Goal: Transaction & Acquisition: Purchase product/service

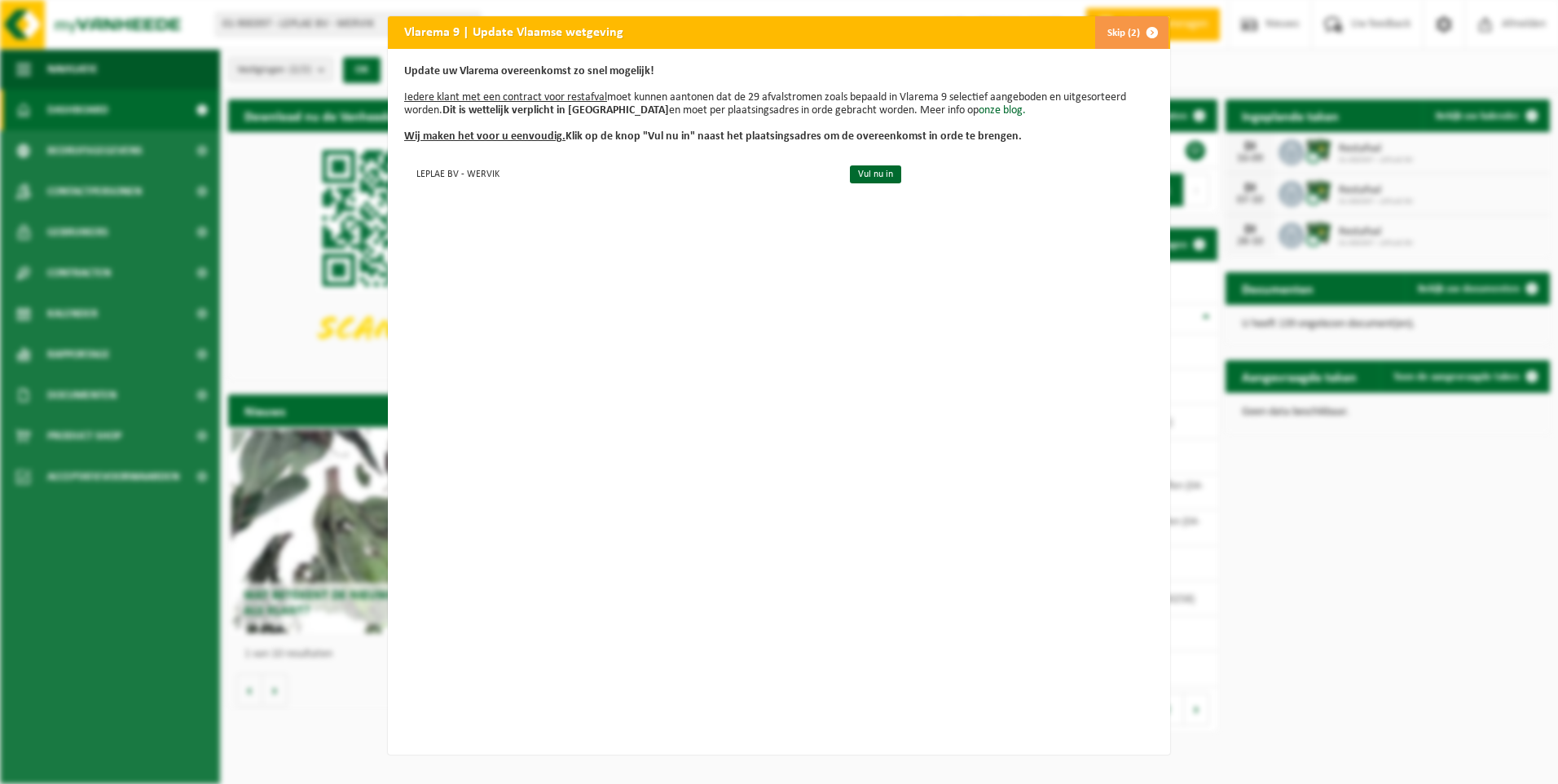
click at [1113, 31] on button "Skip (2)" at bounding box center [1131, 33] width 74 height 33
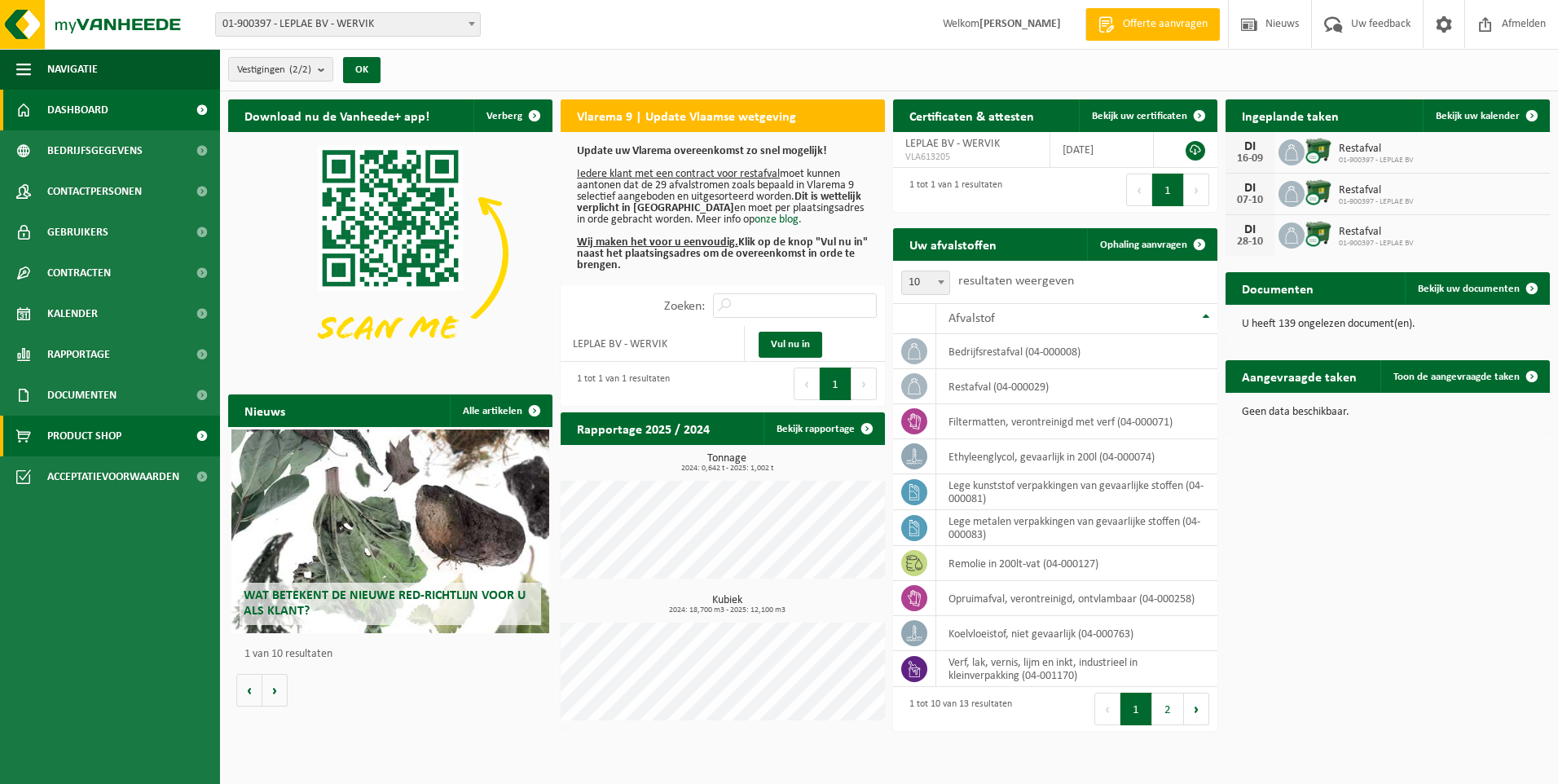
click at [117, 437] on span "Product Shop" at bounding box center [85, 436] width 74 height 40
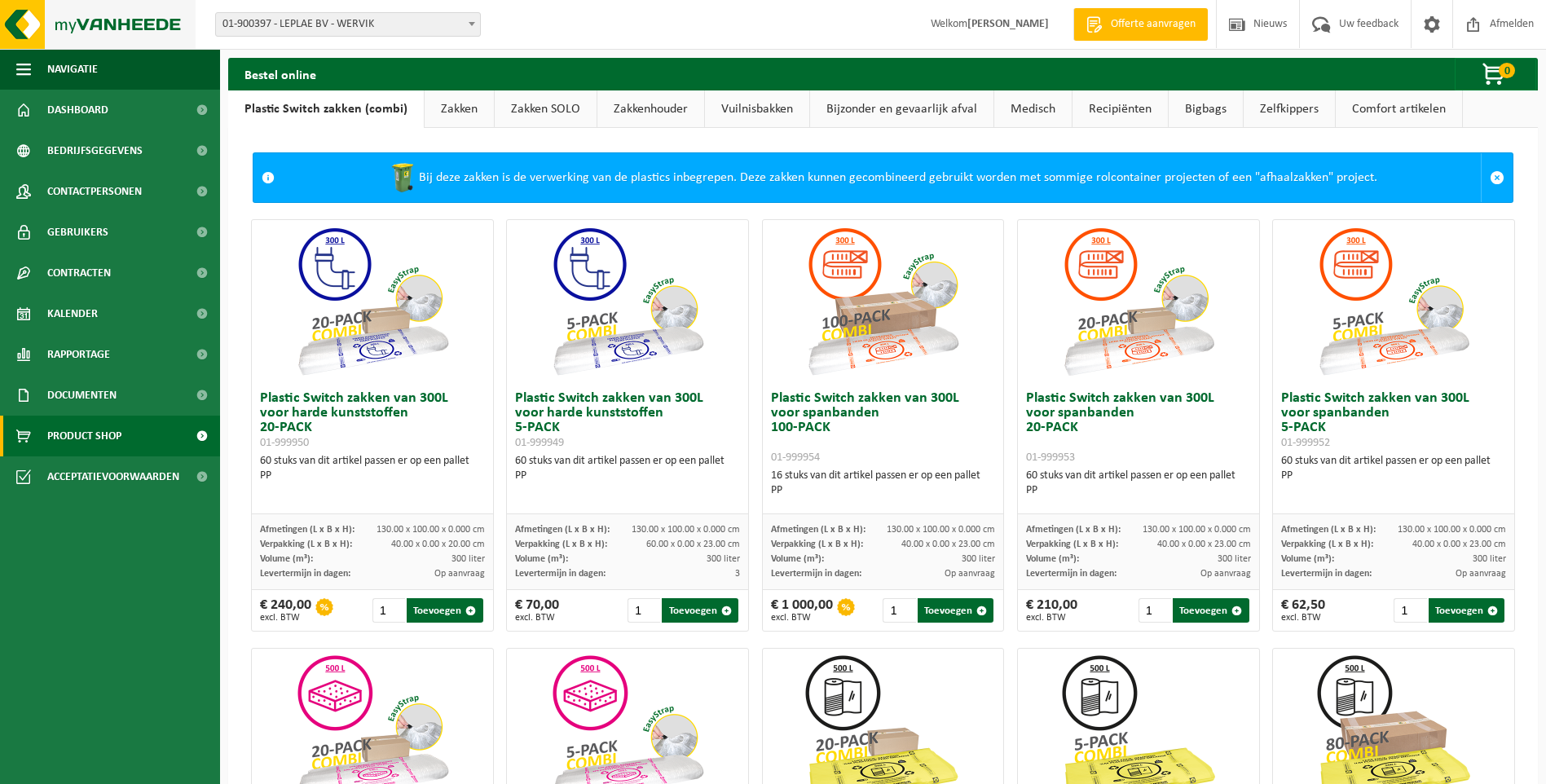
click at [71, 26] on img at bounding box center [98, 25] width 195 height 49
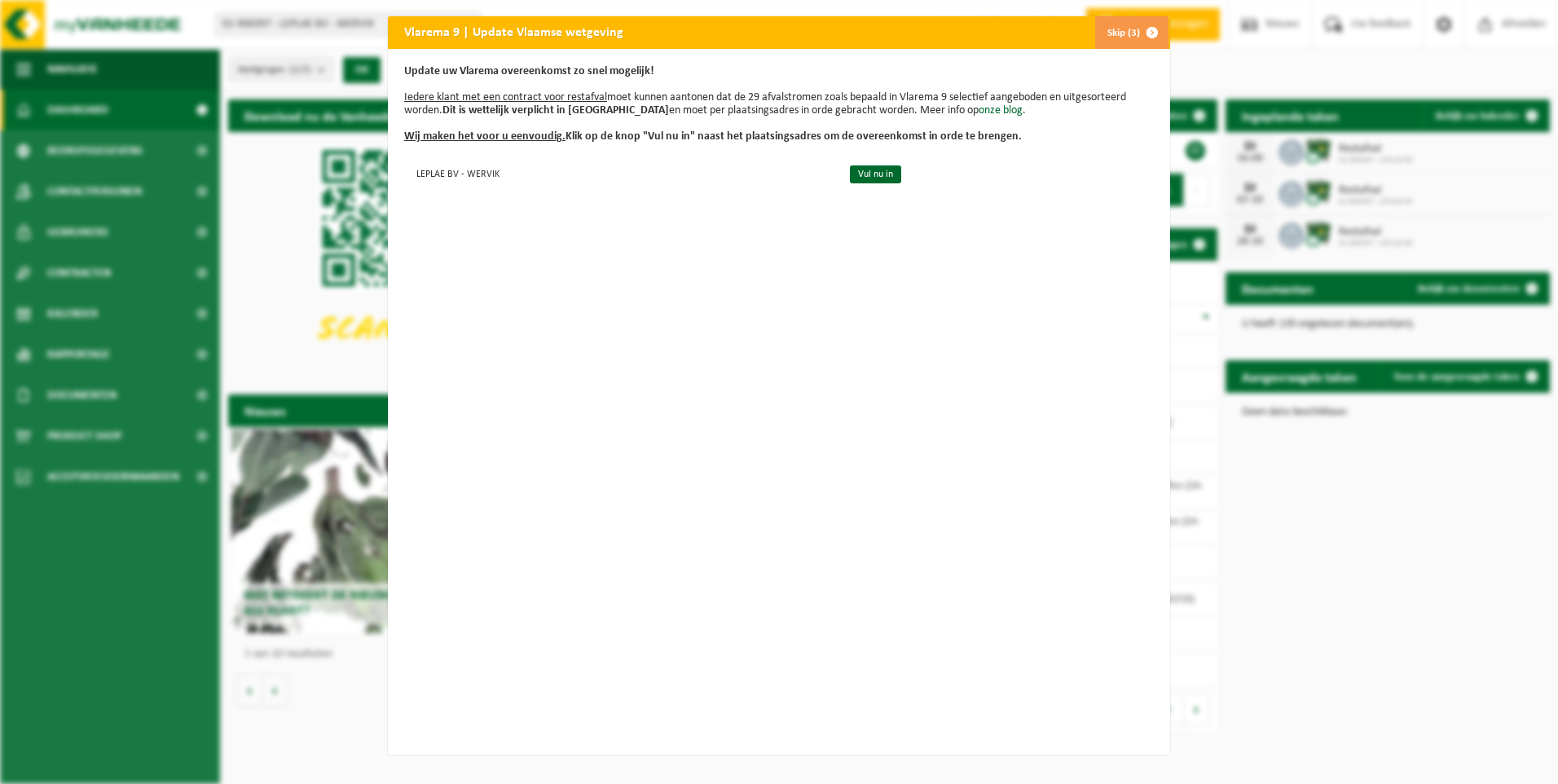
click at [1139, 34] on span "button" at bounding box center [1151, 33] width 33 height 33
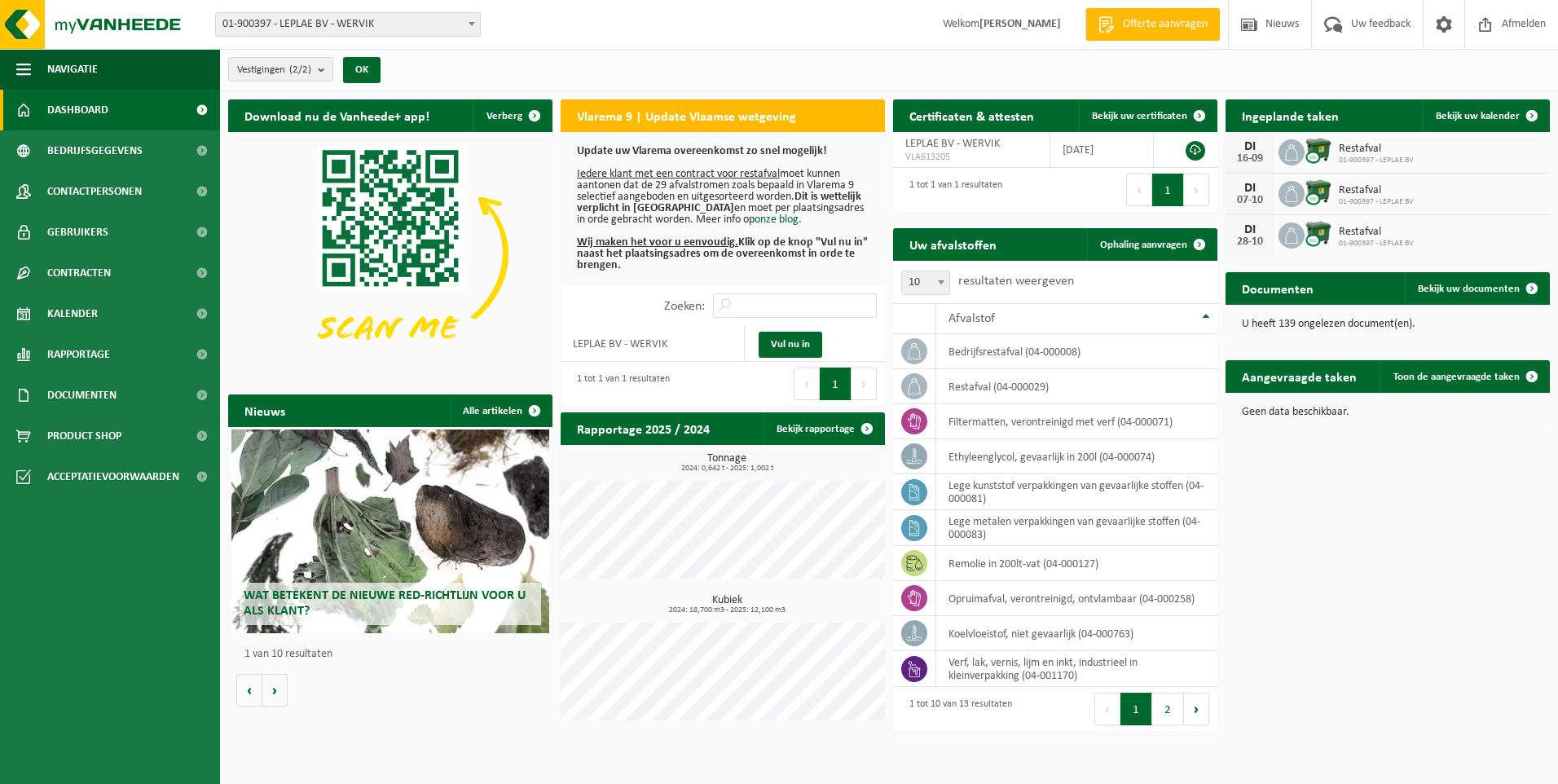
click at [97, 106] on span "Dashboard" at bounding box center [77, 110] width 61 height 40
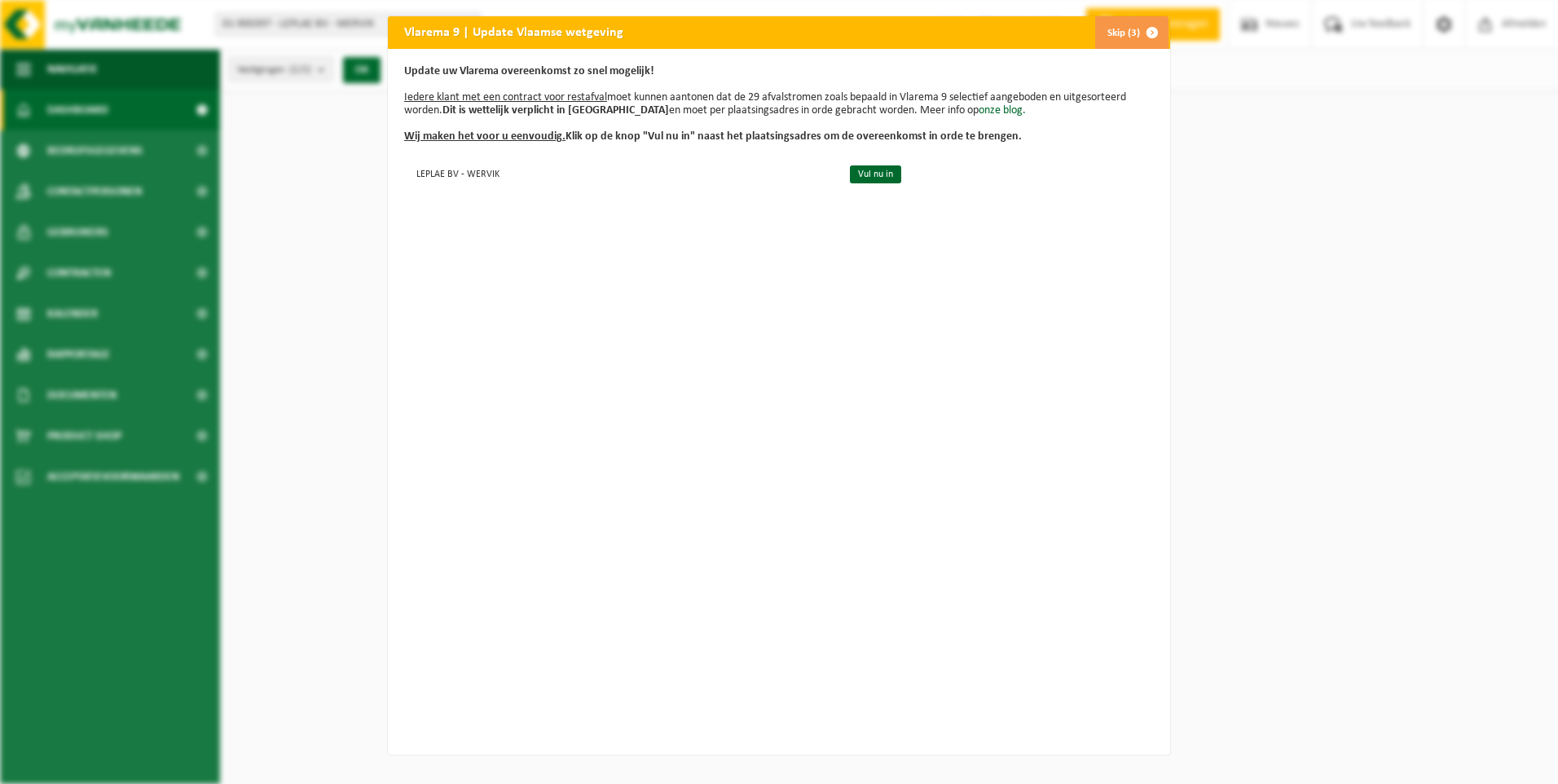
click at [1135, 40] on span "button" at bounding box center [1151, 33] width 33 height 33
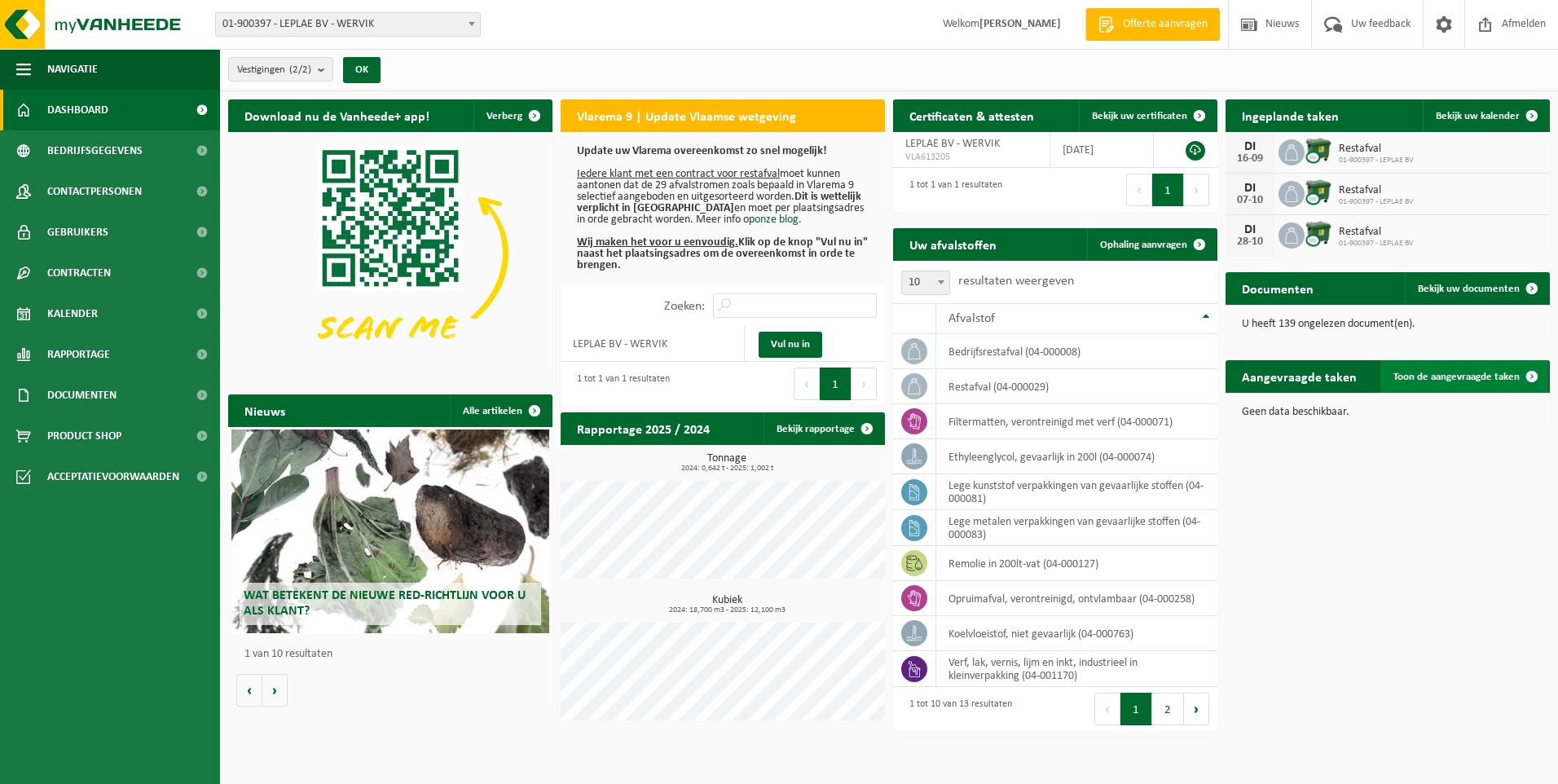
click at [1457, 385] on link "Toon de aangevraagde taken" at bounding box center [1464, 376] width 168 height 33
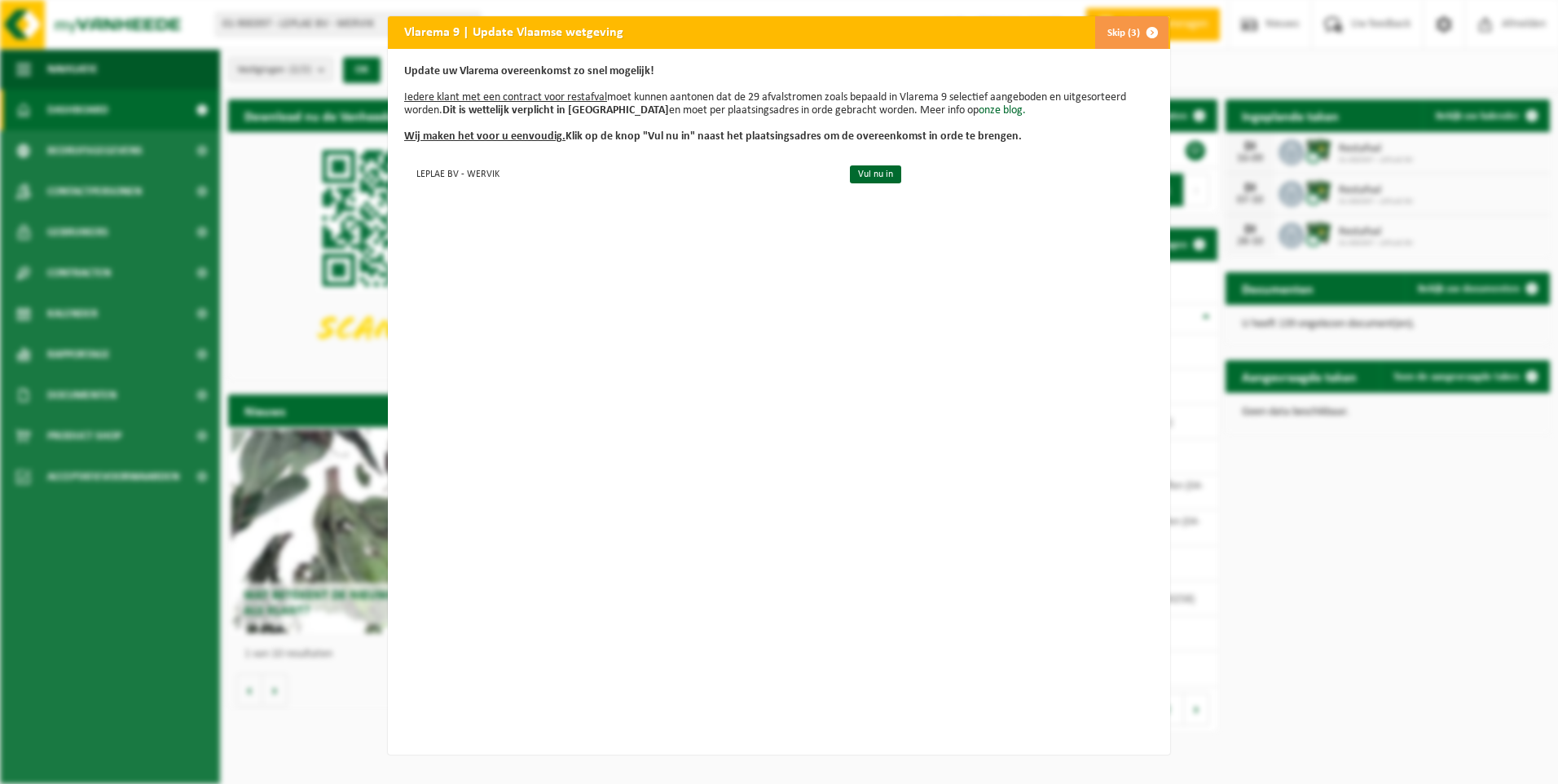
click at [1126, 32] on button "Skip (3)" at bounding box center [1131, 33] width 74 height 33
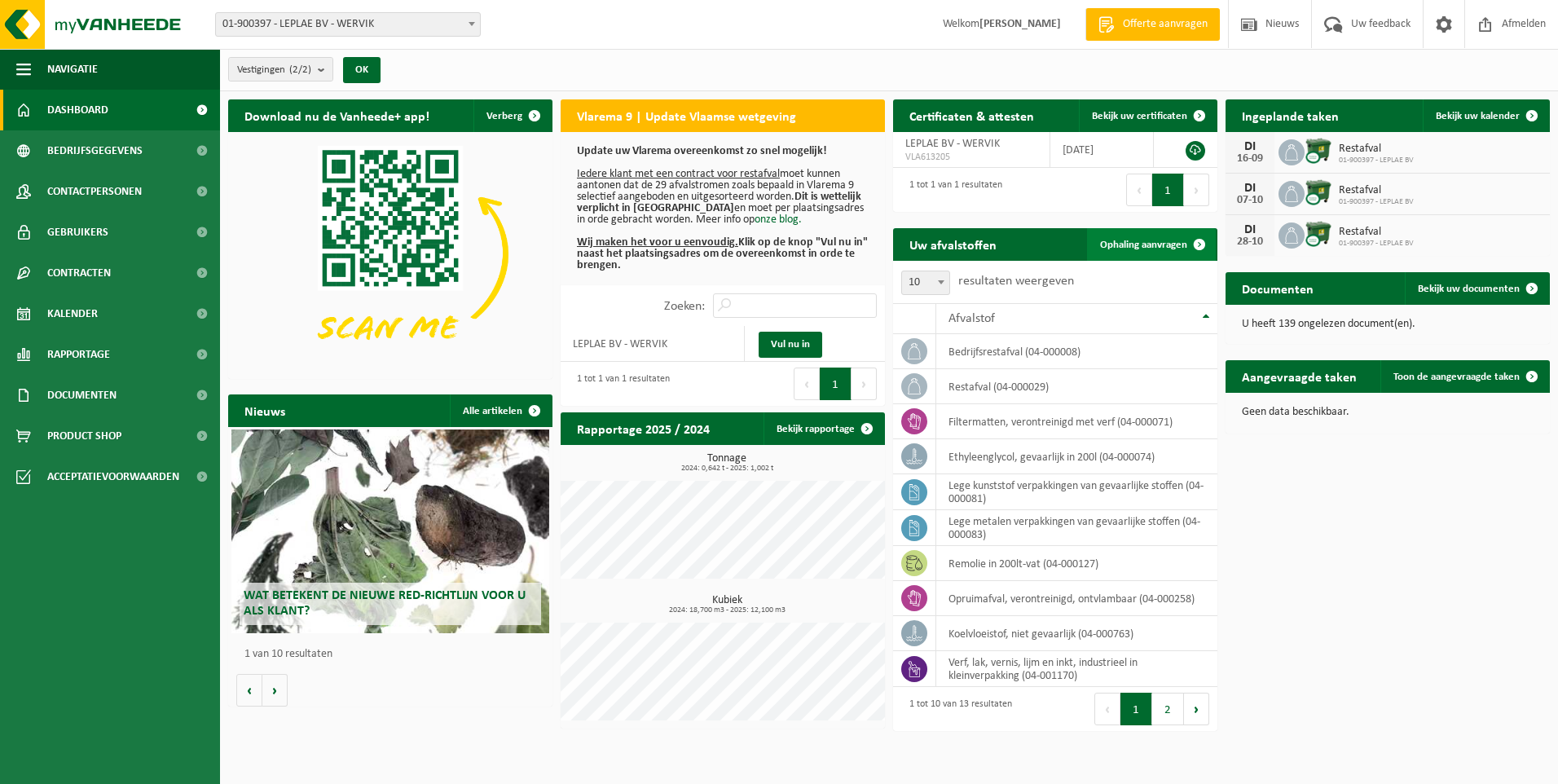
click at [1162, 249] on span "Ophaling aanvragen" at bounding box center [1143, 245] width 87 height 11
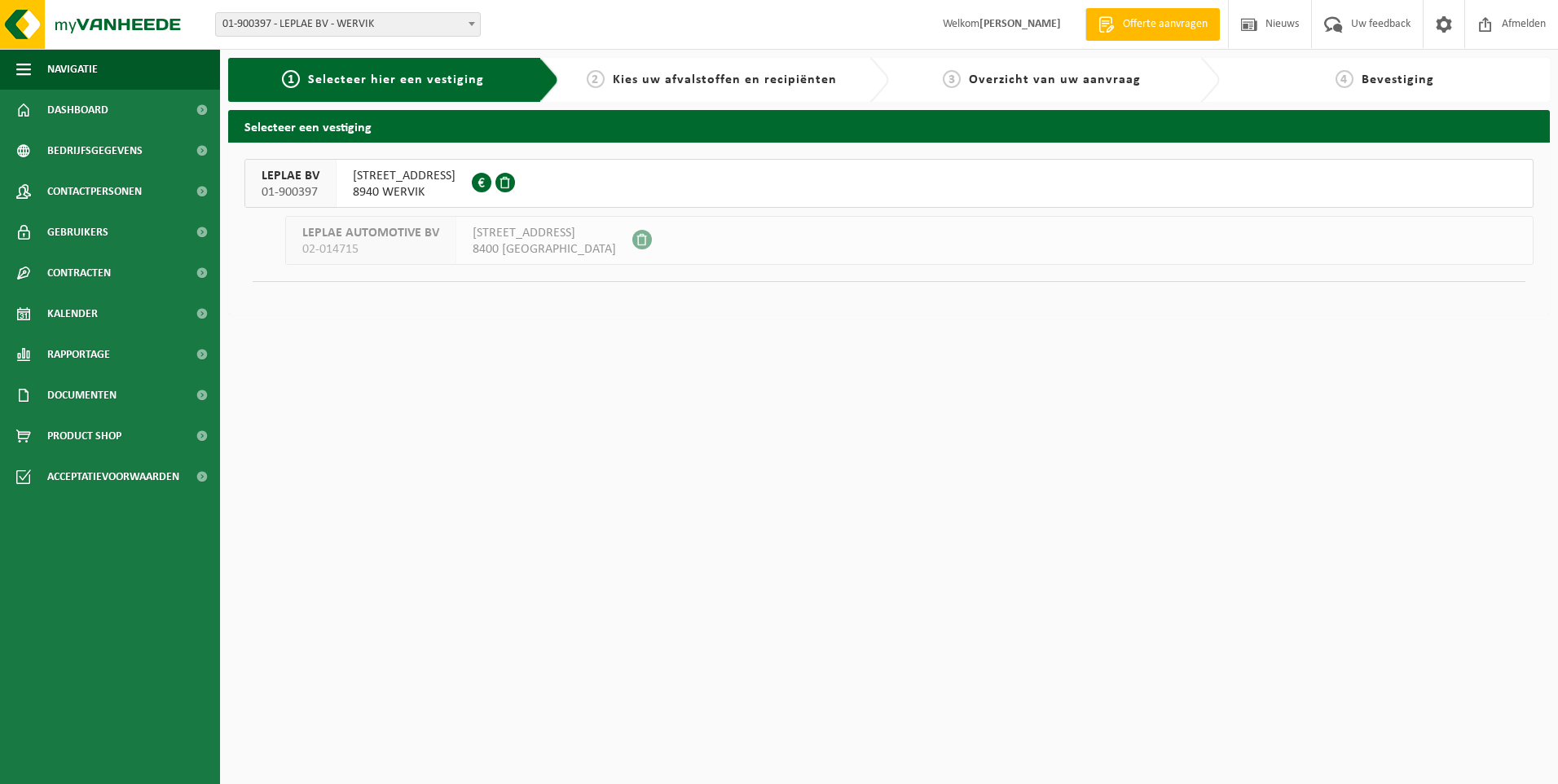
click at [369, 180] on span "HOOGWEG 48" at bounding box center [404, 176] width 103 height 17
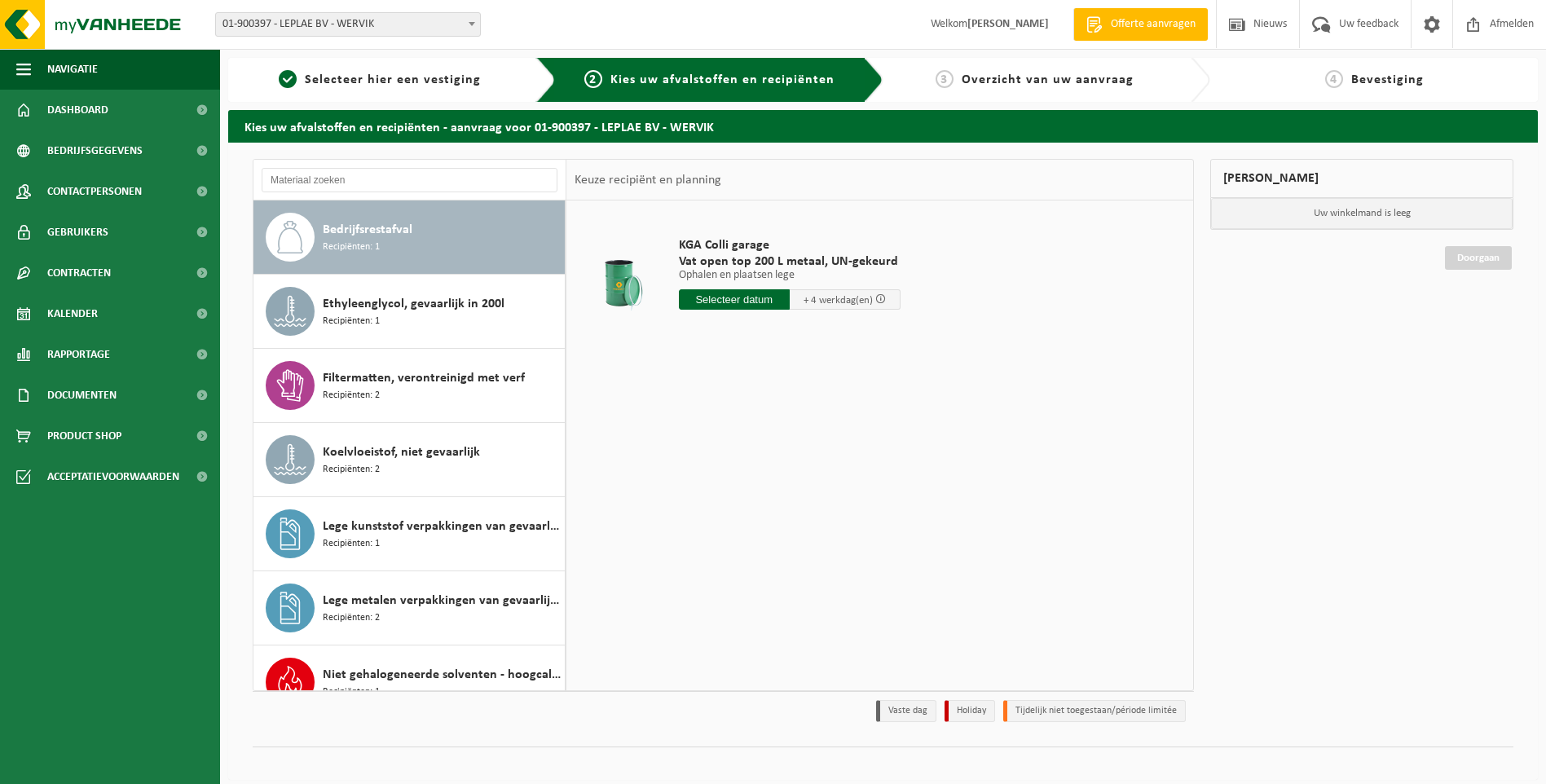
click at [708, 304] on input "text" at bounding box center [734, 299] width 111 height 20
click at [870, 336] on icon at bounding box center [864, 336] width 26 height 26
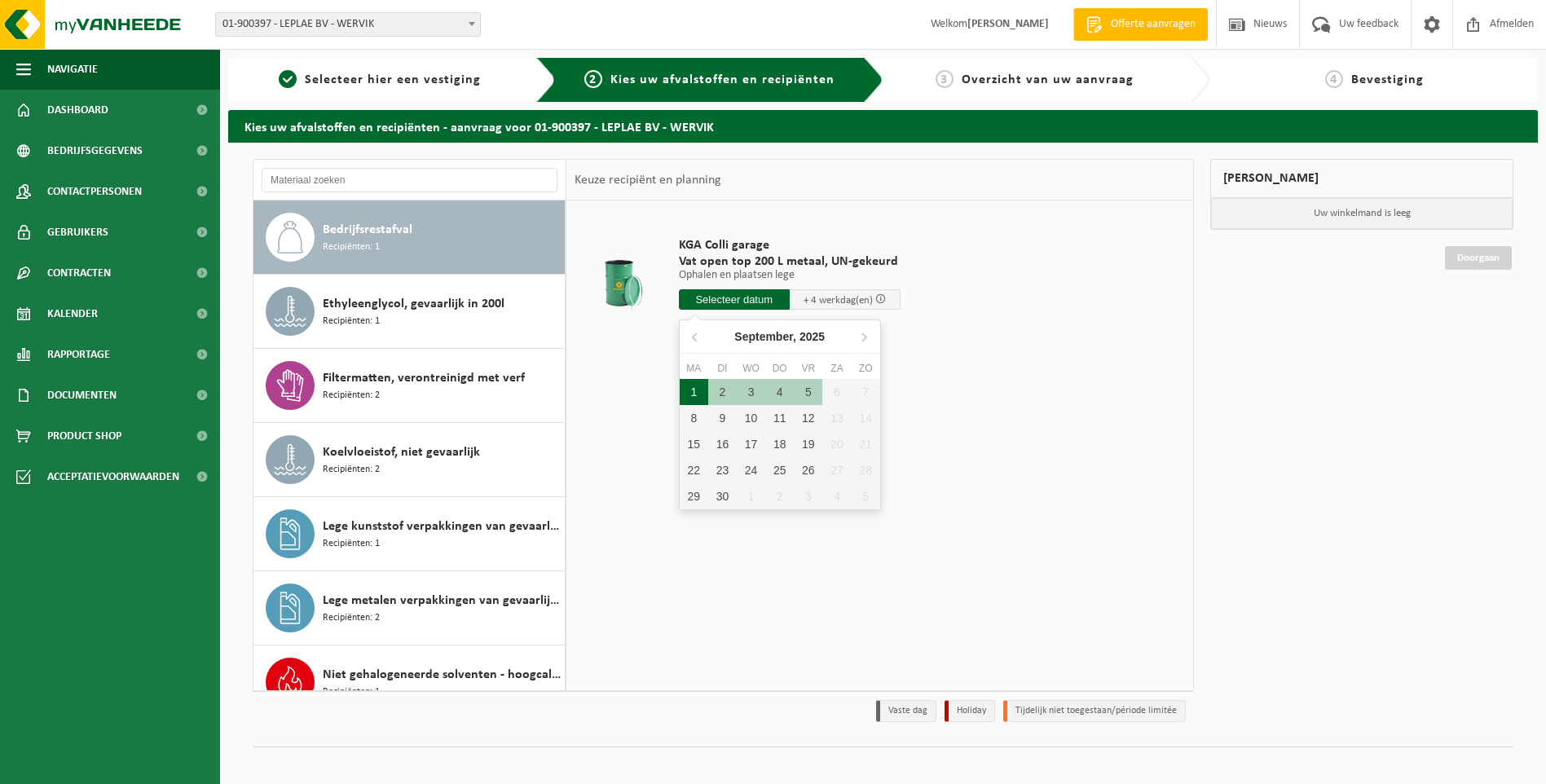
click at [693, 392] on div "1" at bounding box center [694, 392] width 28 height 26
type input "Van 2025-09-01"
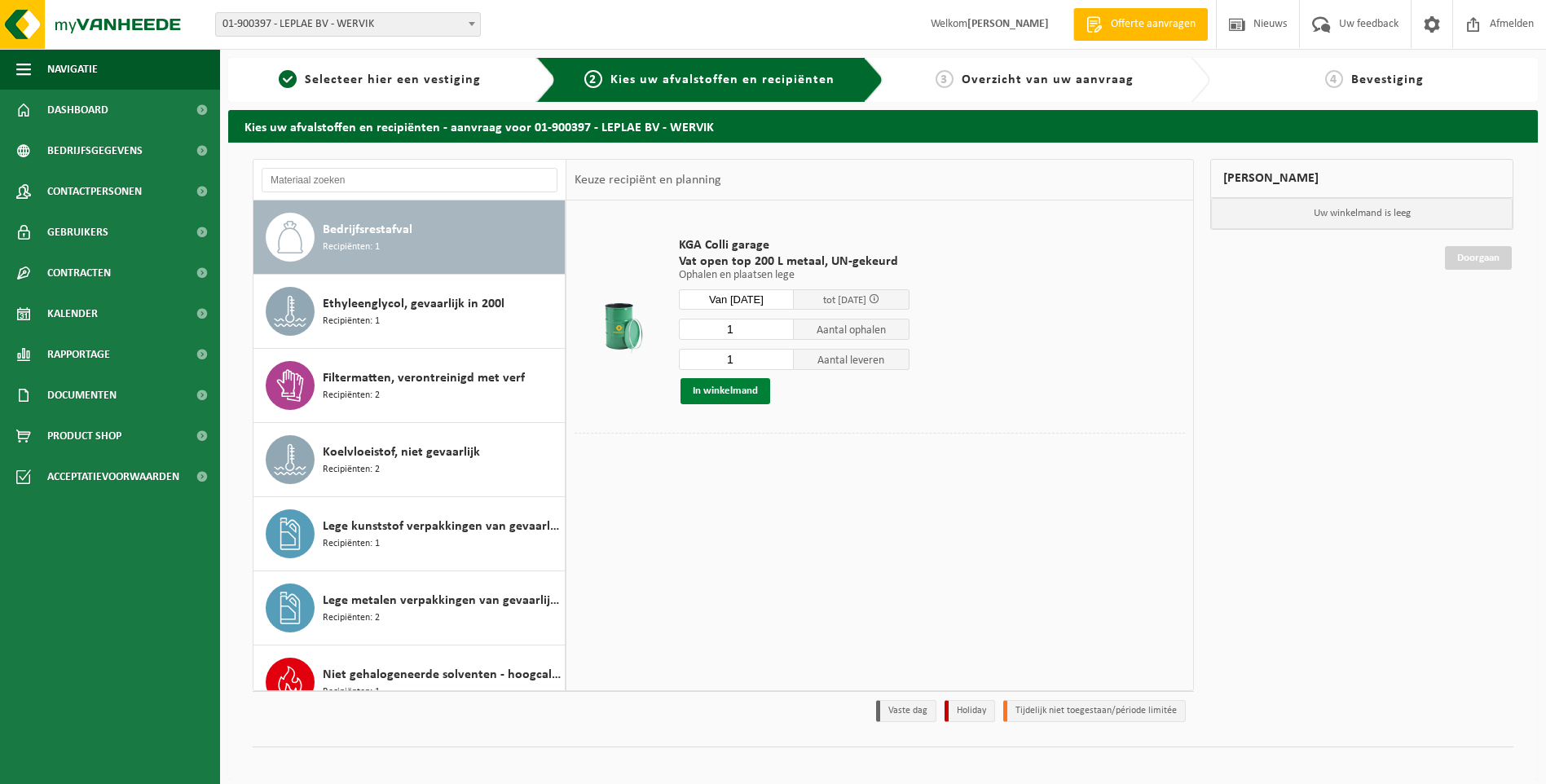
click at [750, 392] on button "In winkelmand" at bounding box center [725, 392] width 90 height 26
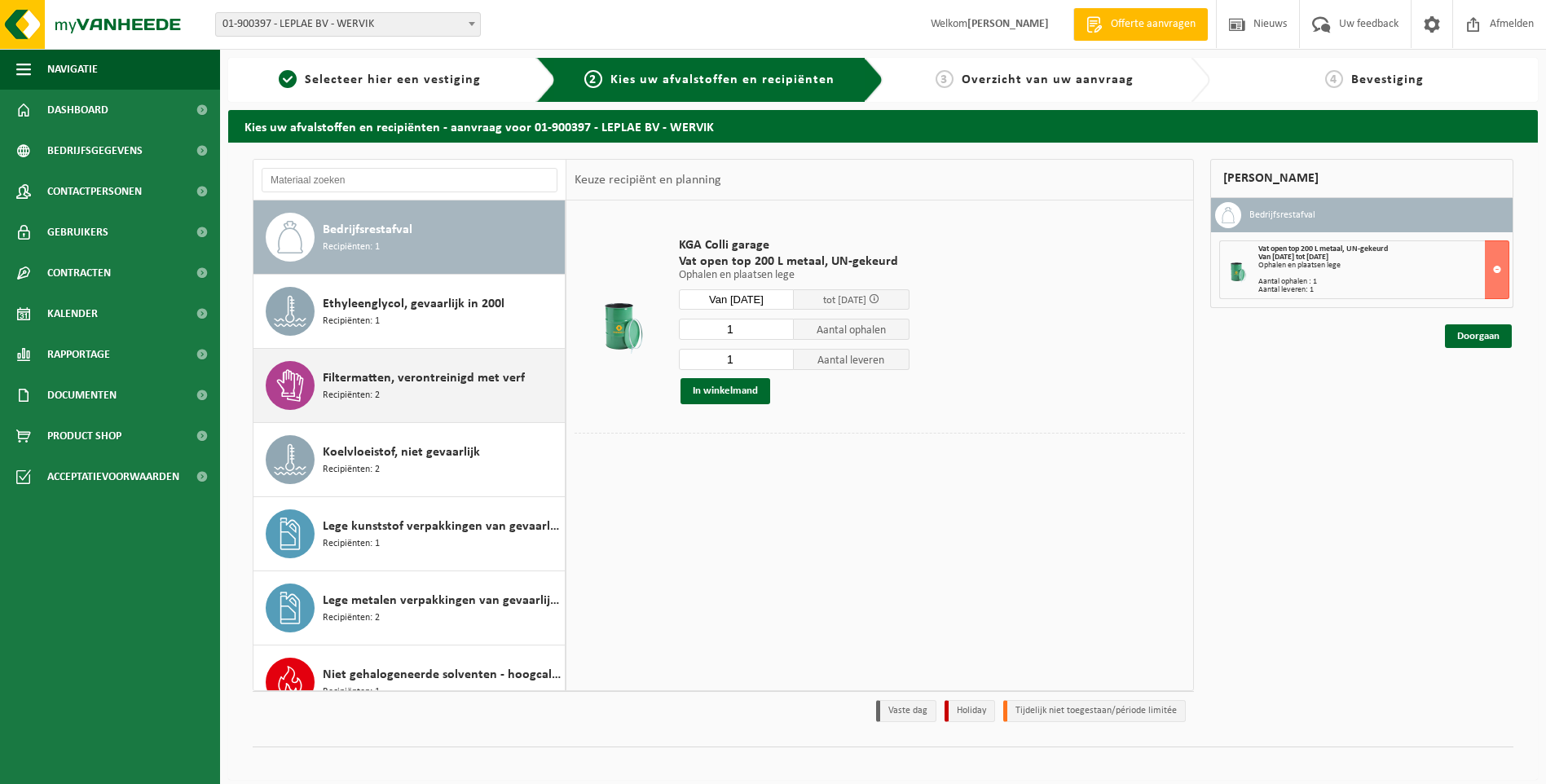
click at [446, 389] on div "Filtermatten, verontreinigd met verf Recipiënten: 2" at bounding box center [442, 385] width 238 height 49
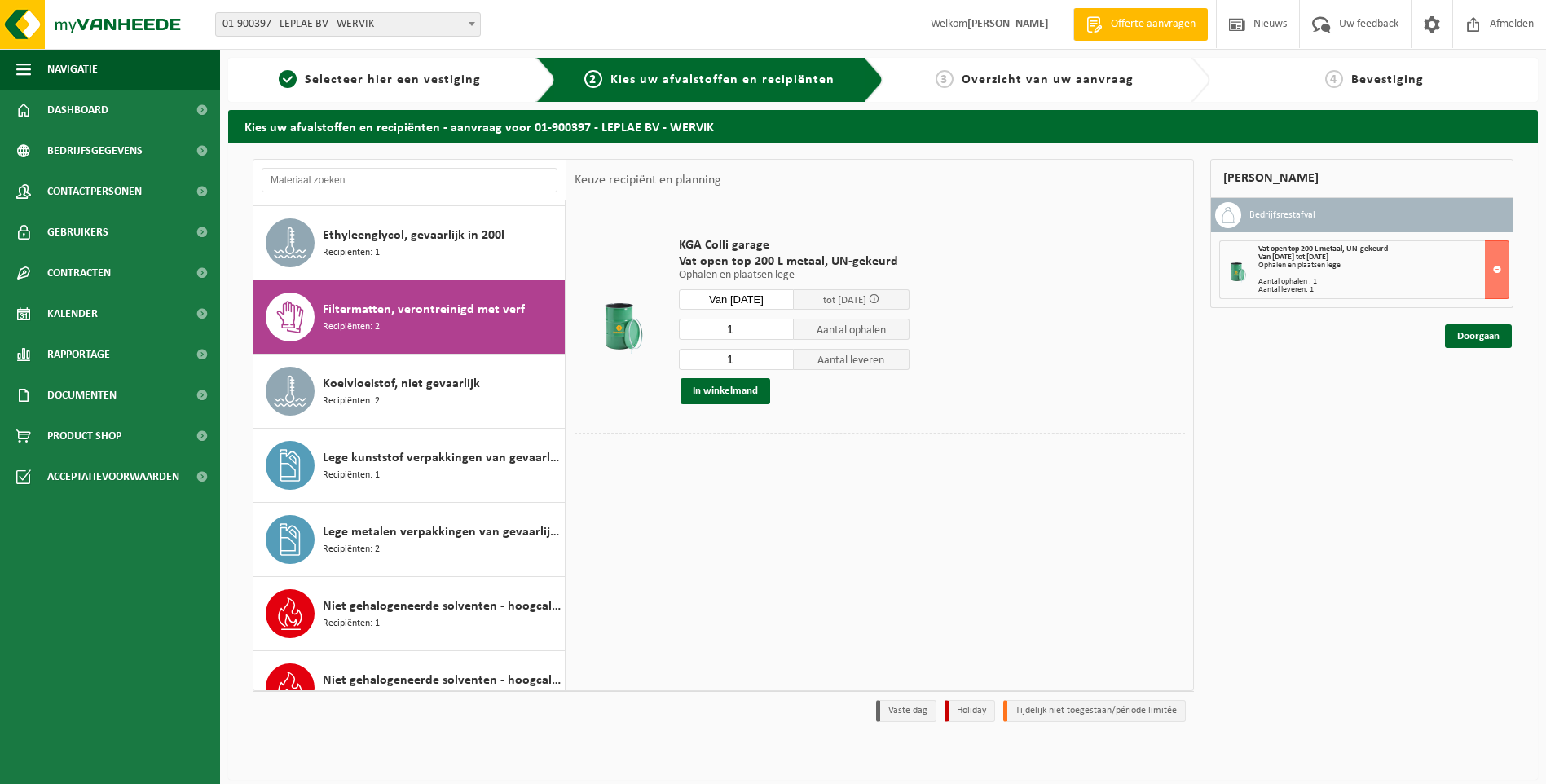
scroll to position [148, 0]
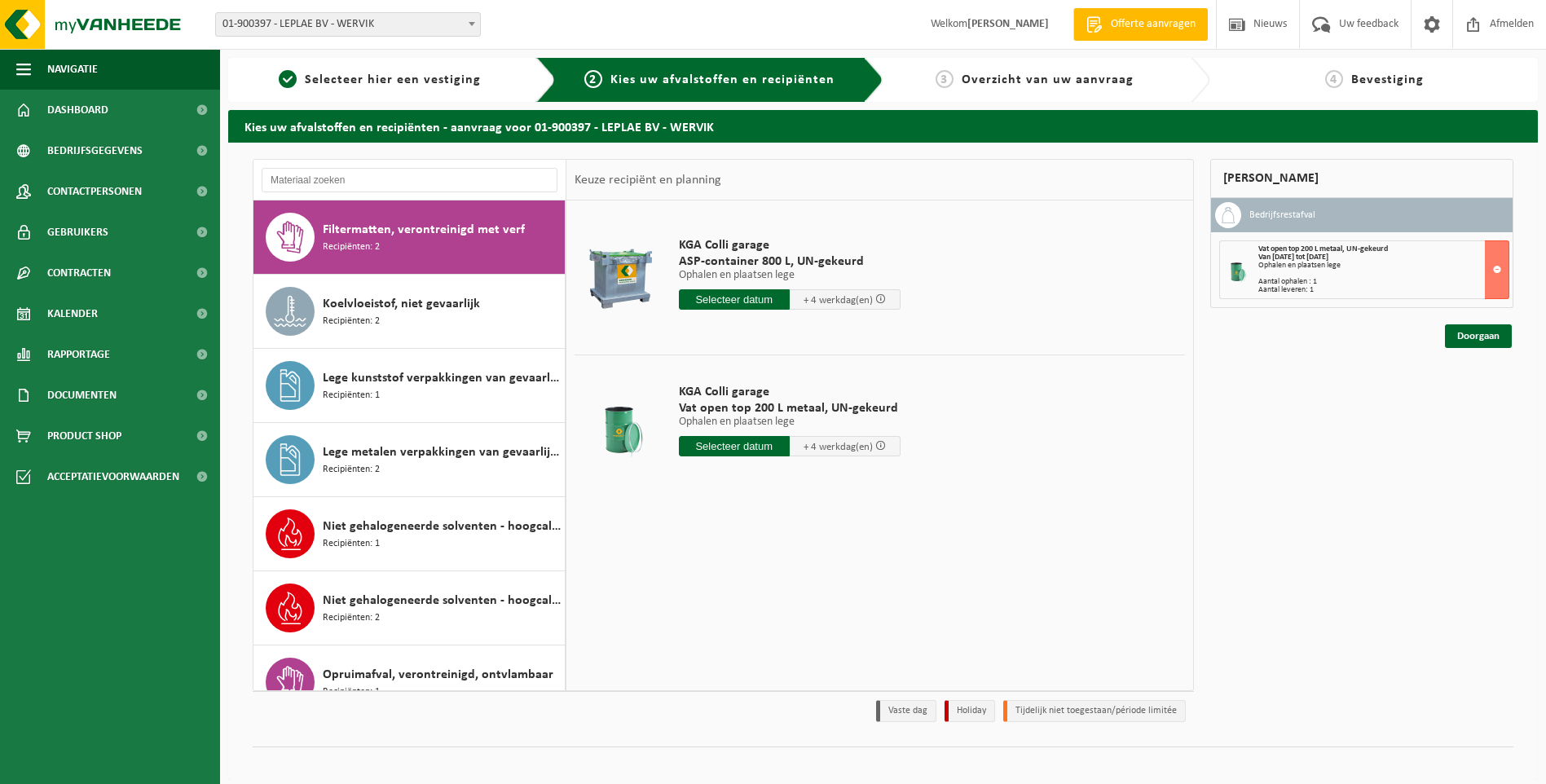
click at [718, 303] on input "text" at bounding box center [734, 299] width 111 height 20
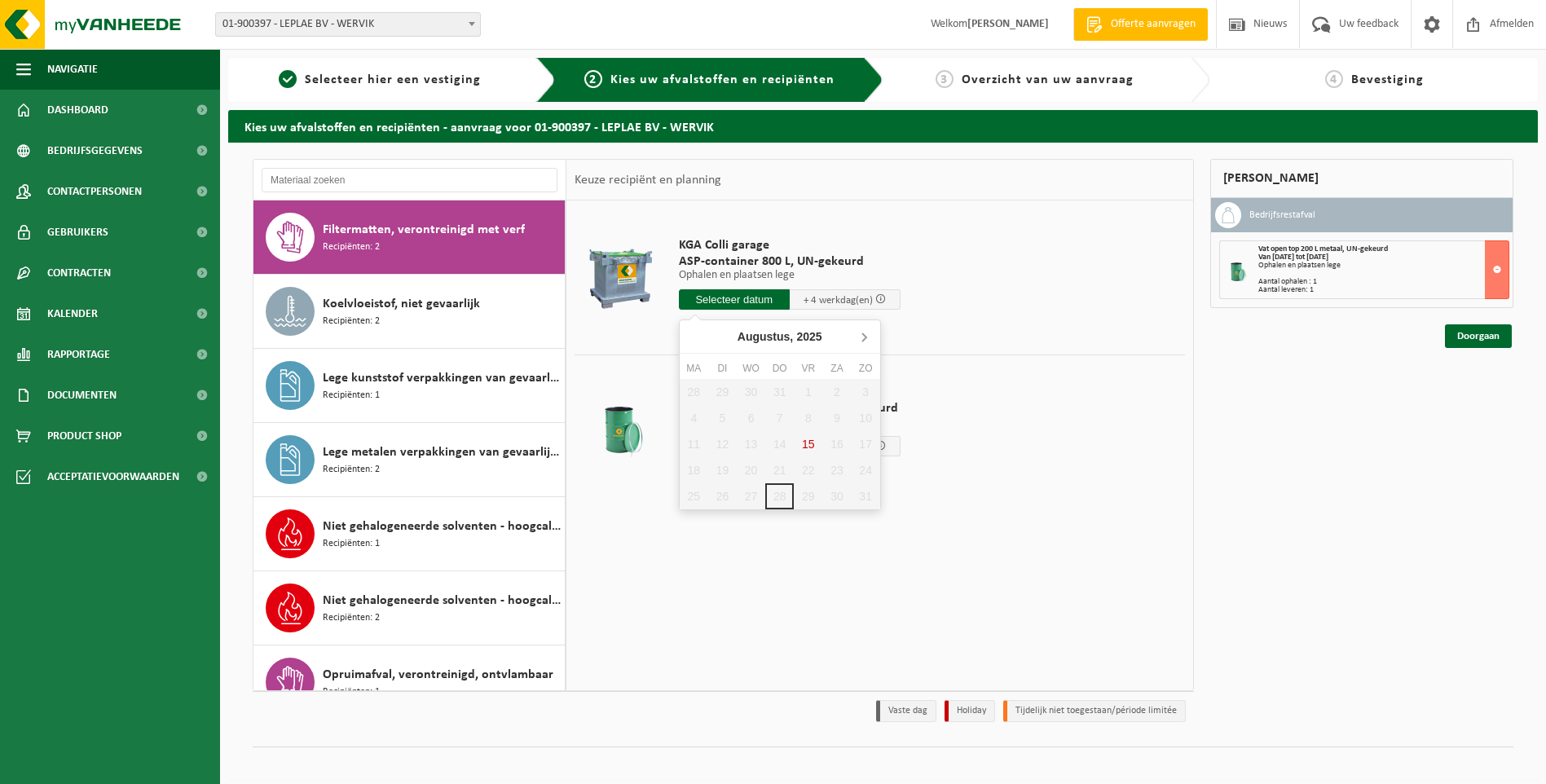
click at [863, 340] on icon at bounding box center [864, 337] width 4 height 8
click at [694, 399] on div "1" at bounding box center [694, 392] width 28 height 26
type input "Van 2025-09-01"
type input "2025-09-01"
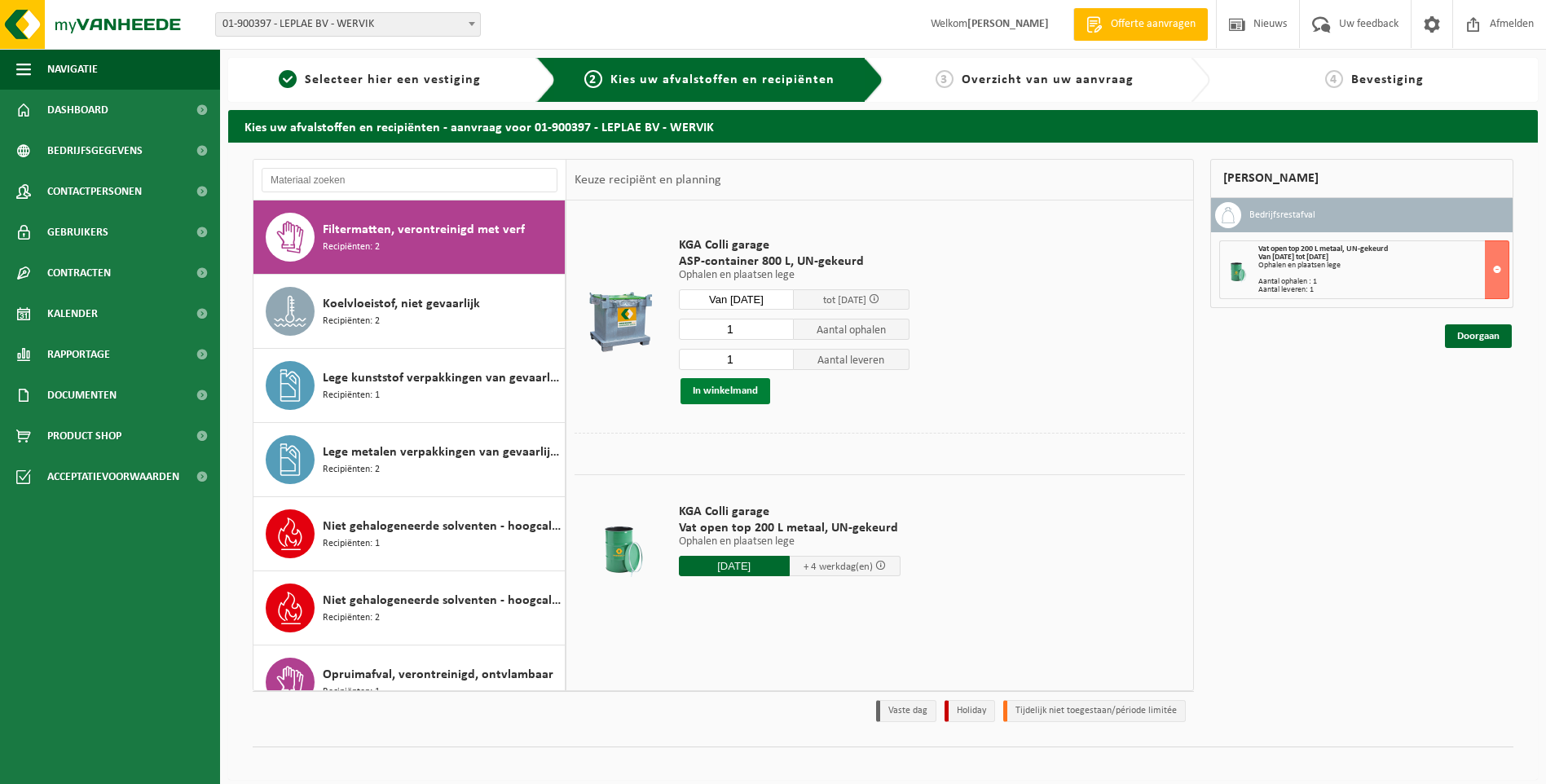
click at [741, 399] on button "In winkelmand" at bounding box center [725, 392] width 90 height 26
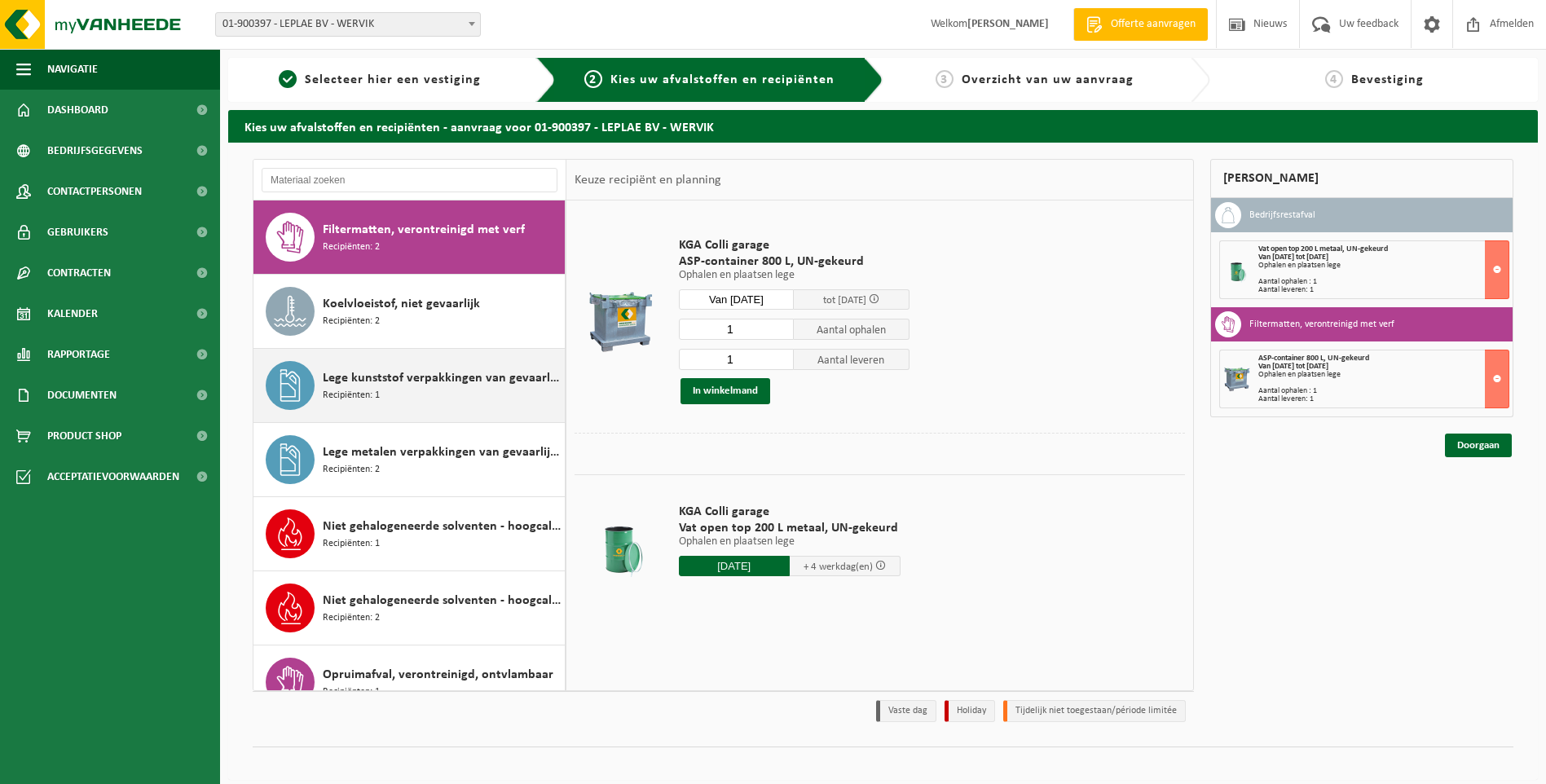
click at [431, 399] on div "Lege kunststof verpakkingen van gevaarlijke stoffen Recipiënten: 1" at bounding box center [442, 385] width 238 height 49
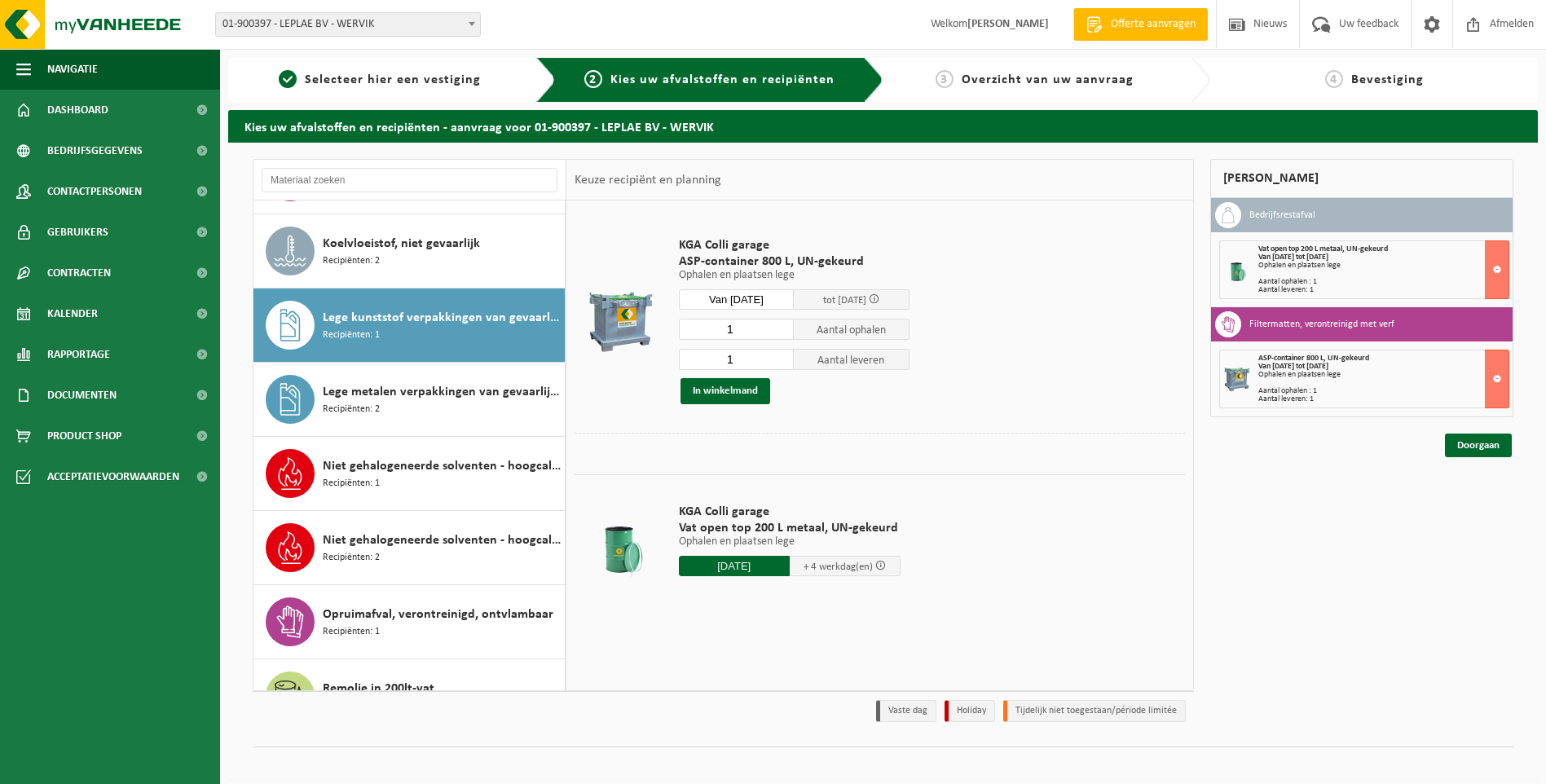
scroll to position [297, 0]
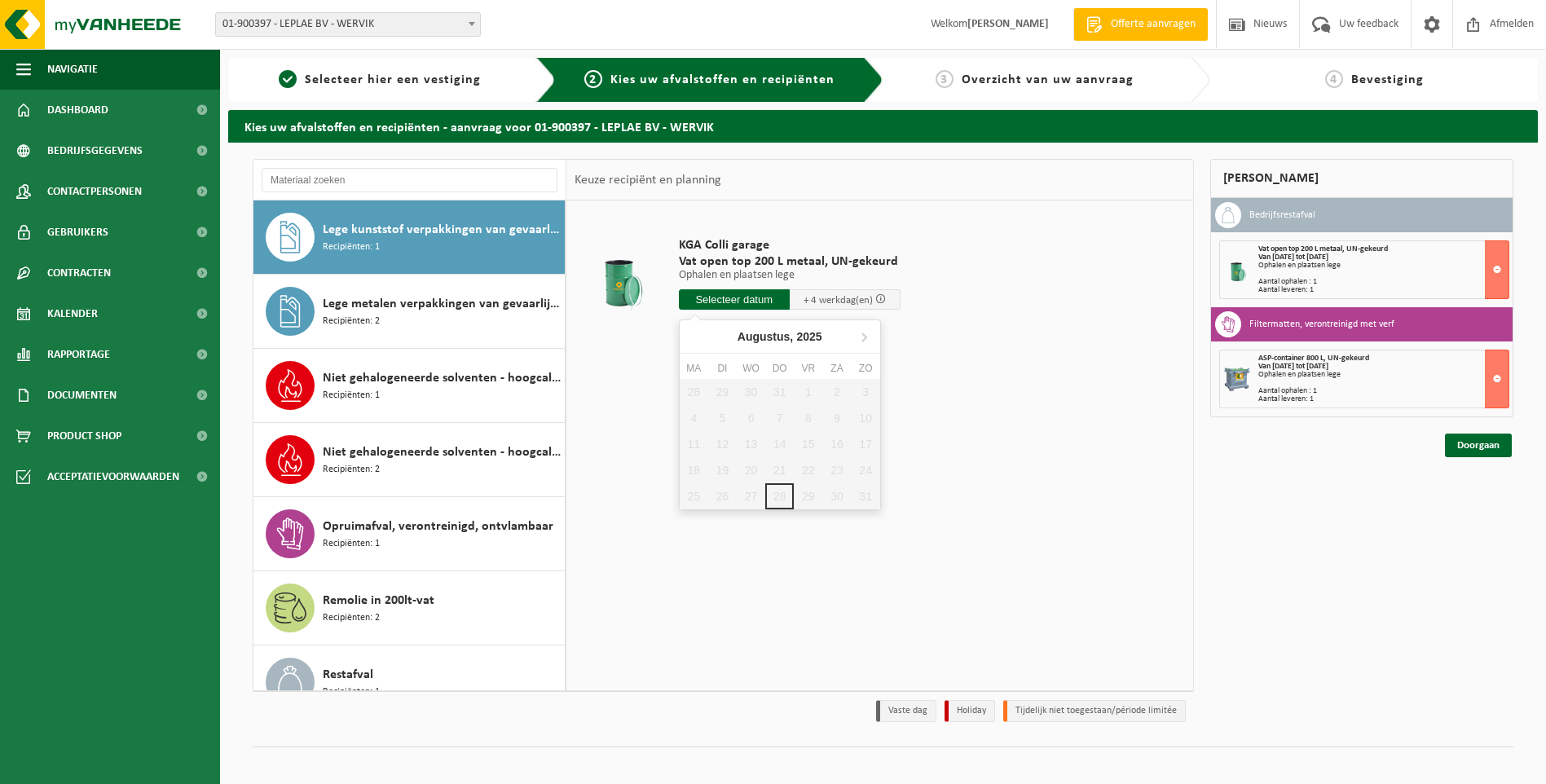
click at [710, 302] on input "text" at bounding box center [734, 299] width 111 height 20
click at [869, 334] on icon at bounding box center [864, 336] width 26 height 26
click at [697, 392] on div "1" at bounding box center [694, 392] width 28 height 26
type input "Van 2025-09-01"
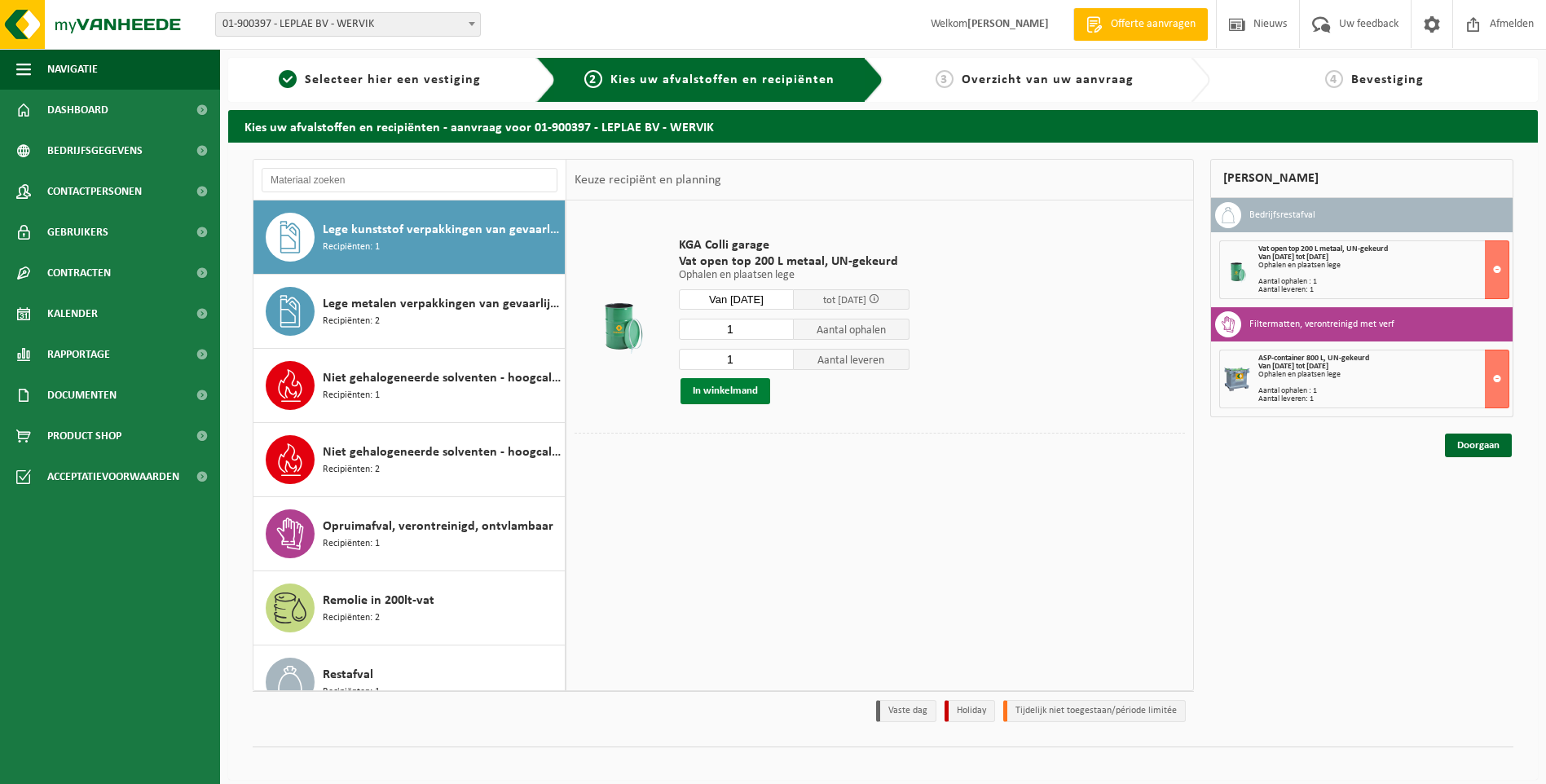
click at [724, 391] on button "In winkelmand" at bounding box center [725, 392] width 90 height 26
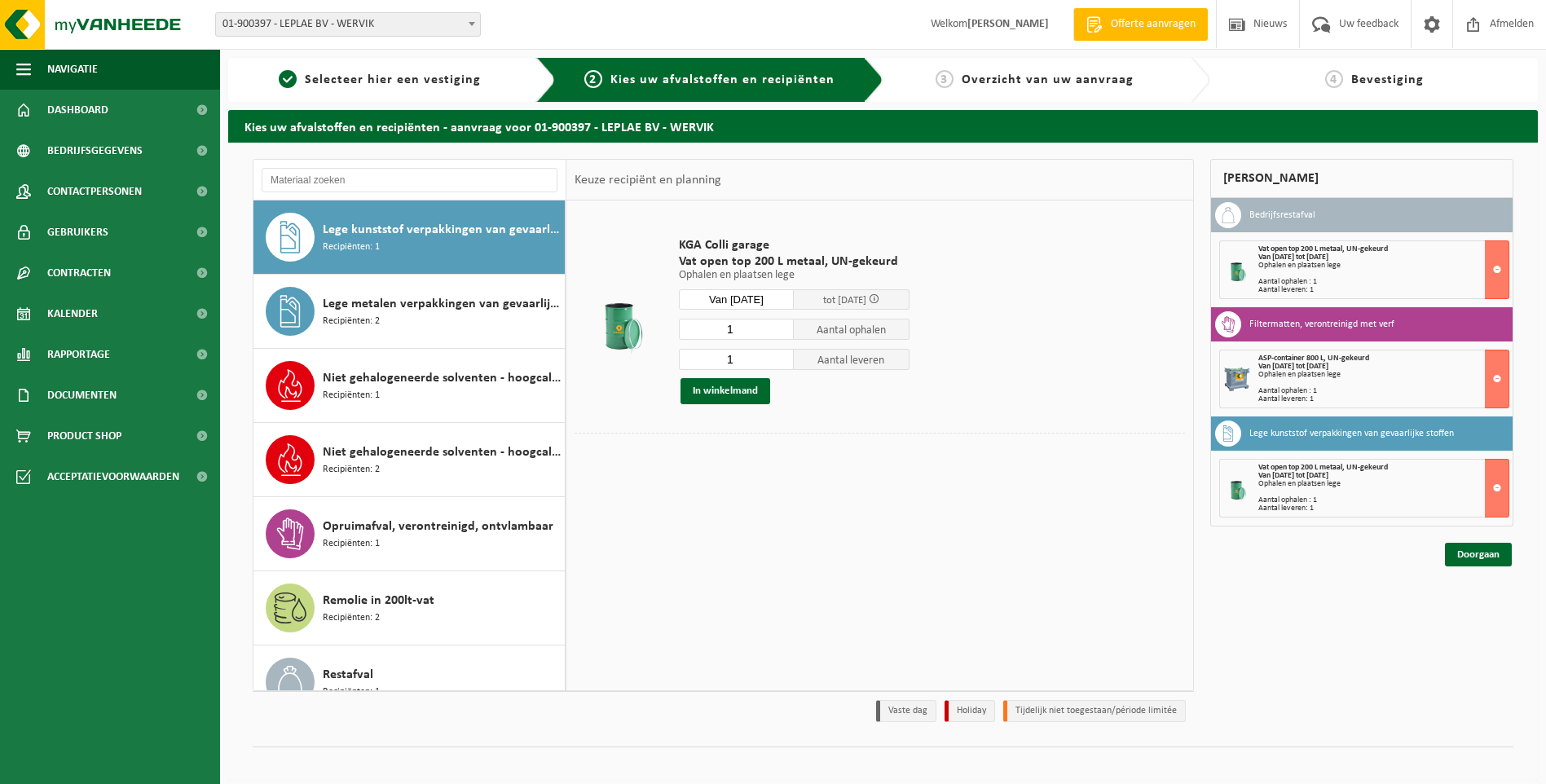
click at [1343, 497] on div "Aantal ophalen : 1" at bounding box center [1383, 500] width 250 height 8
click at [1500, 489] on button at bounding box center [1498, 487] width 25 height 59
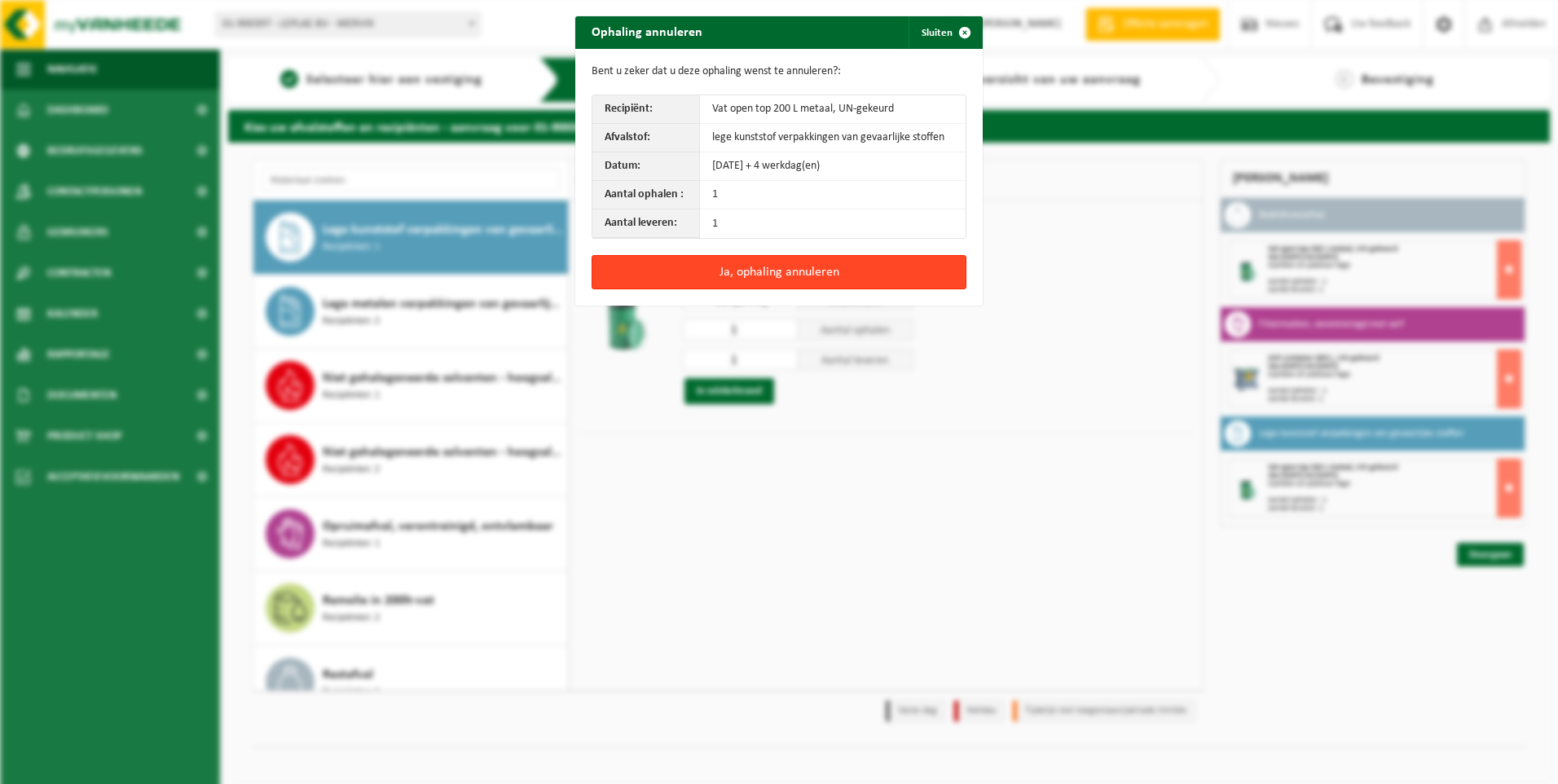
click at [760, 280] on button "Ja, ophaling annuleren" at bounding box center [779, 272] width 375 height 34
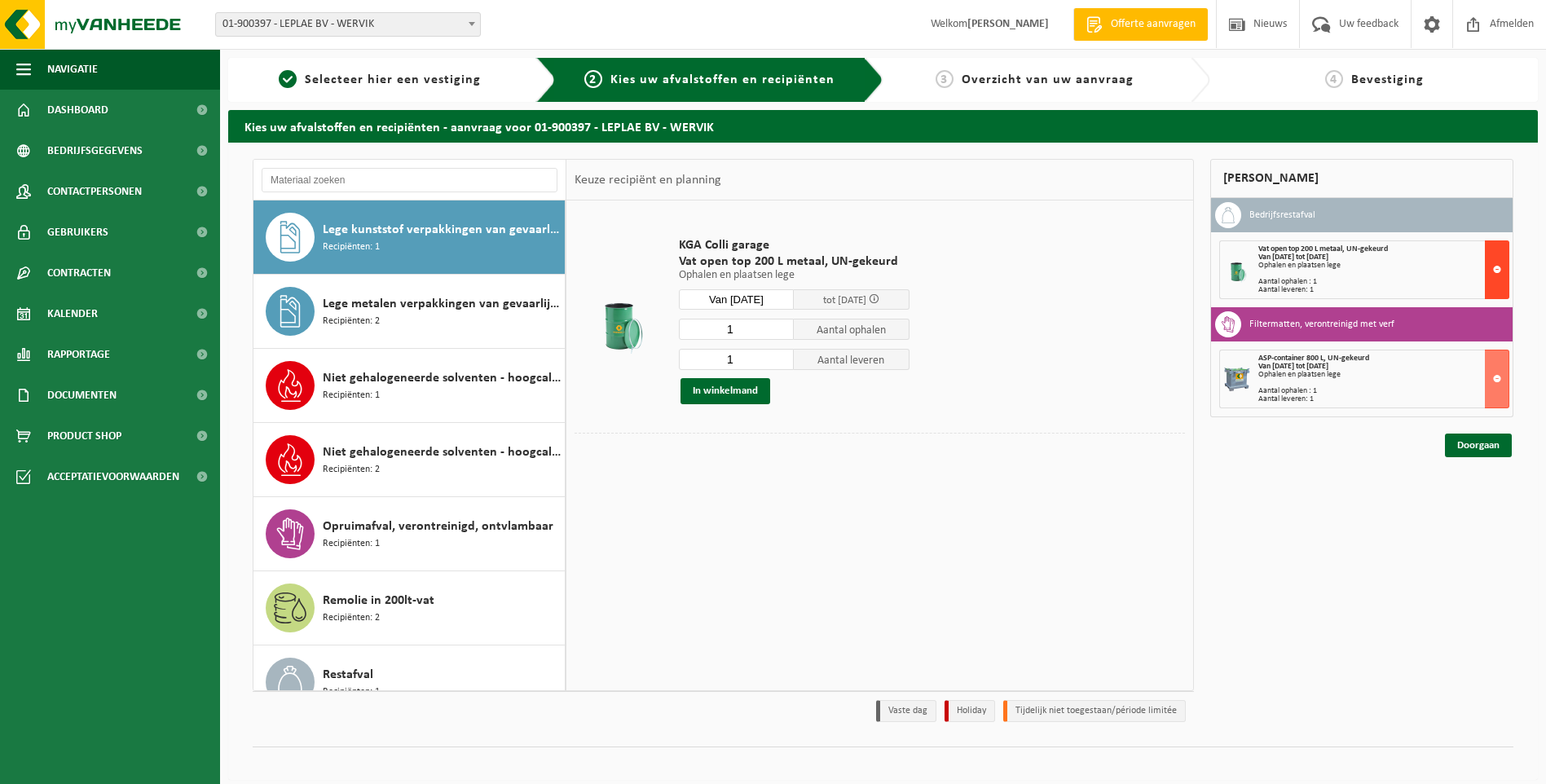
click at [1497, 267] on button at bounding box center [1498, 269] width 25 height 59
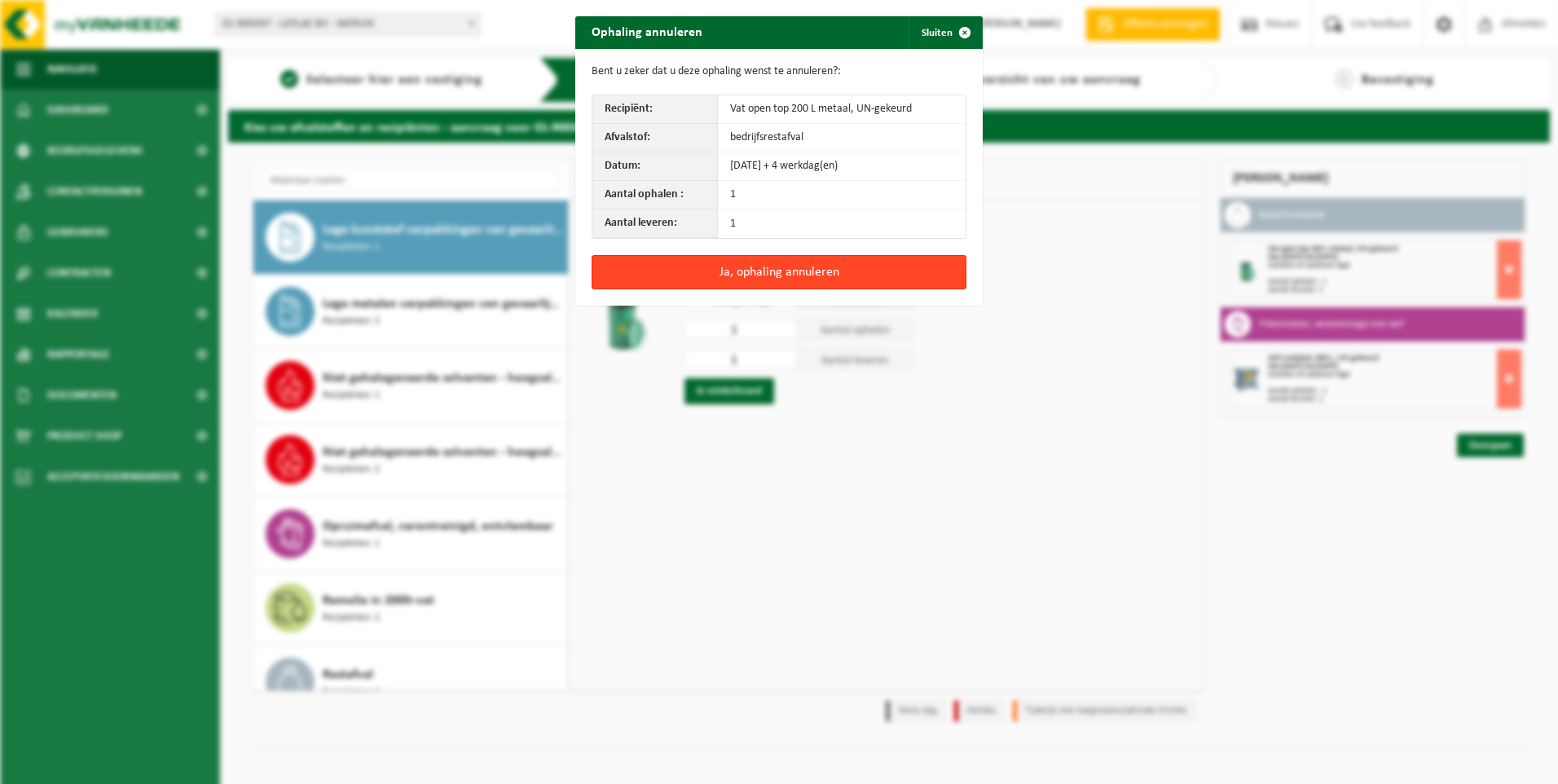
click at [790, 278] on button "Ja, ophaling annuleren" at bounding box center [779, 272] width 375 height 34
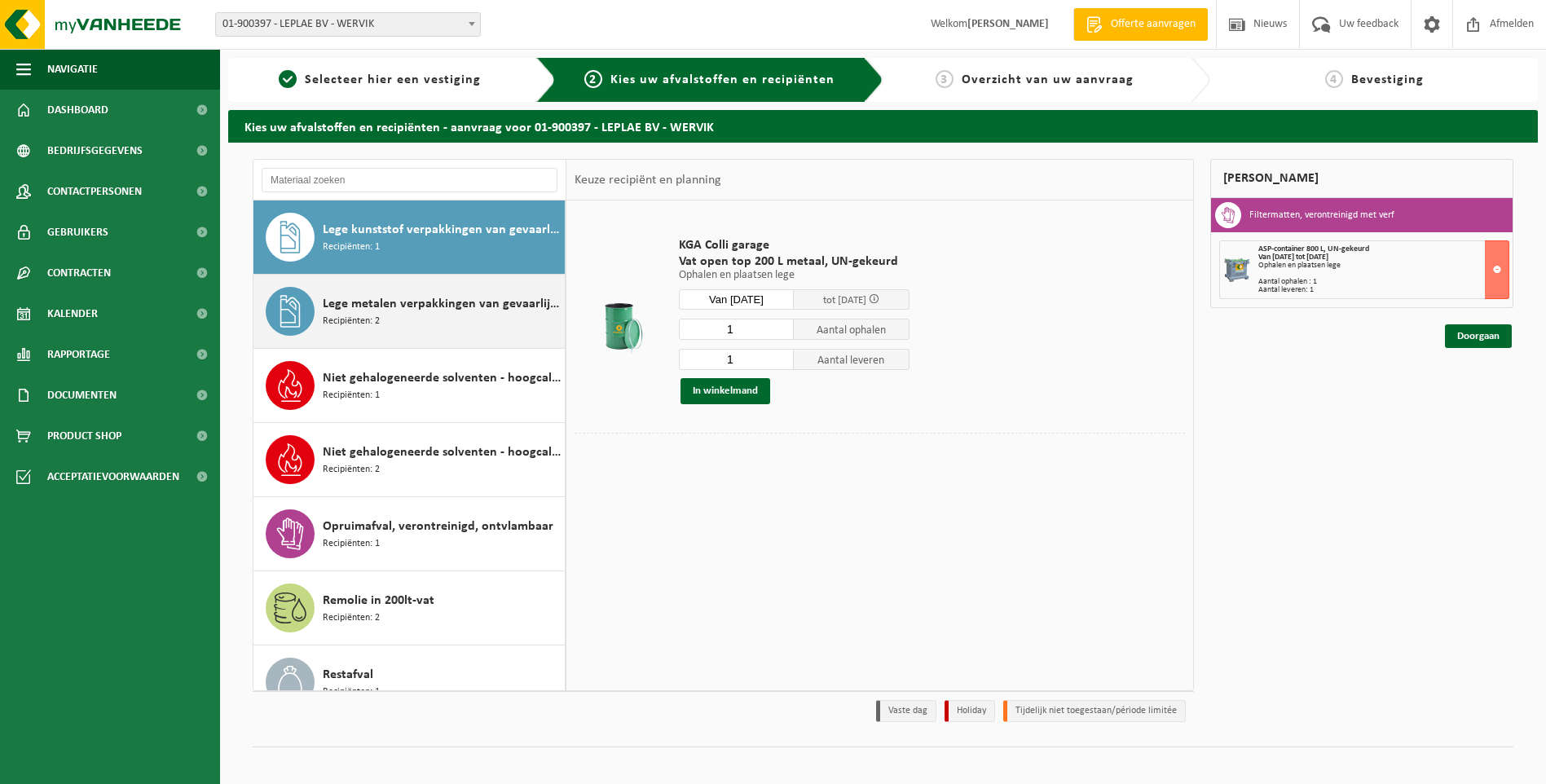
scroll to position [0, 0]
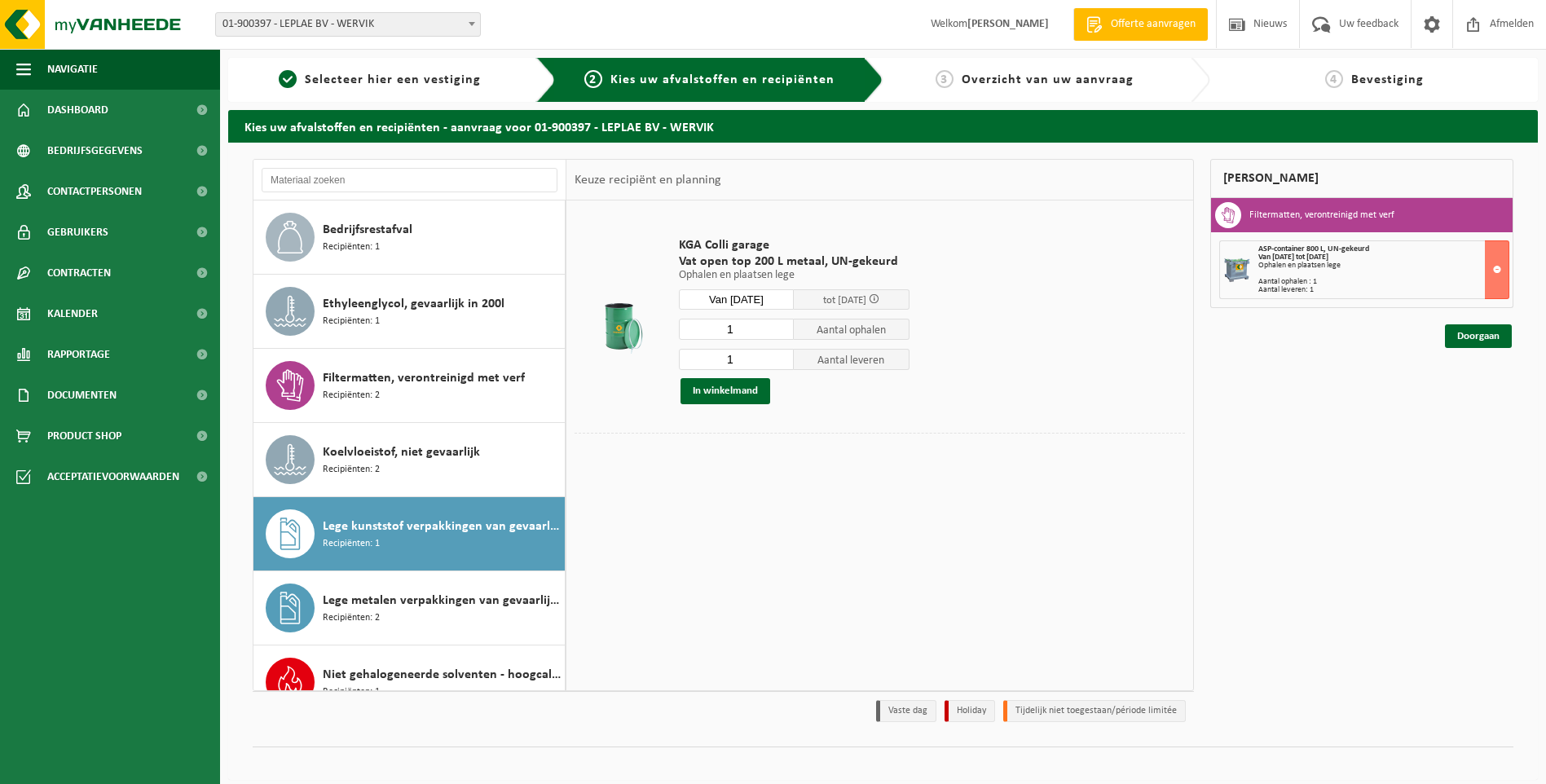
click at [411, 541] on div "Lege kunststof verpakkingen van gevaarlijke stoffen Recipiënten: 1" at bounding box center [442, 534] width 238 height 49
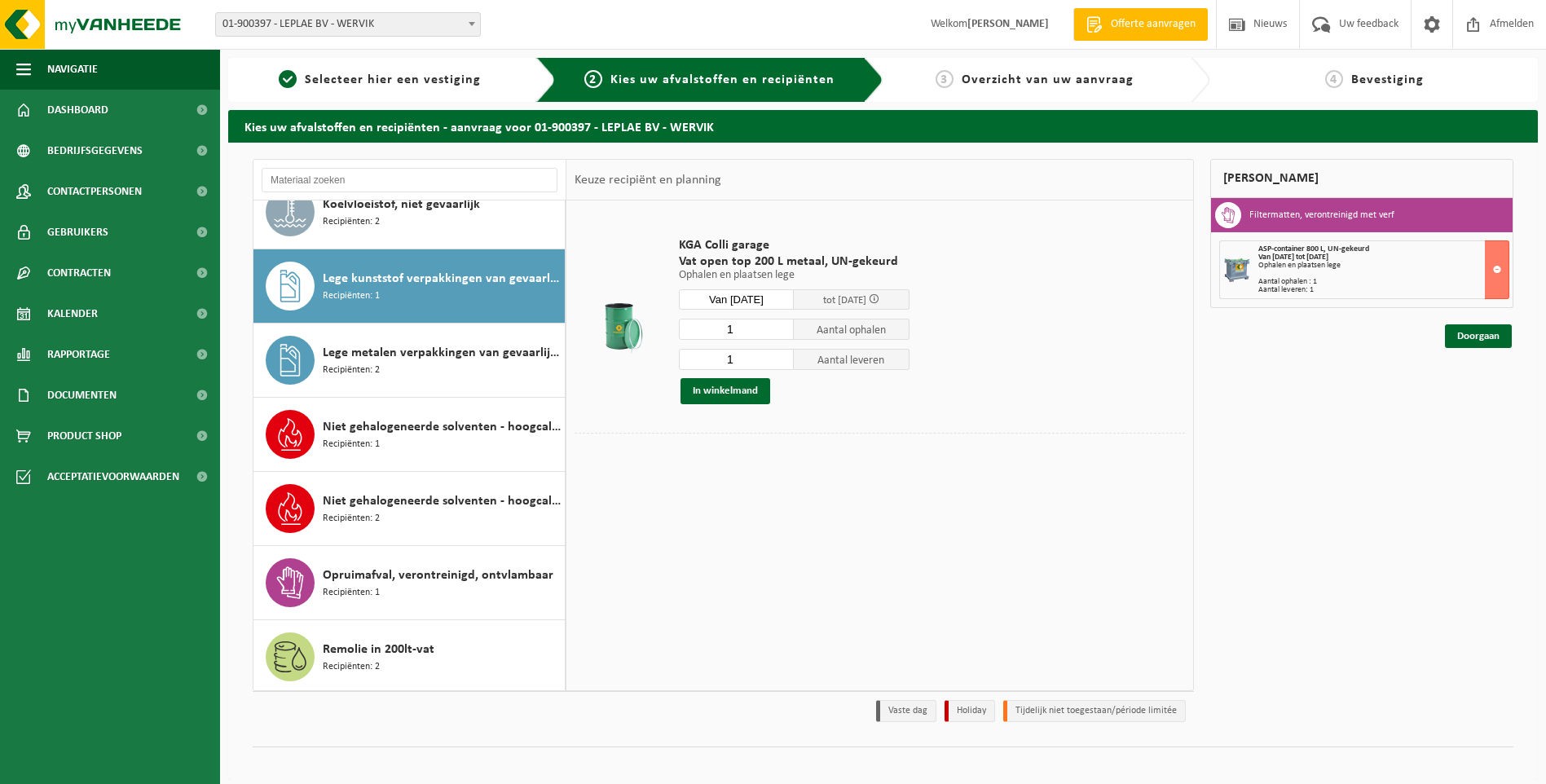
scroll to position [297, 0]
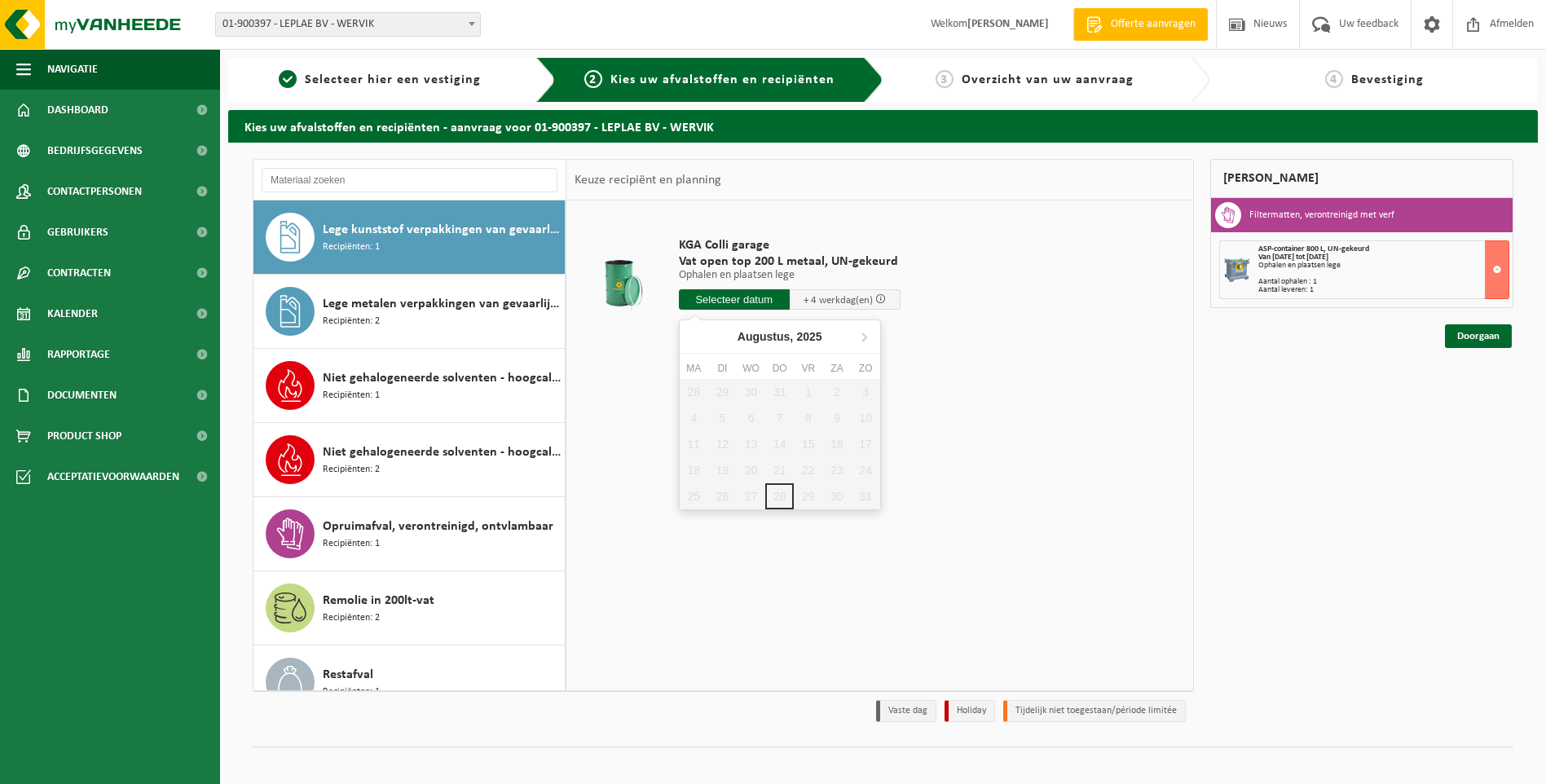
click at [728, 304] on input "text" at bounding box center [734, 299] width 111 height 20
click at [871, 339] on icon at bounding box center [864, 336] width 26 height 26
click at [696, 380] on div "1" at bounding box center [694, 392] width 28 height 26
type input "Van 2025-09-01"
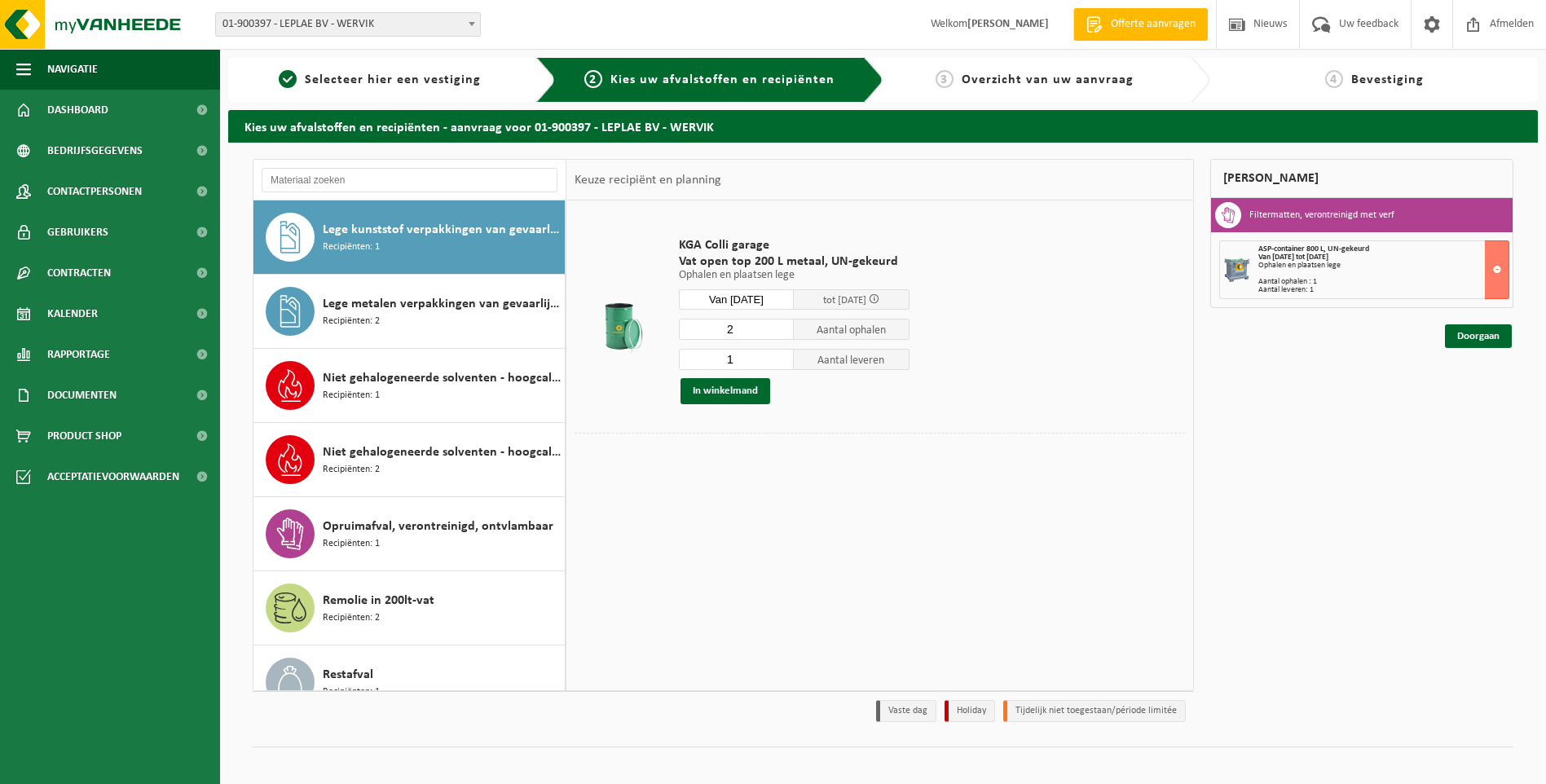
click at [777, 327] on input "2" at bounding box center [736, 329] width 115 height 21
type input "3"
click at [777, 327] on input "3" at bounding box center [736, 329] width 115 height 21
click at [783, 355] on input "2" at bounding box center [736, 359] width 115 height 21
type input "3"
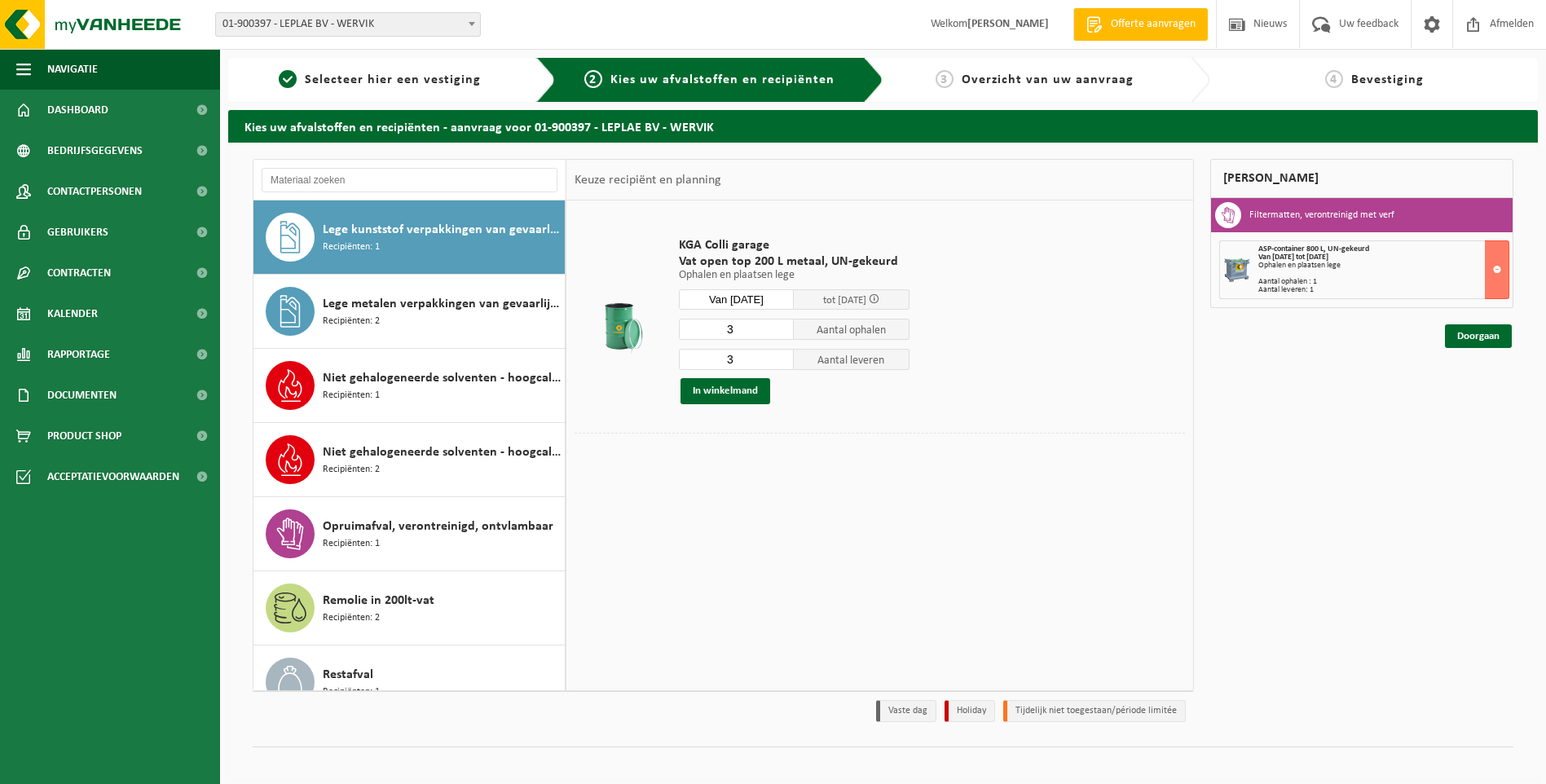
click at [783, 355] on input "3" at bounding box center [736, 359] width 115 height 21
drag, startPoint x: 729, startPoint y: 391, endPoint x: 891, endPoint y: 436, distance: 168.1
click at [730, 392] on button "In winkelmand" at bounding box center [725, 392] width 90 height 26
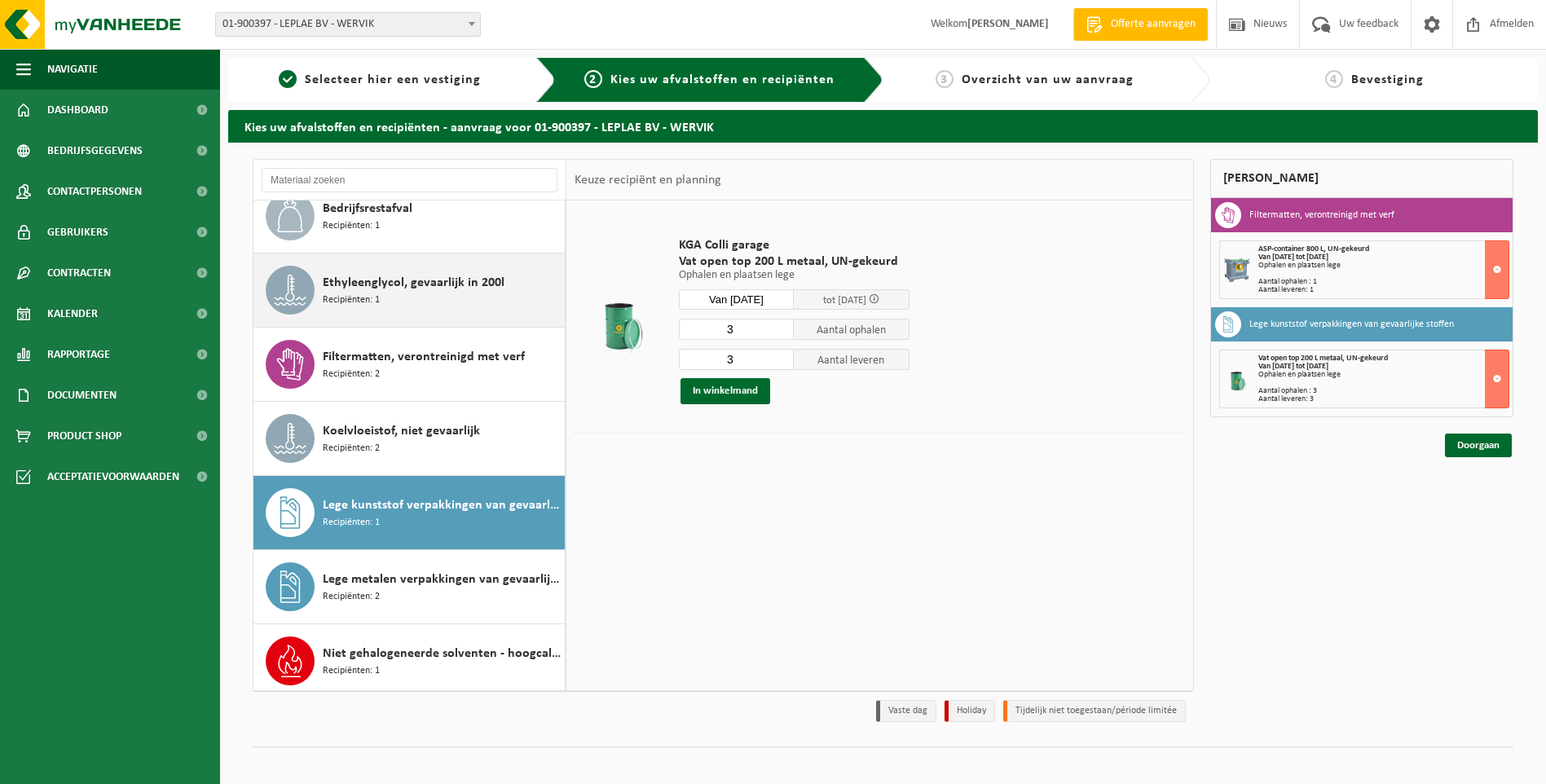
scroll to position [0, 0]
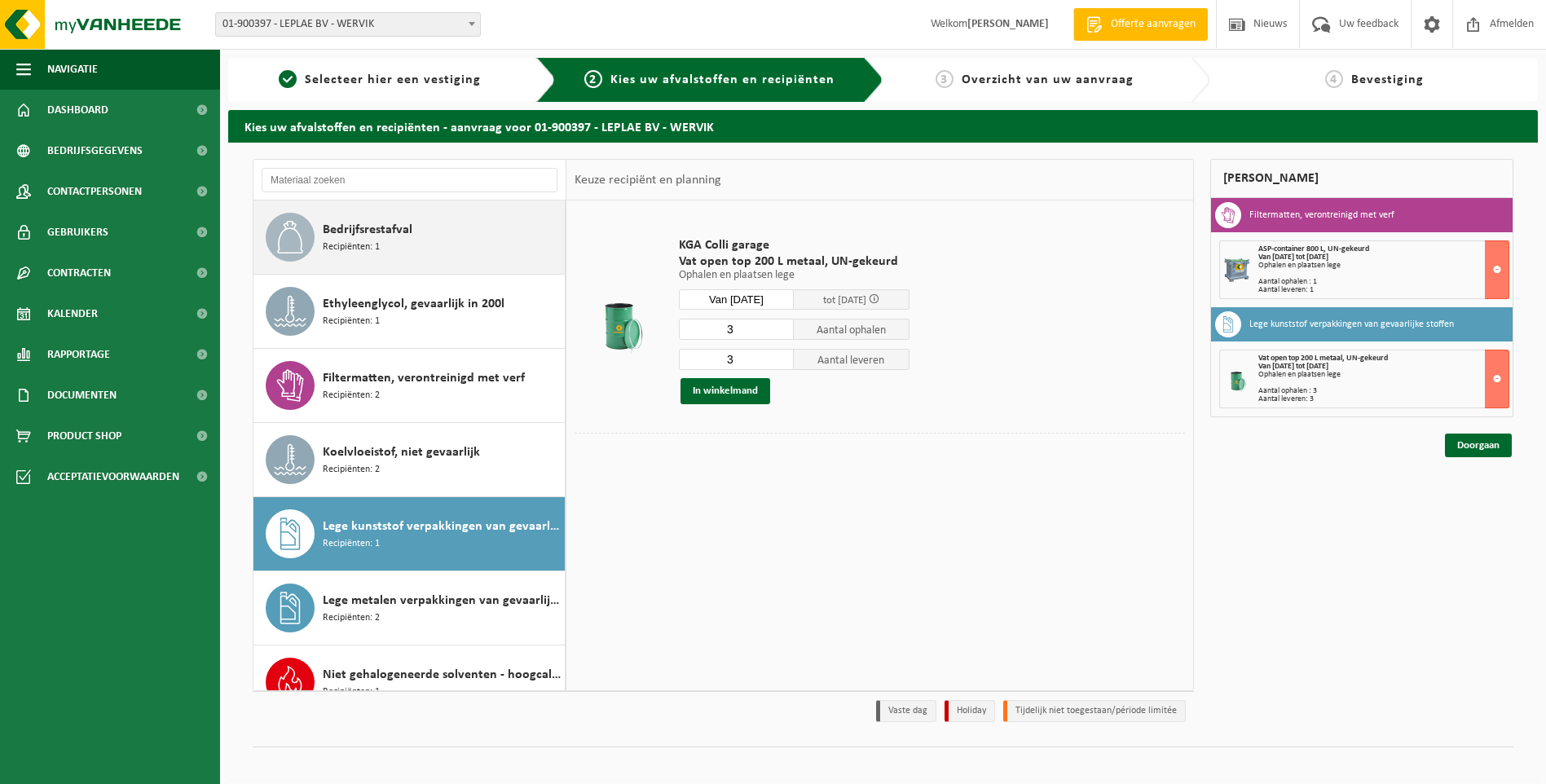
click at [409, 236] on span "Bedrijfsrestafval" at bounding box center [368, 230] width 90 height 19
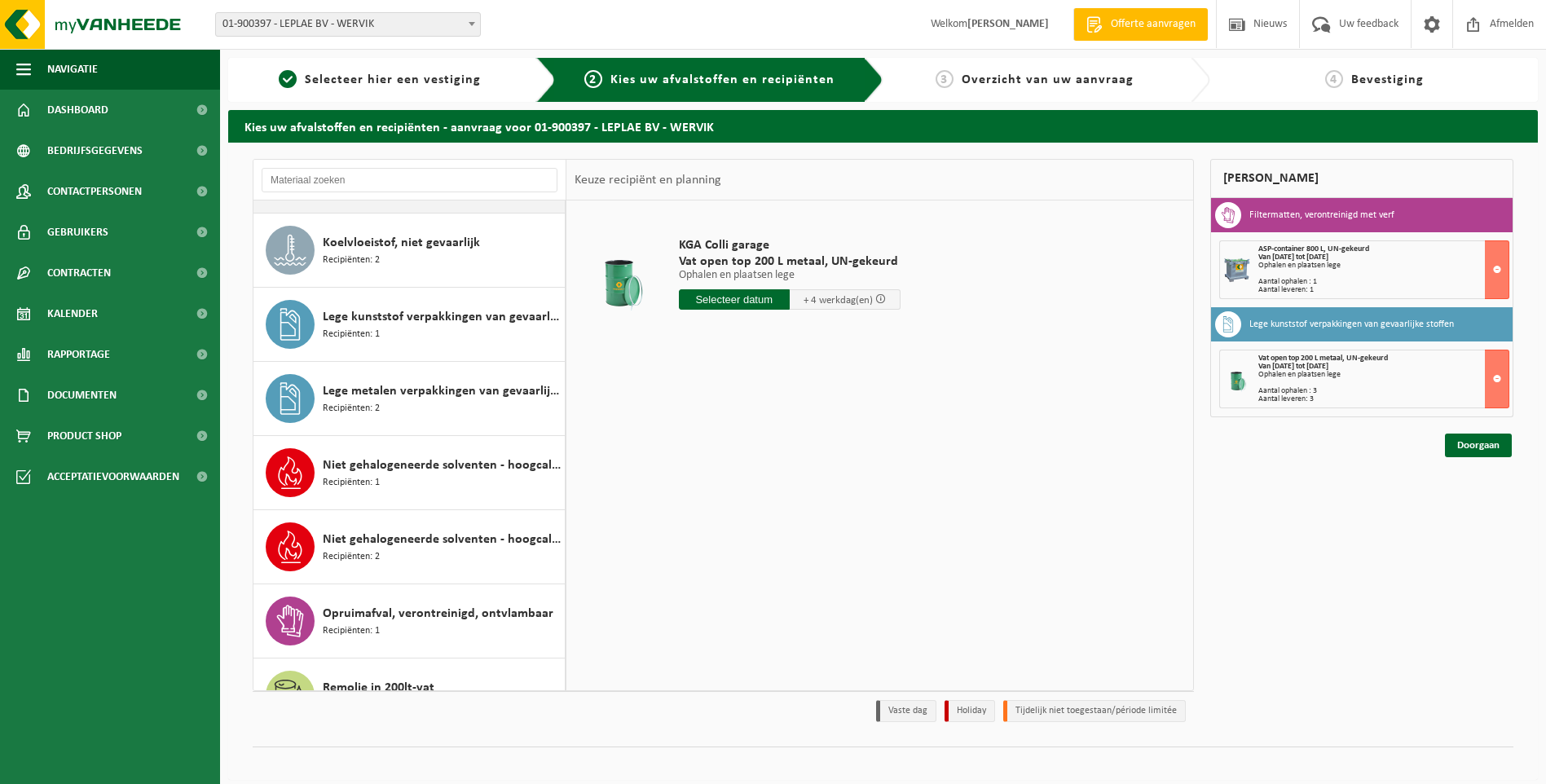
scroll to position [245, 0]
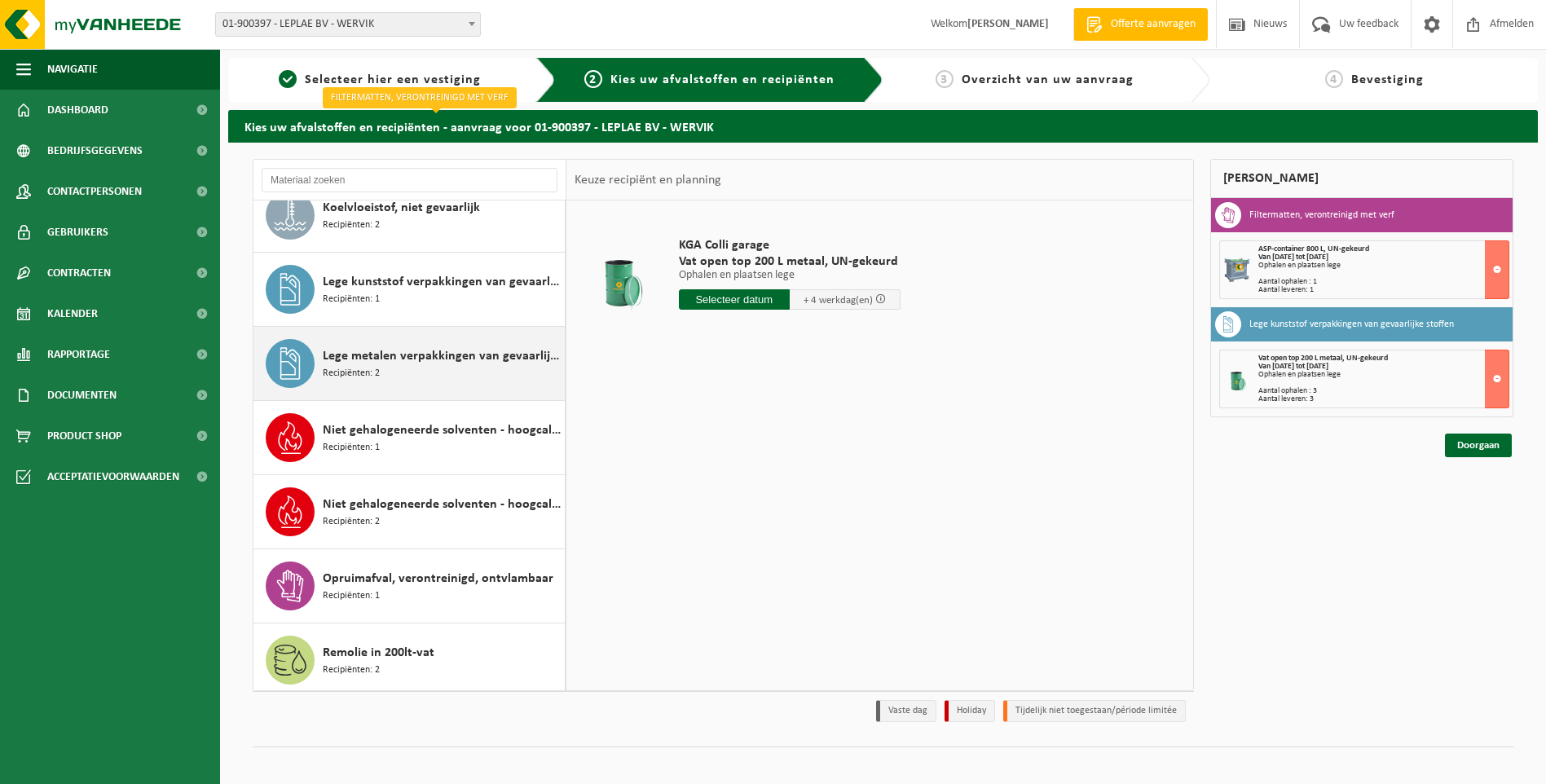
click at [507, 364] on span "Lege metalen verpakkingen van gevaarlijke stoffen" at bounding box center [442, 355] width 238 height 19
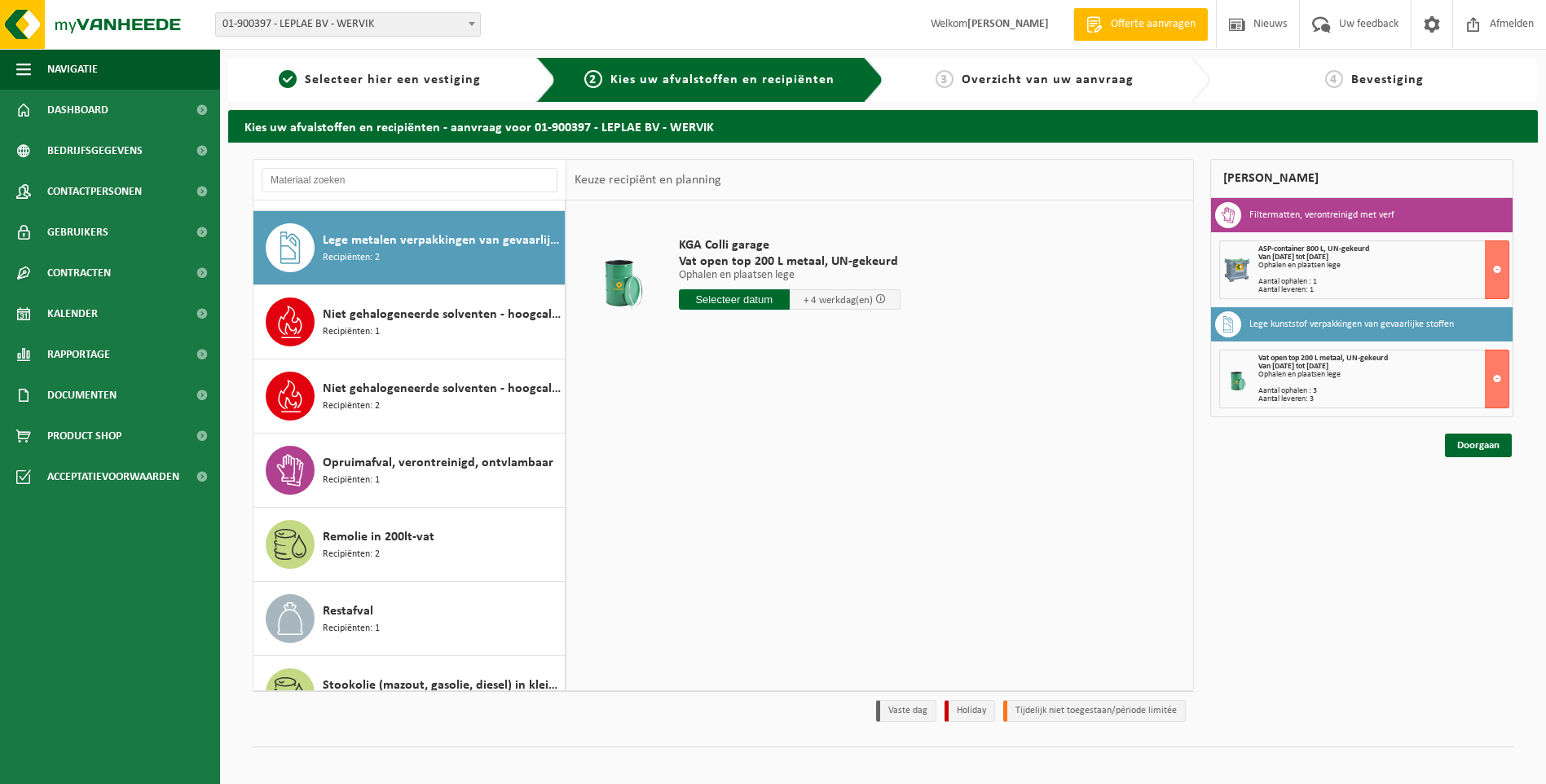
scroll to position [370, 0]
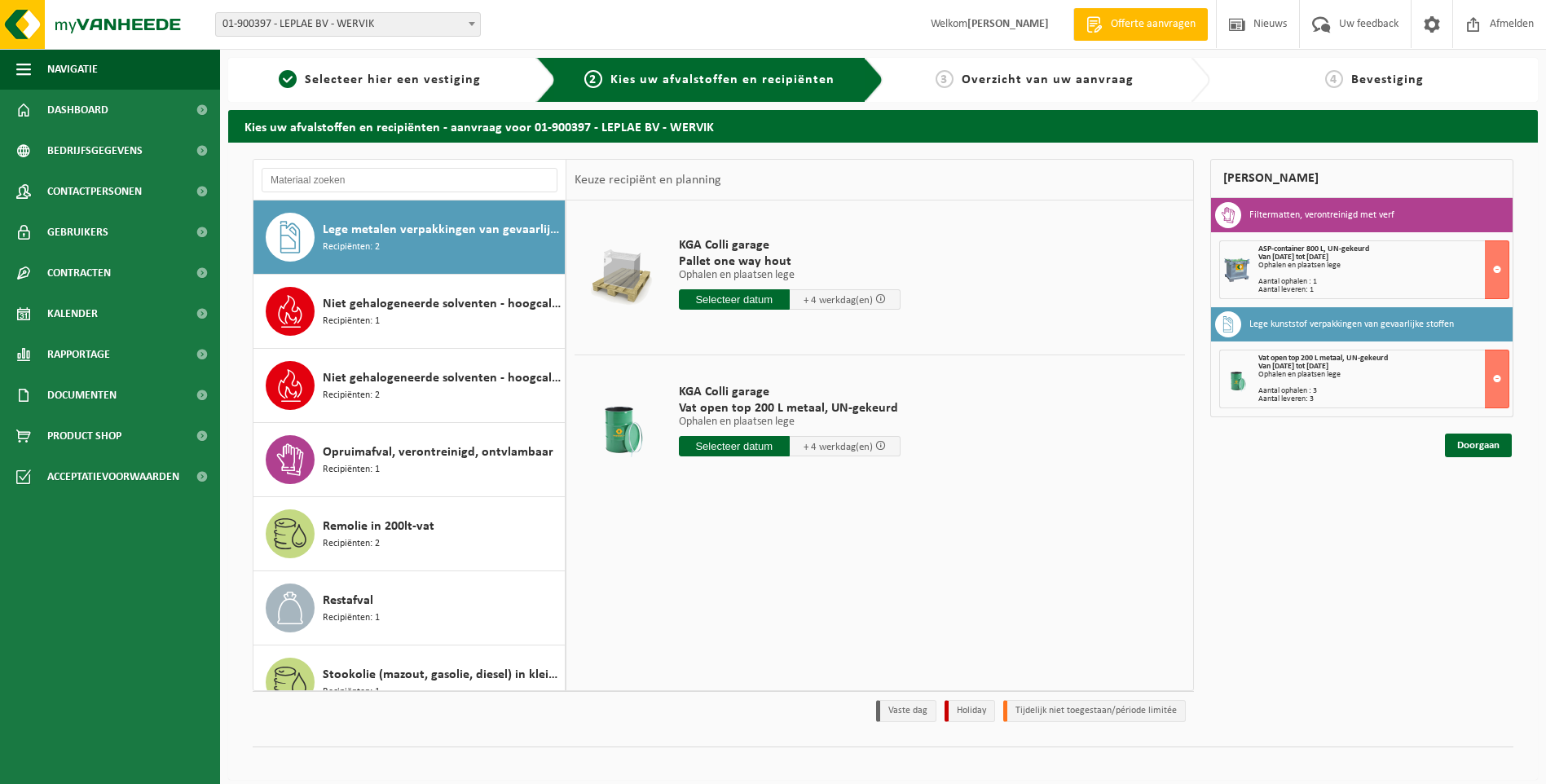
click at [729, 450] on input "text" at bounding box center [734, 445] width 111 height 20
click at [867, 487] on icon at bounding box center [864, 483] width 26 height 26
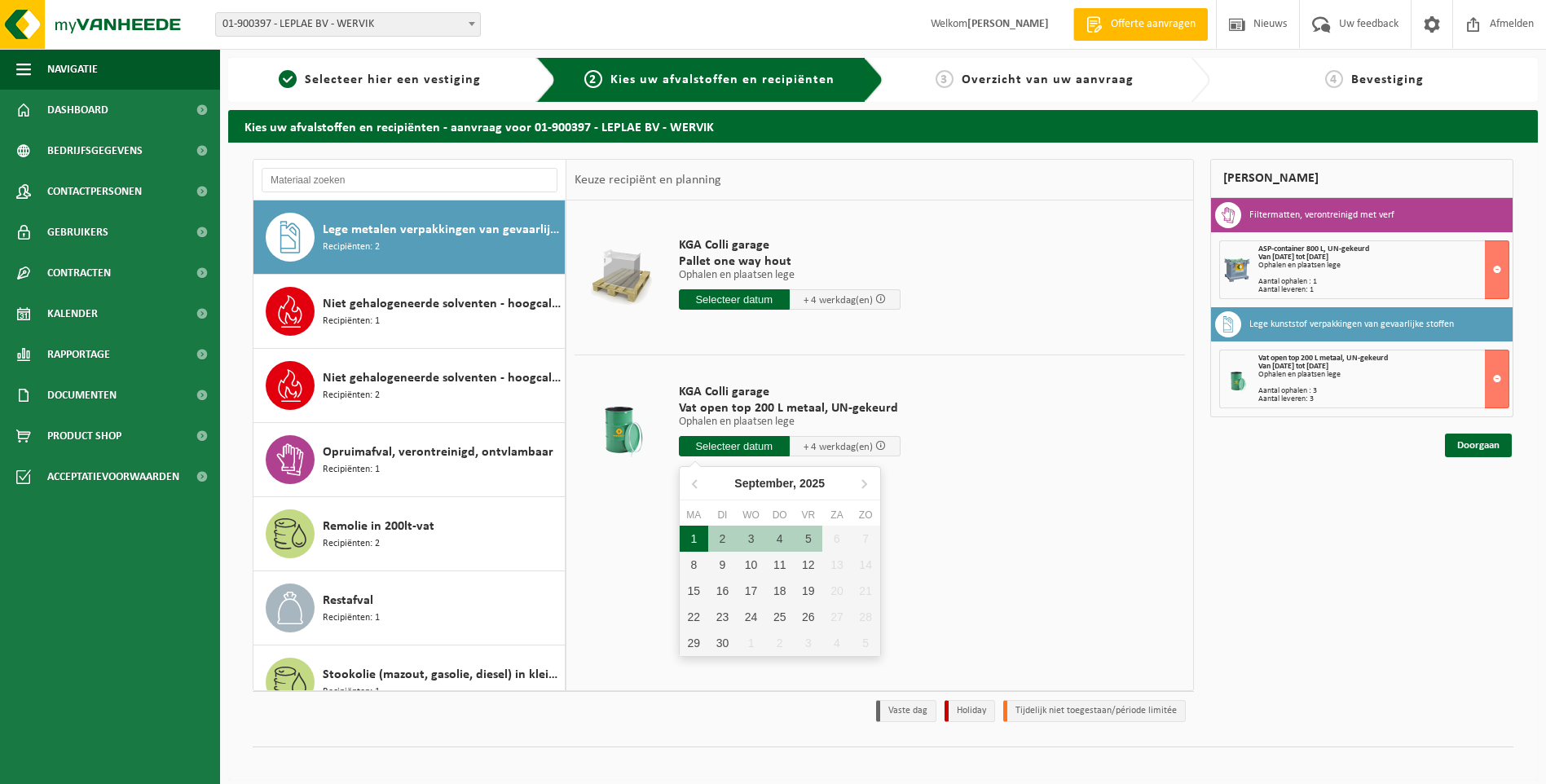
click at [692, 539] on div "1" at bounding box center [694, 539] width 28 height 26
type input "Van 2025-09-01"
type input "2025-09-01"
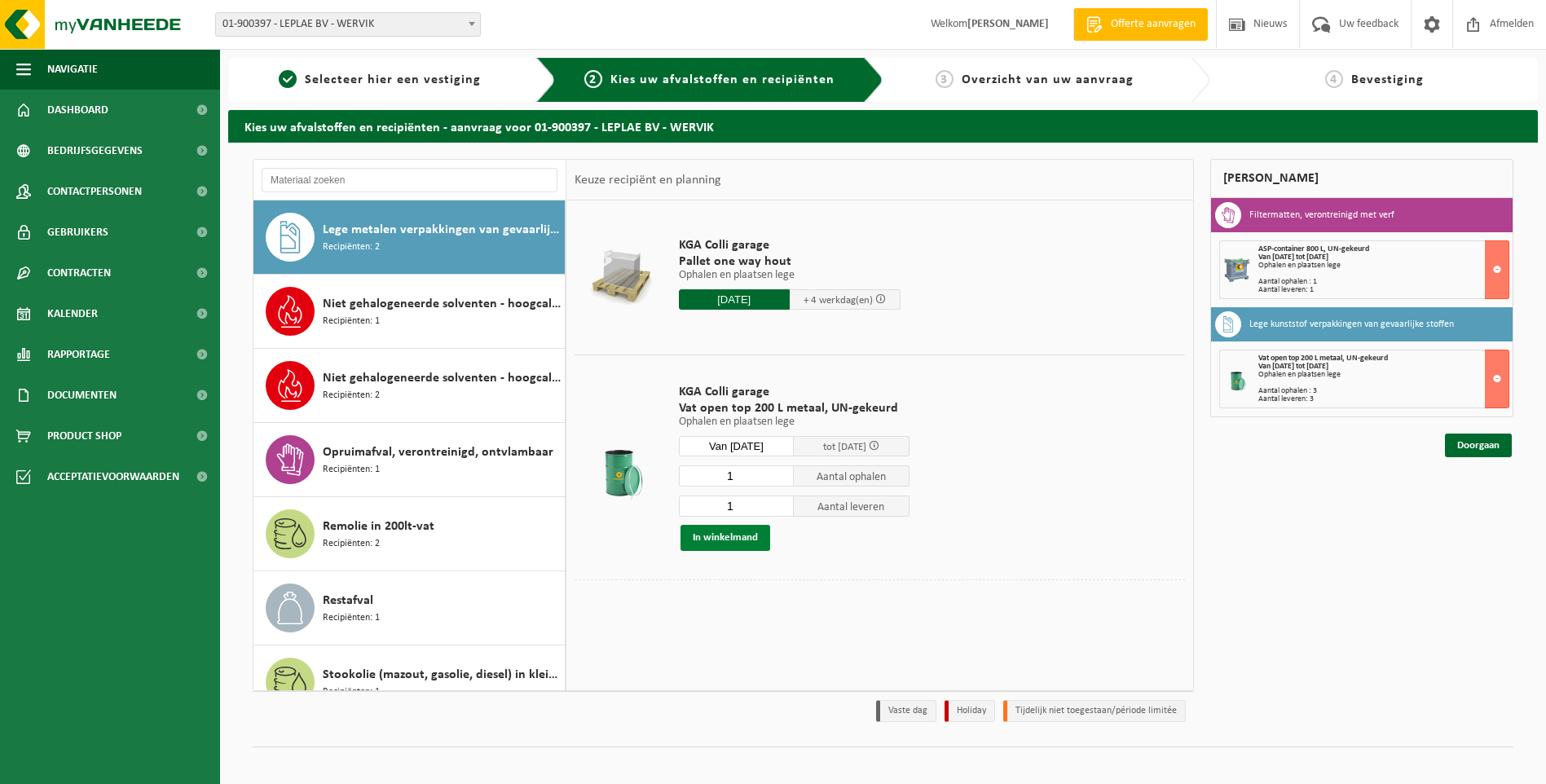
click at [740, 543] on button "In winkelmand" at bounding box center [725, 538] width 90 height 26
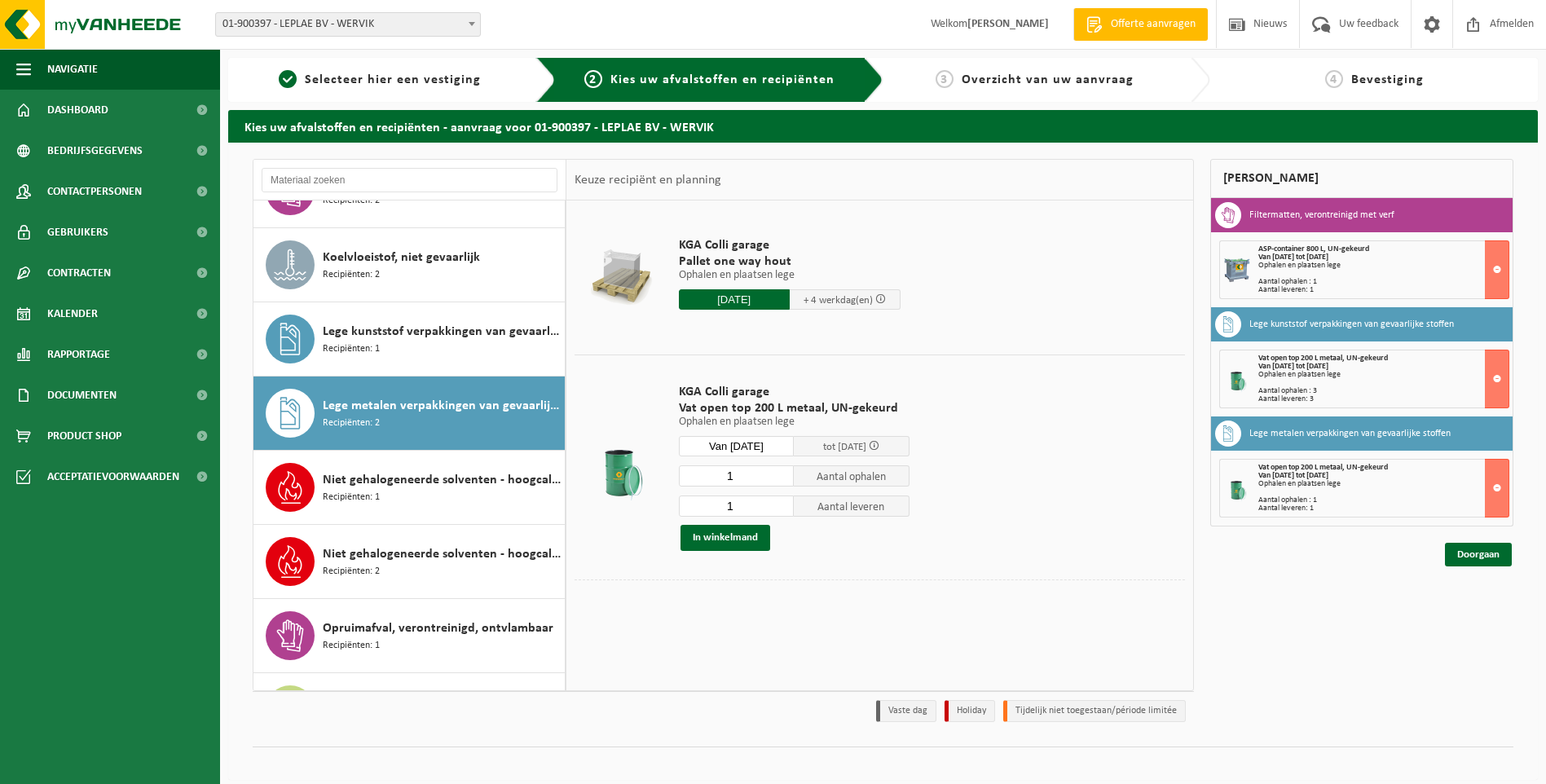
scroll to position [126, 0]
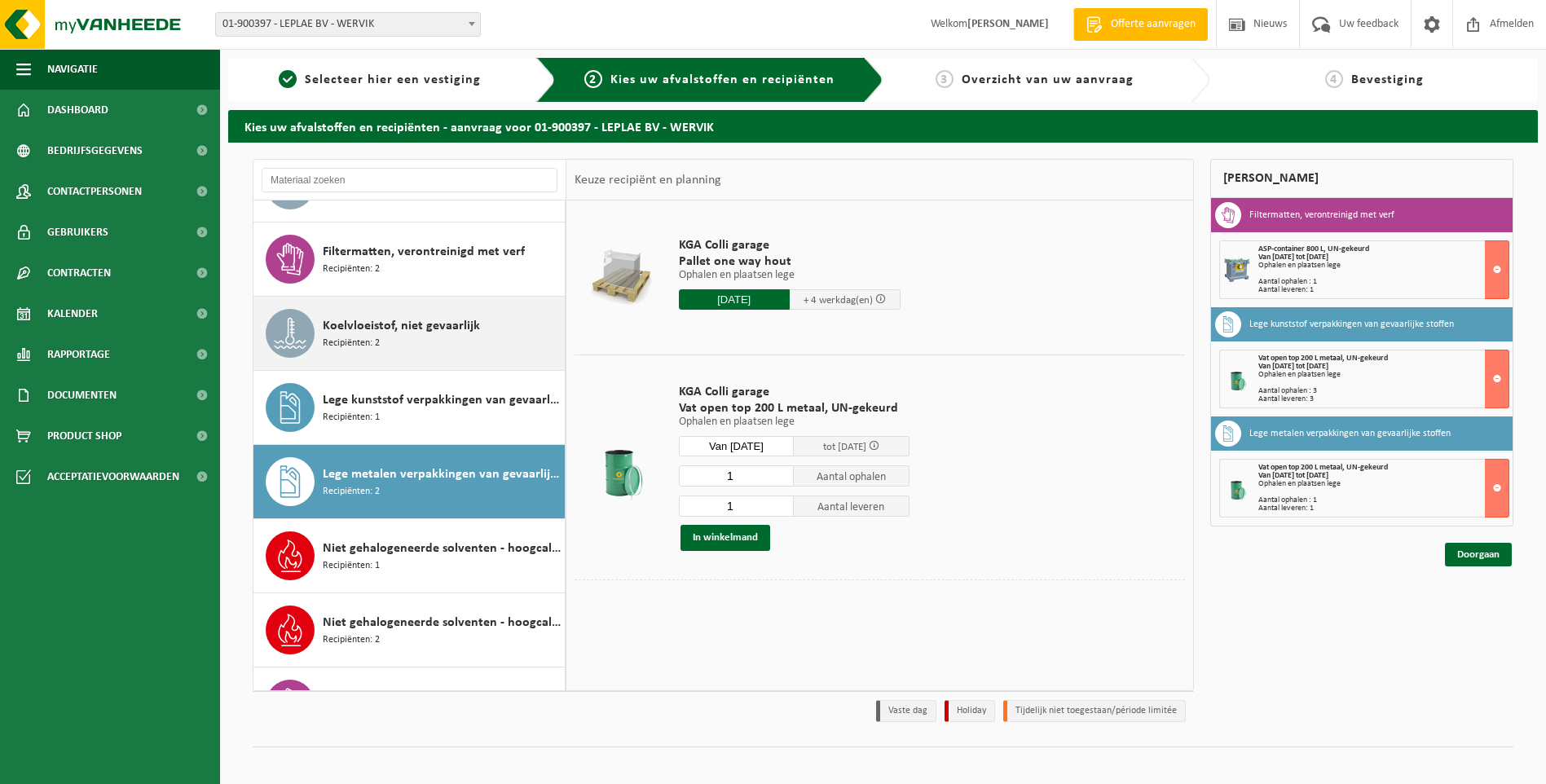
click at [476, 322] on div "Koelvloeistof, niet gevaarlijk Recipiënten: 2" at bounding box center [442, 333] width 238 height 49
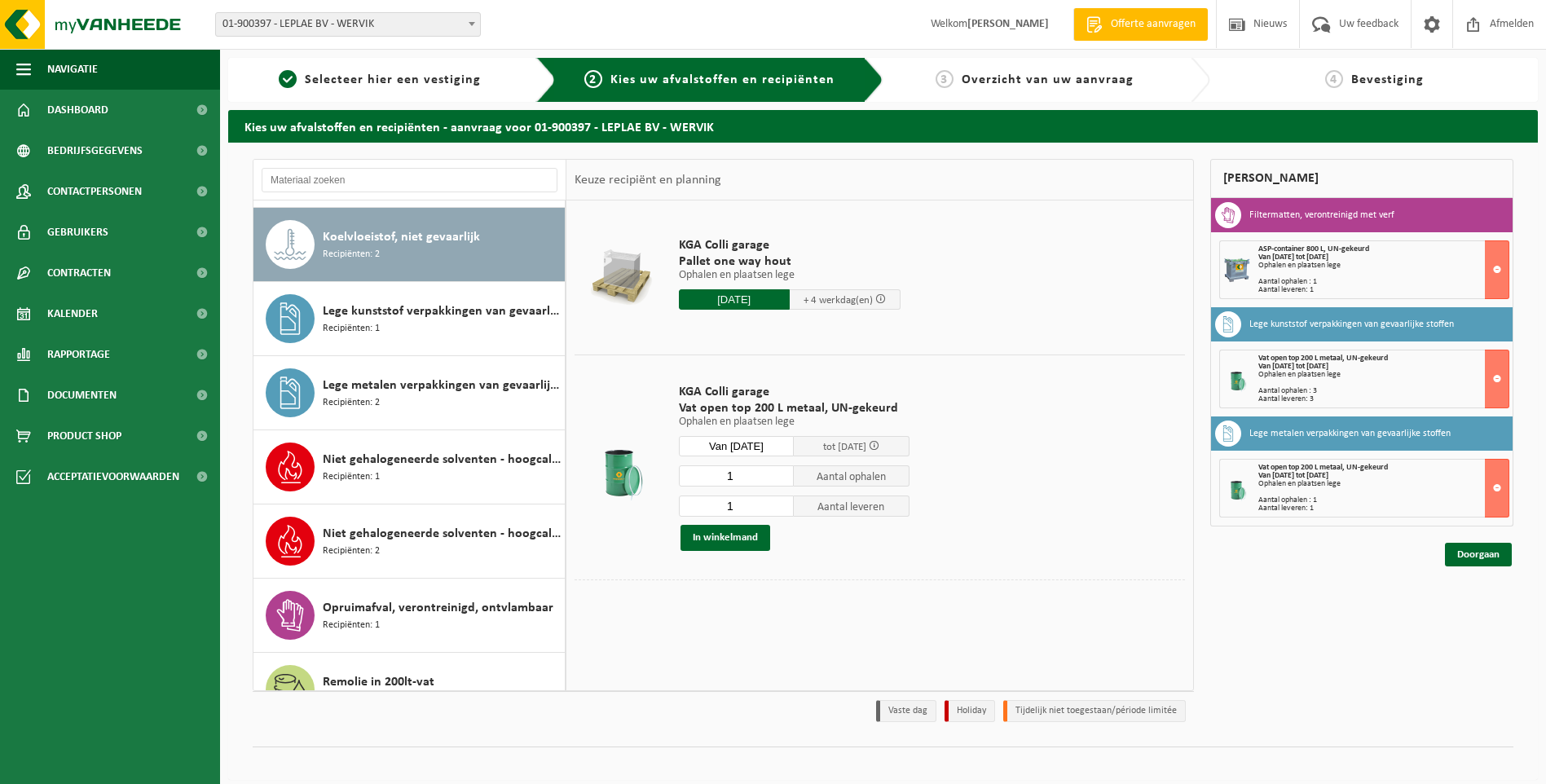
scroll to position [223, 0]
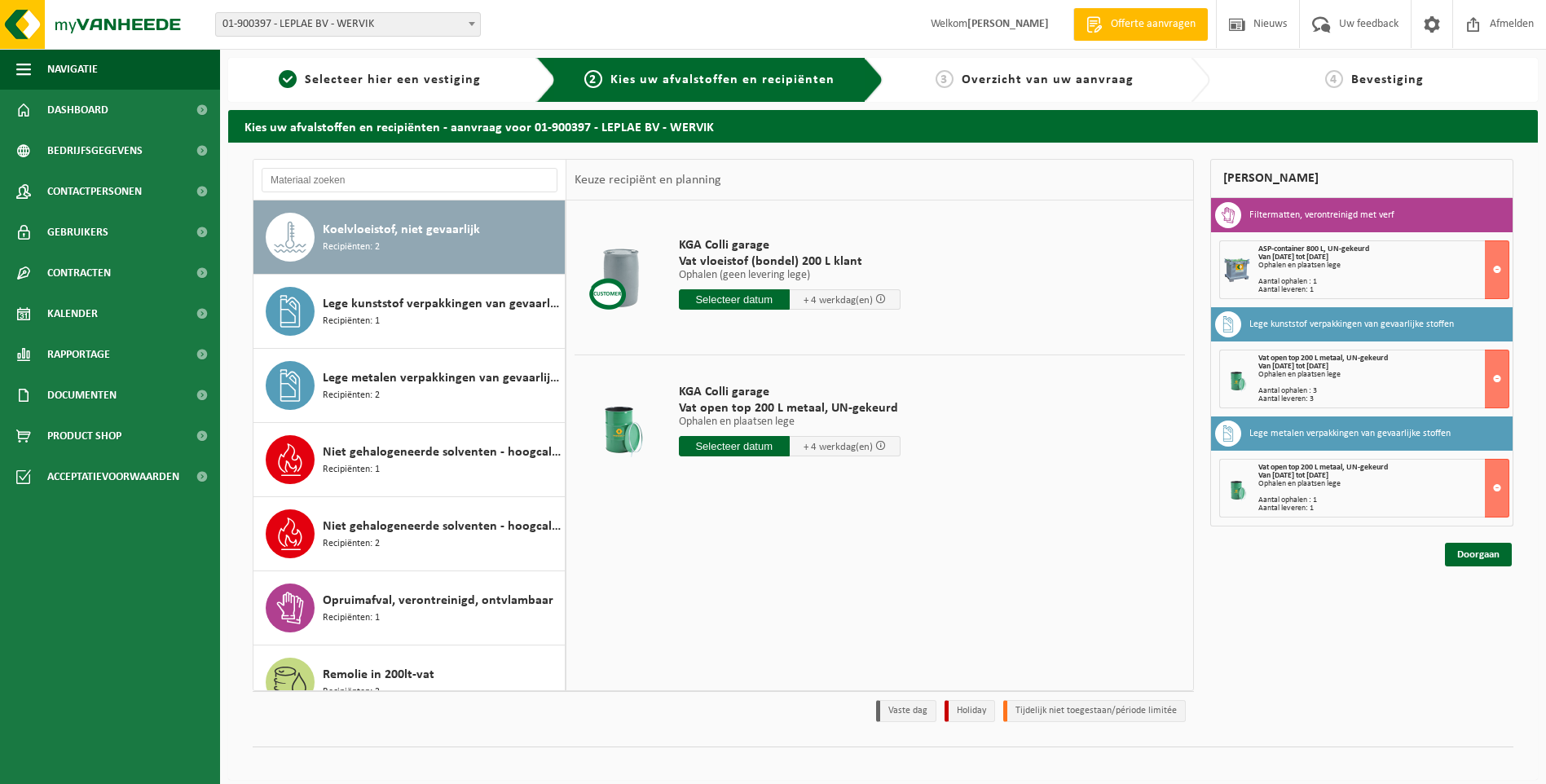
click at [707, 300] on input "text" at bounding box center [734, 299] width 111 height 20
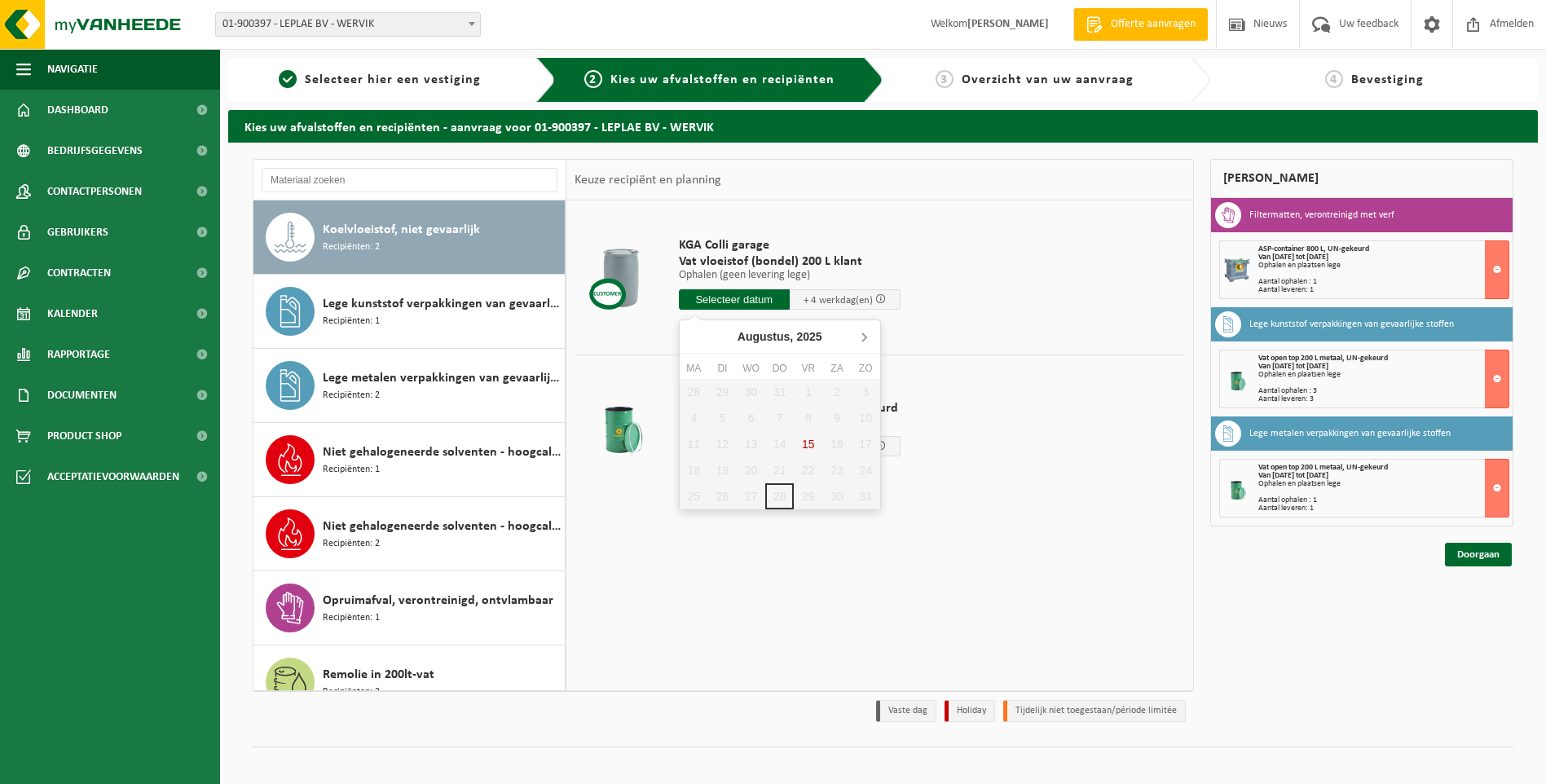
click at [865, 336] on icon at bounding box center [864, 337] width 4 height 8
click at [696, 389] on div "1" at bounding box center [694, 392] width 28 height 26
type input "Van 2025-09-01"
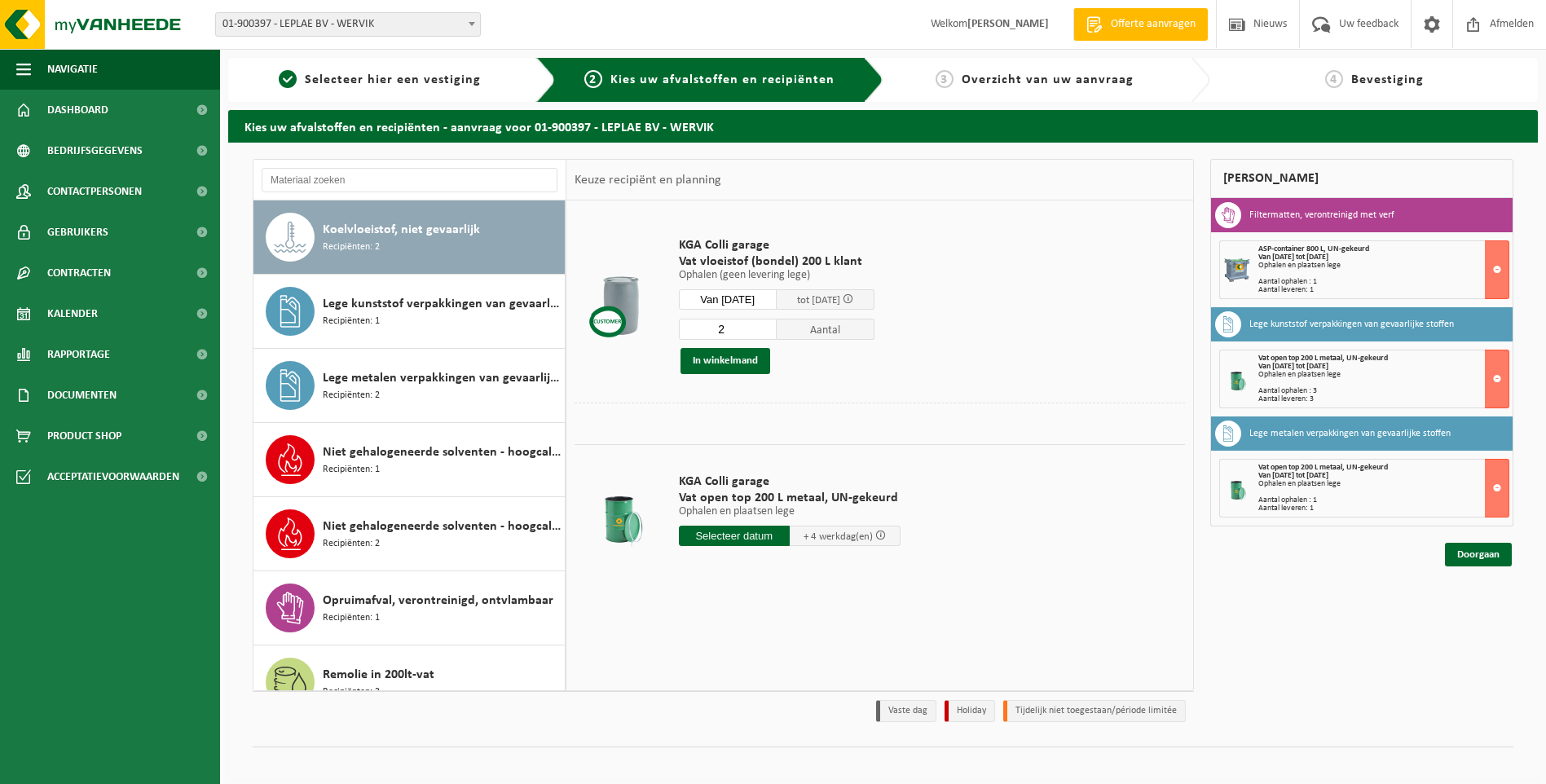
type input "2"
click at [776, 326] on input "2" at bounding box center [727, 329] width 98 height 21
click at [744, 358] on button "In winkelmand" at bounding box center [725, 361] width 90 height 26
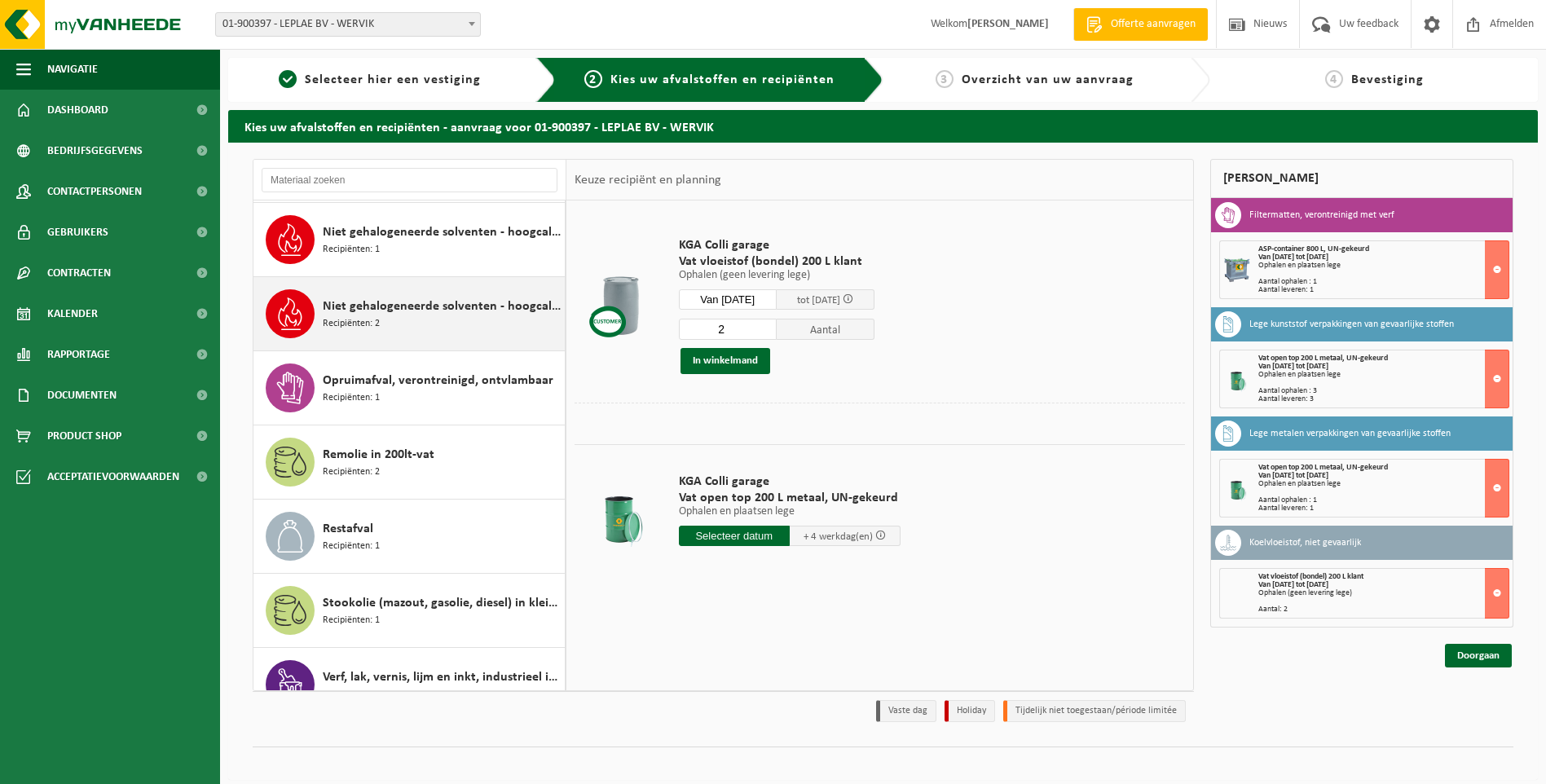
scroll to position [473, 0]
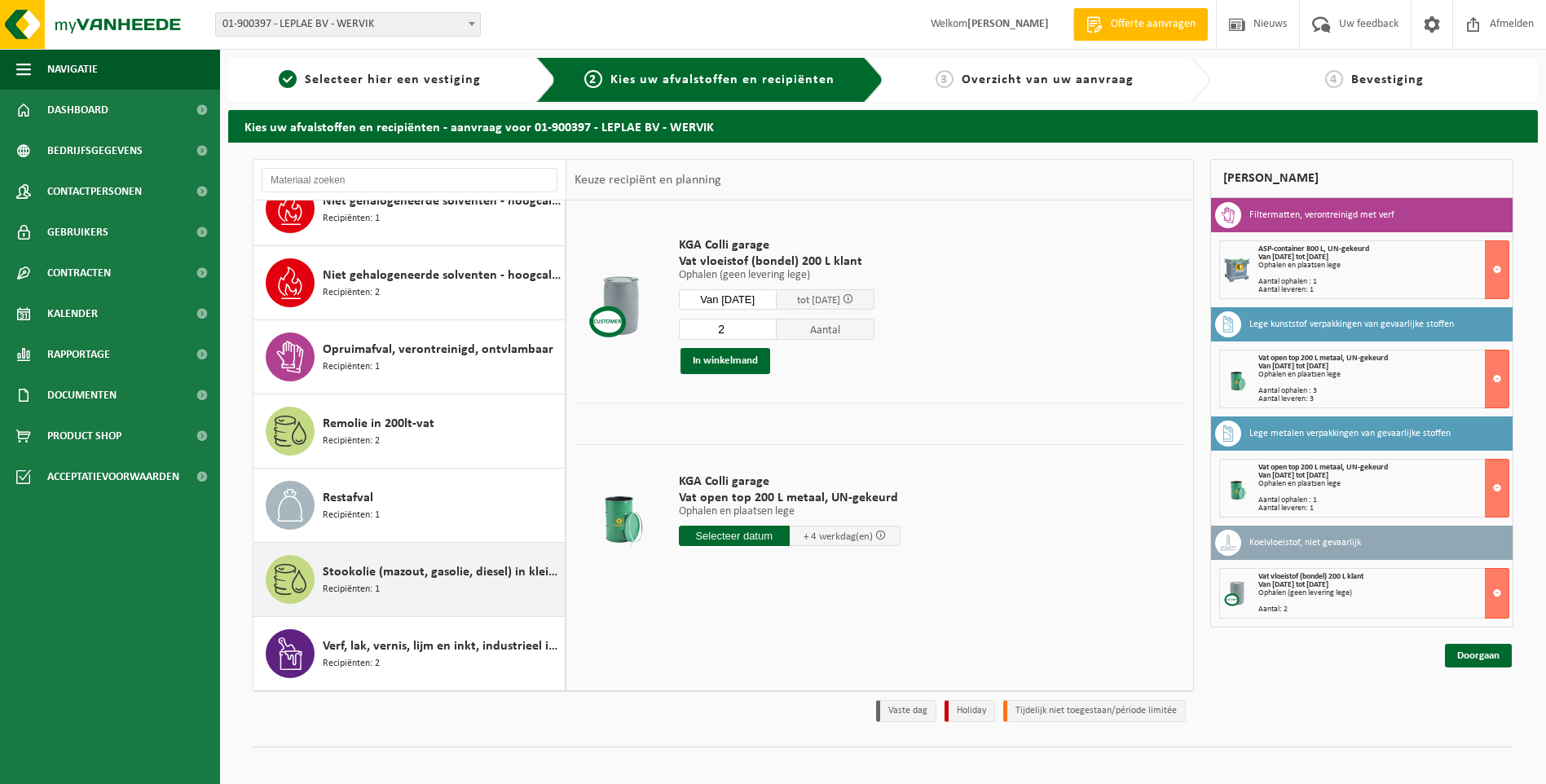
click at [475, 582] on div "Stookolie (mazout, gasolie, diesel) in kleinverpakking Recipiënten: 1" at bounding box center [442, 579] width 238 height 49
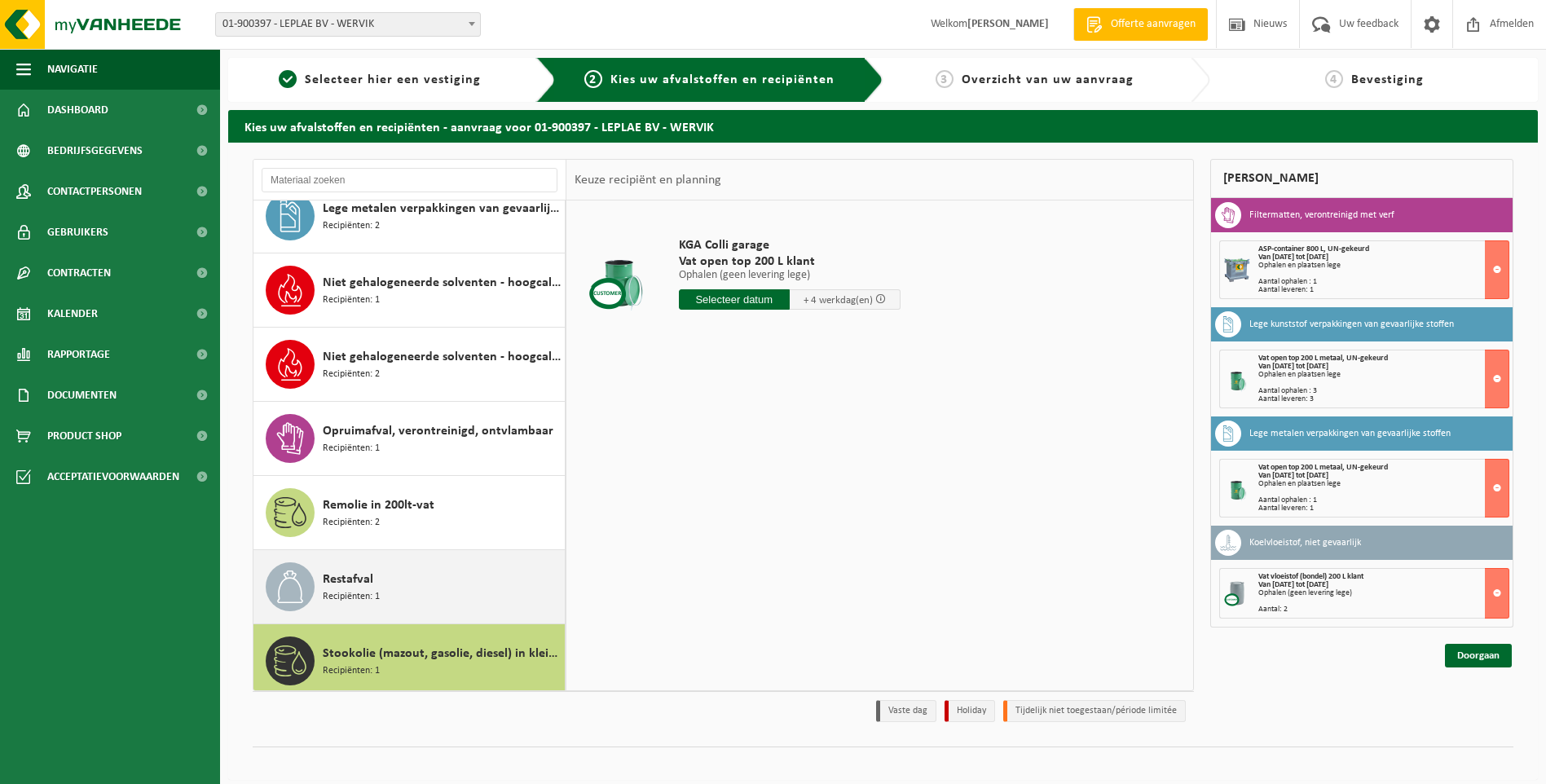
scroll to position [311, 0]
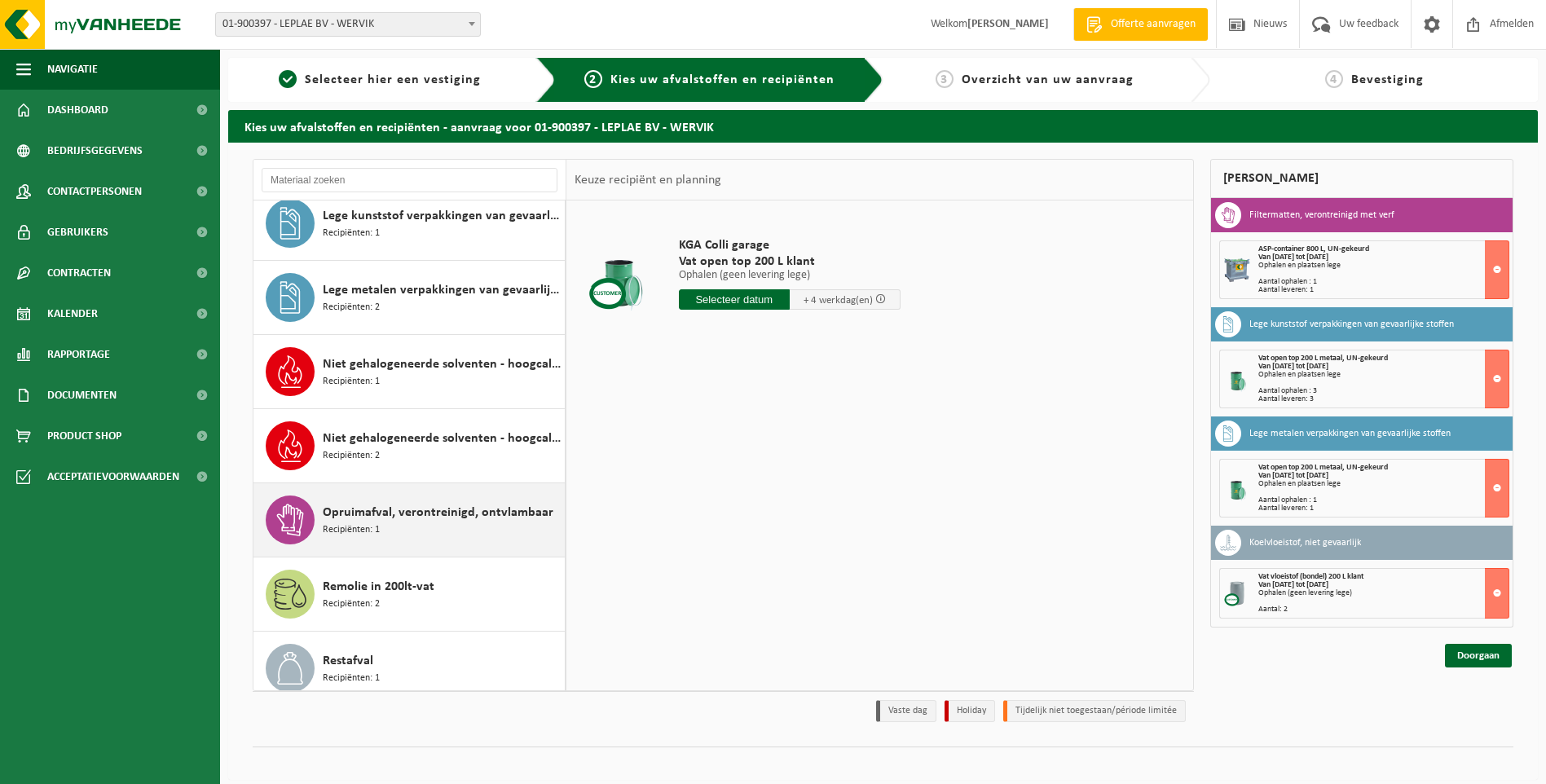
click at [409, 521] on span "Opruimafval, verontreinigd, ontvlambaar" at bounding box center [438, 512] width 231 height 19
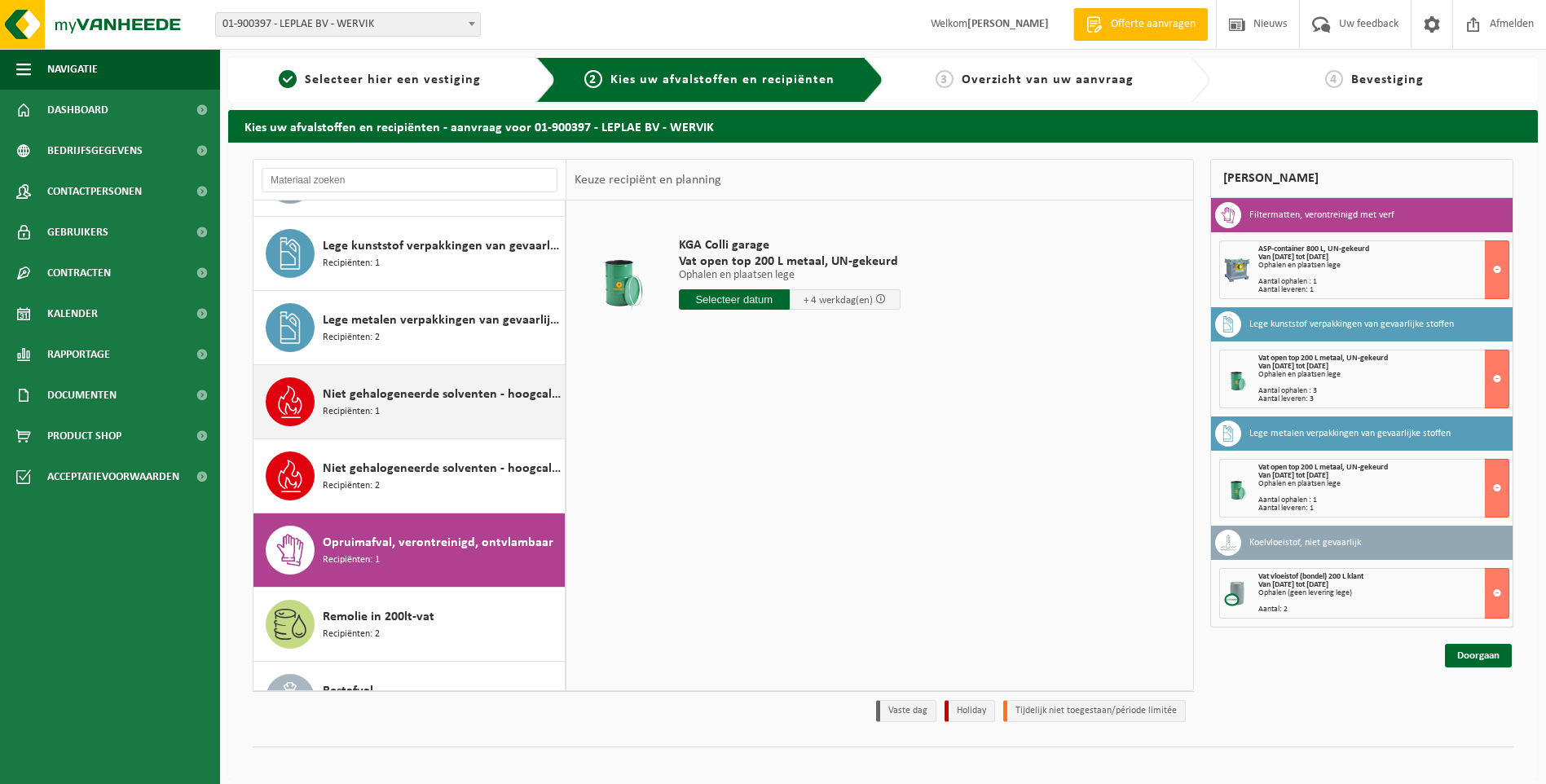
scroll to position [229, 0]
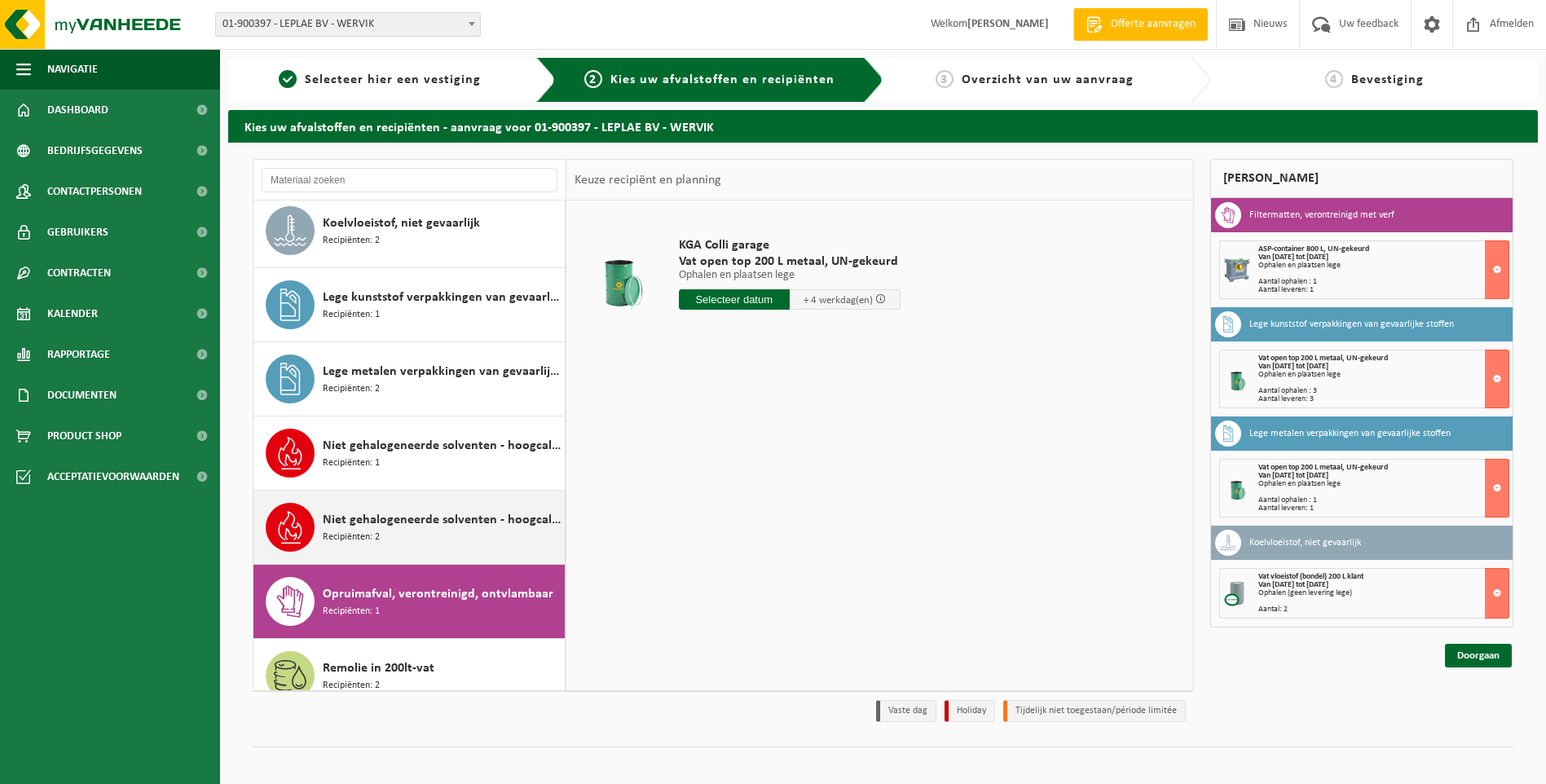
click at [405, 528] on span "Niet gehalogeneerde solventen - hoogcalorisch in kleinverpakking" at bounding box center [442, 519] width 238 height 19
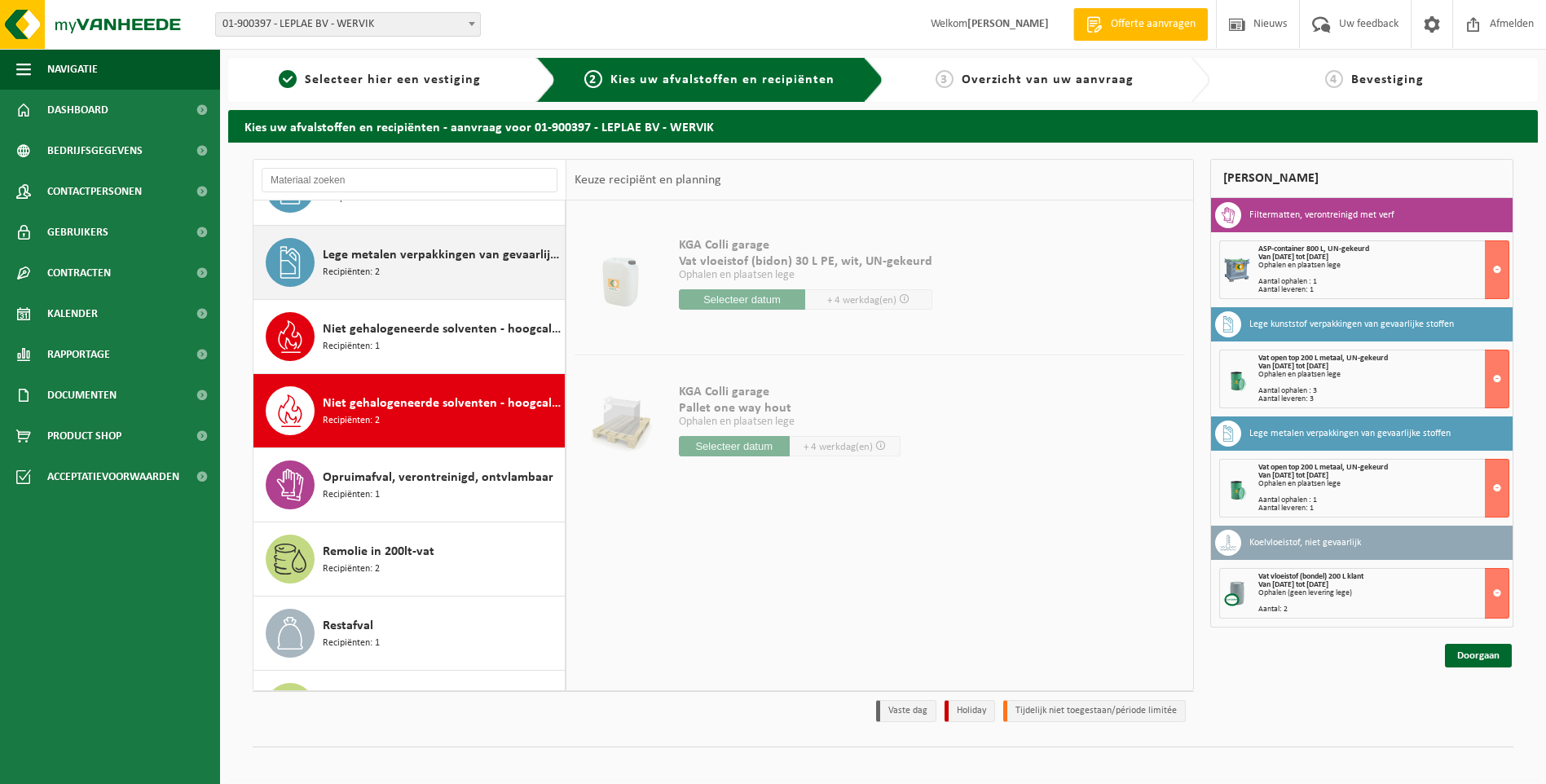
scroll to position [148, 0]
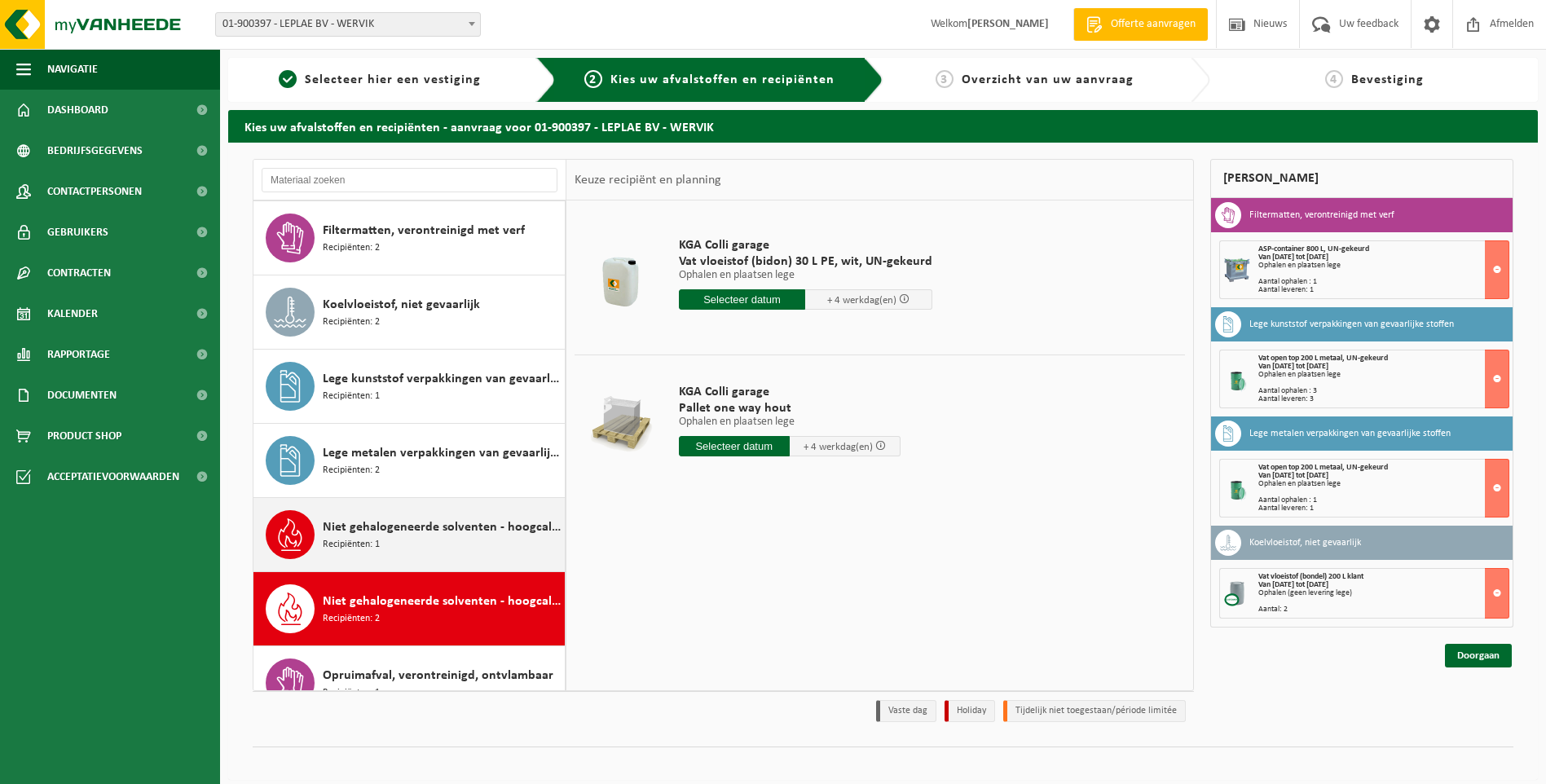
click at [458, 538] on div "Niet gehalogeneerde solventen - hoogcalorisch in 200lt-vat Recipiënten: 1" at bounding box center [442, 534] width 238 height 49
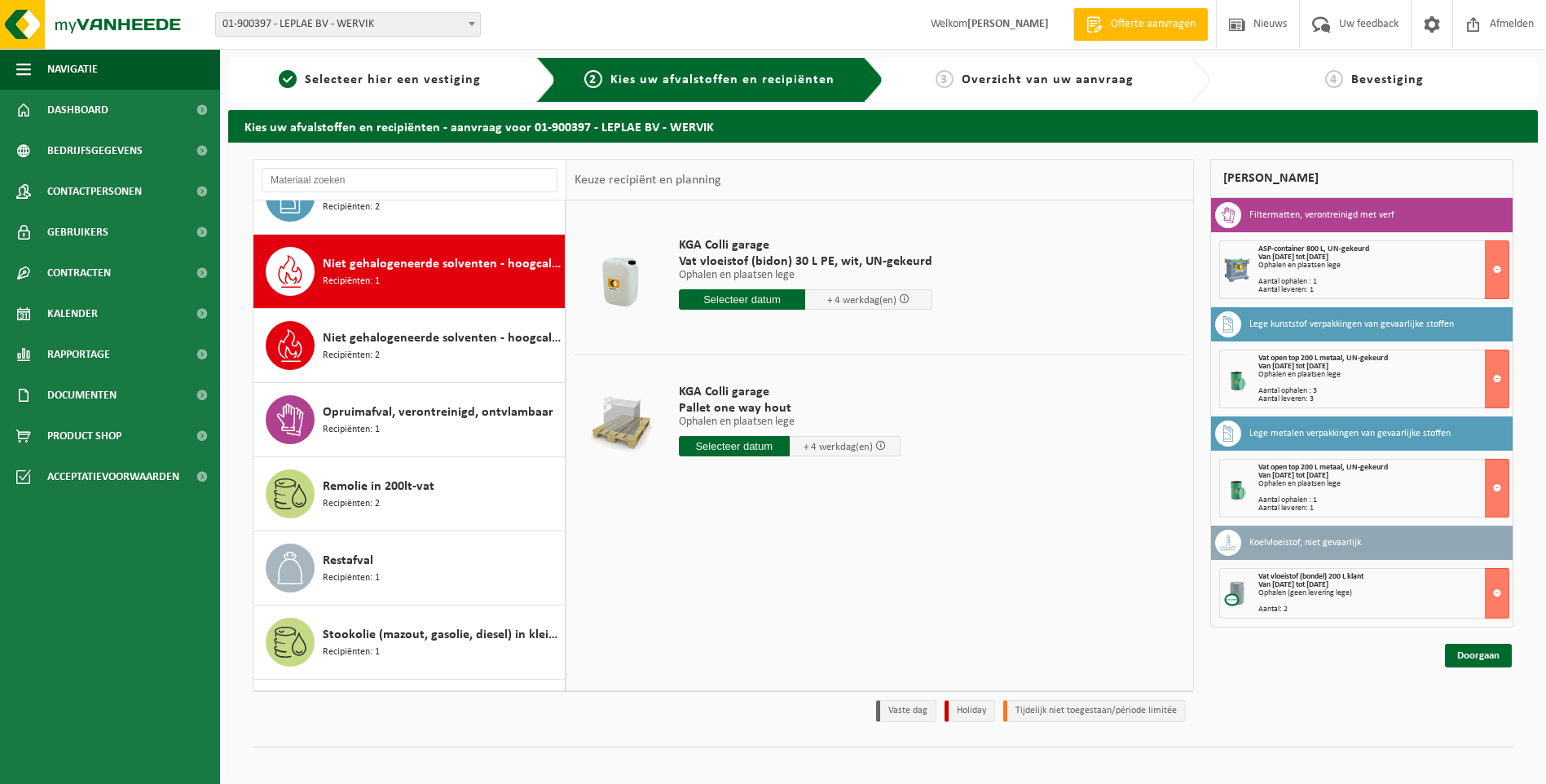
scroll to position [444, 0]
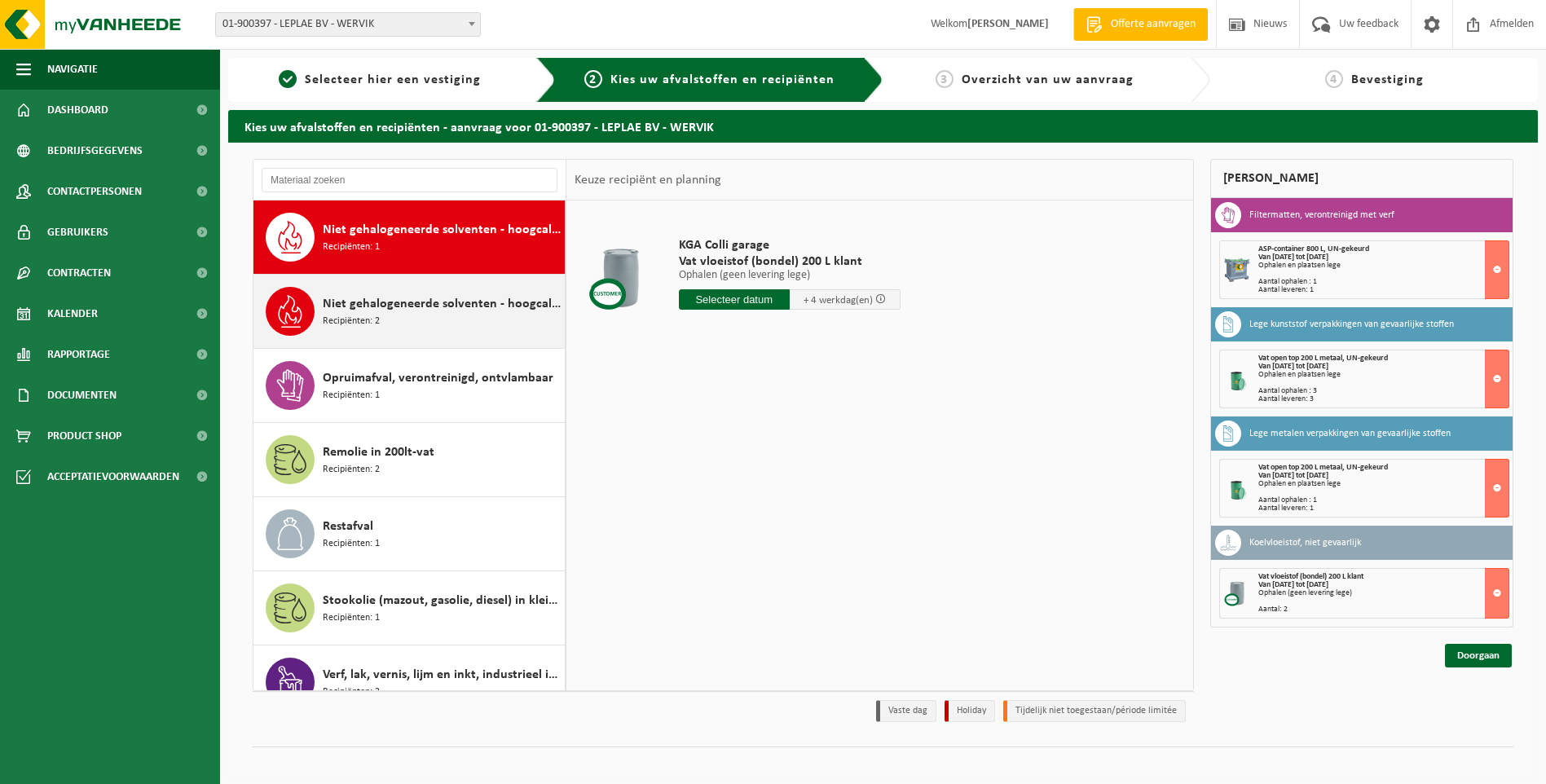
click at [415, 303] on span "Niet gehalogeneerde solventen - hoogcalorisch in kleinverpakking" at bounding box center [442, 304] width 238 height 19
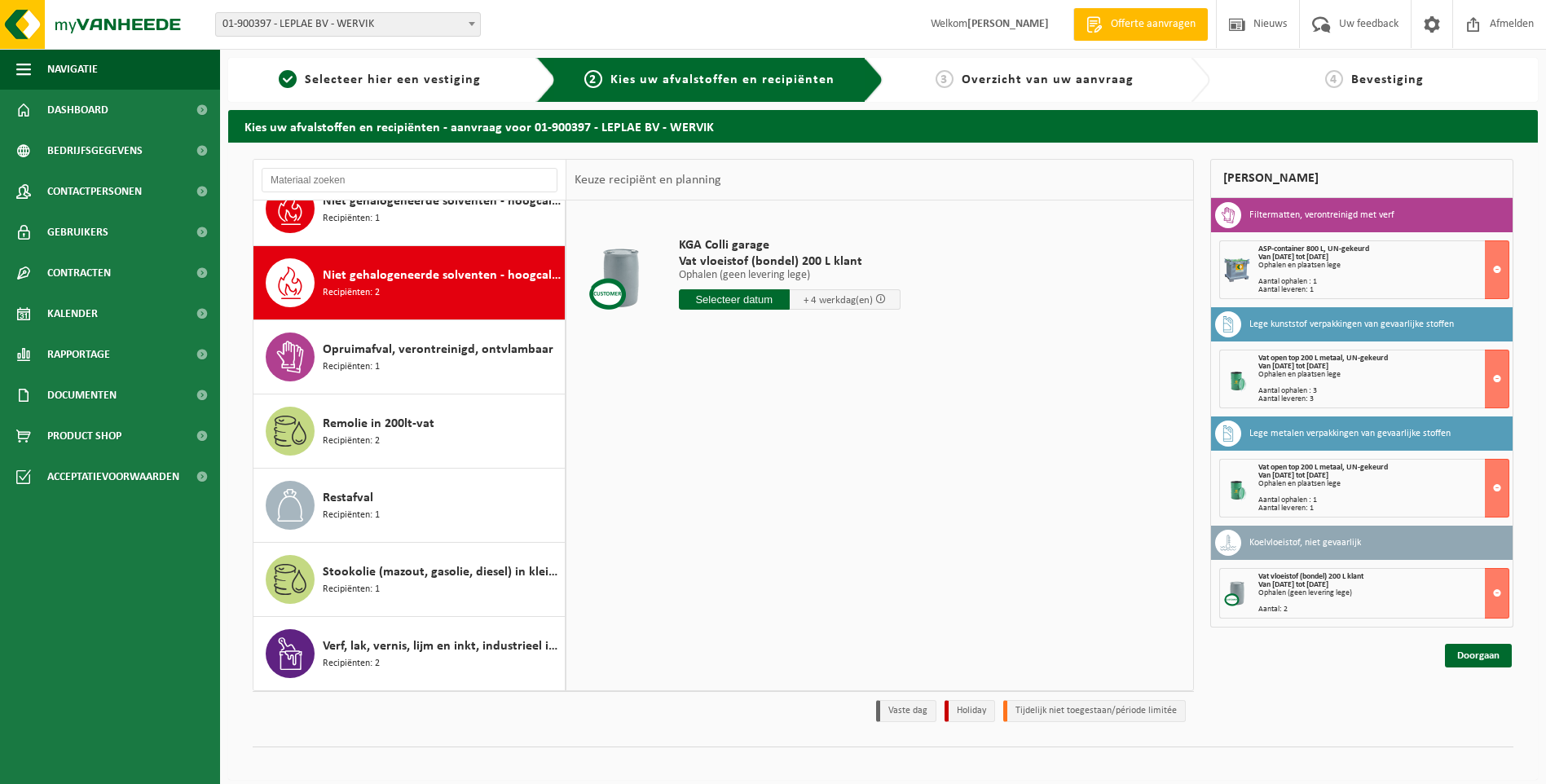
scroll to position [473, 0]
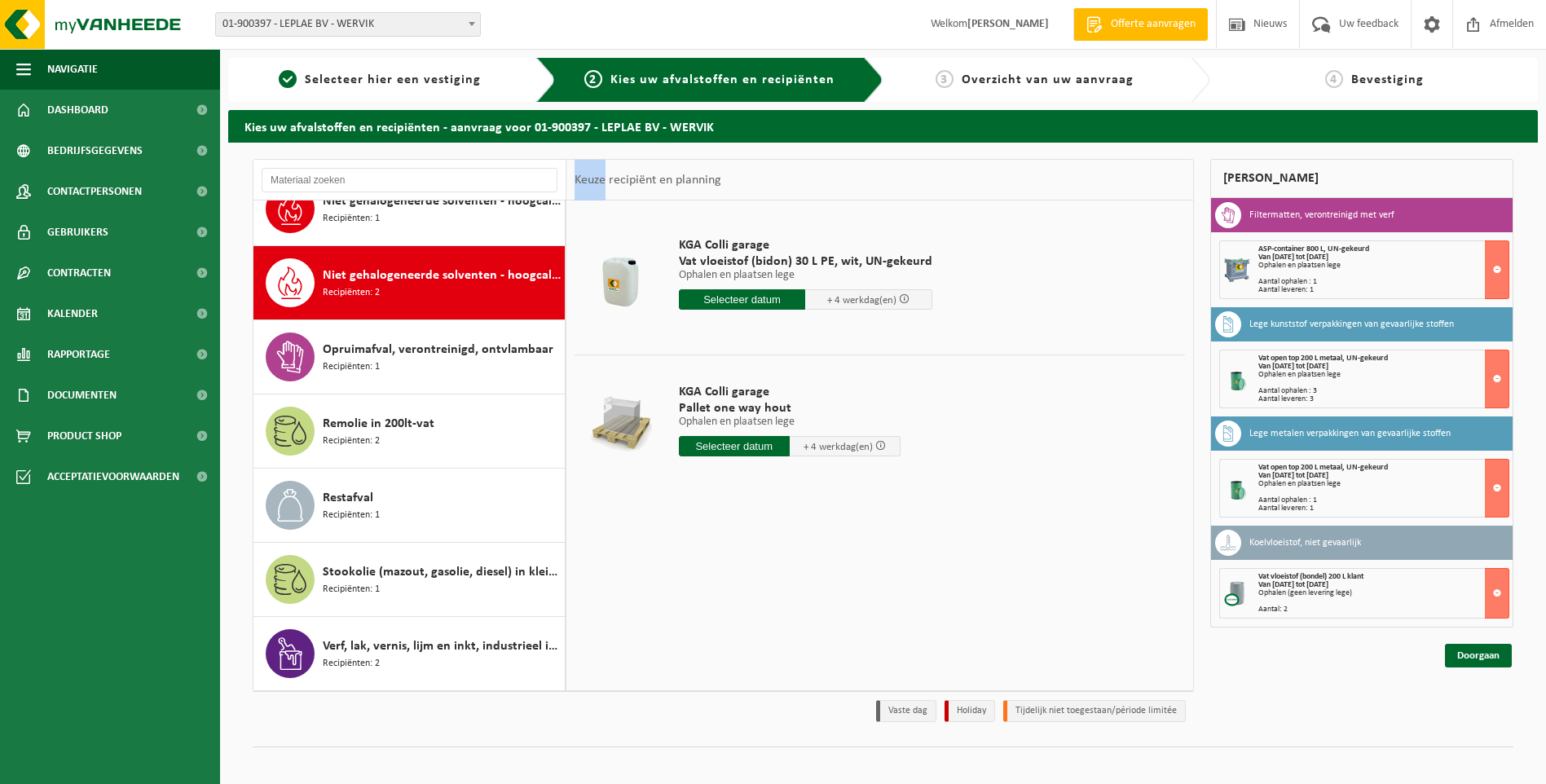
drag, startPoint x: 568, startPoint y: 183, endPoint x: 604, endPoint y: 189, distance: 36.5
click at [604, 189] on div "Keuze recipiënt en planning" at bounding box center [647, 180] width 163 height 40
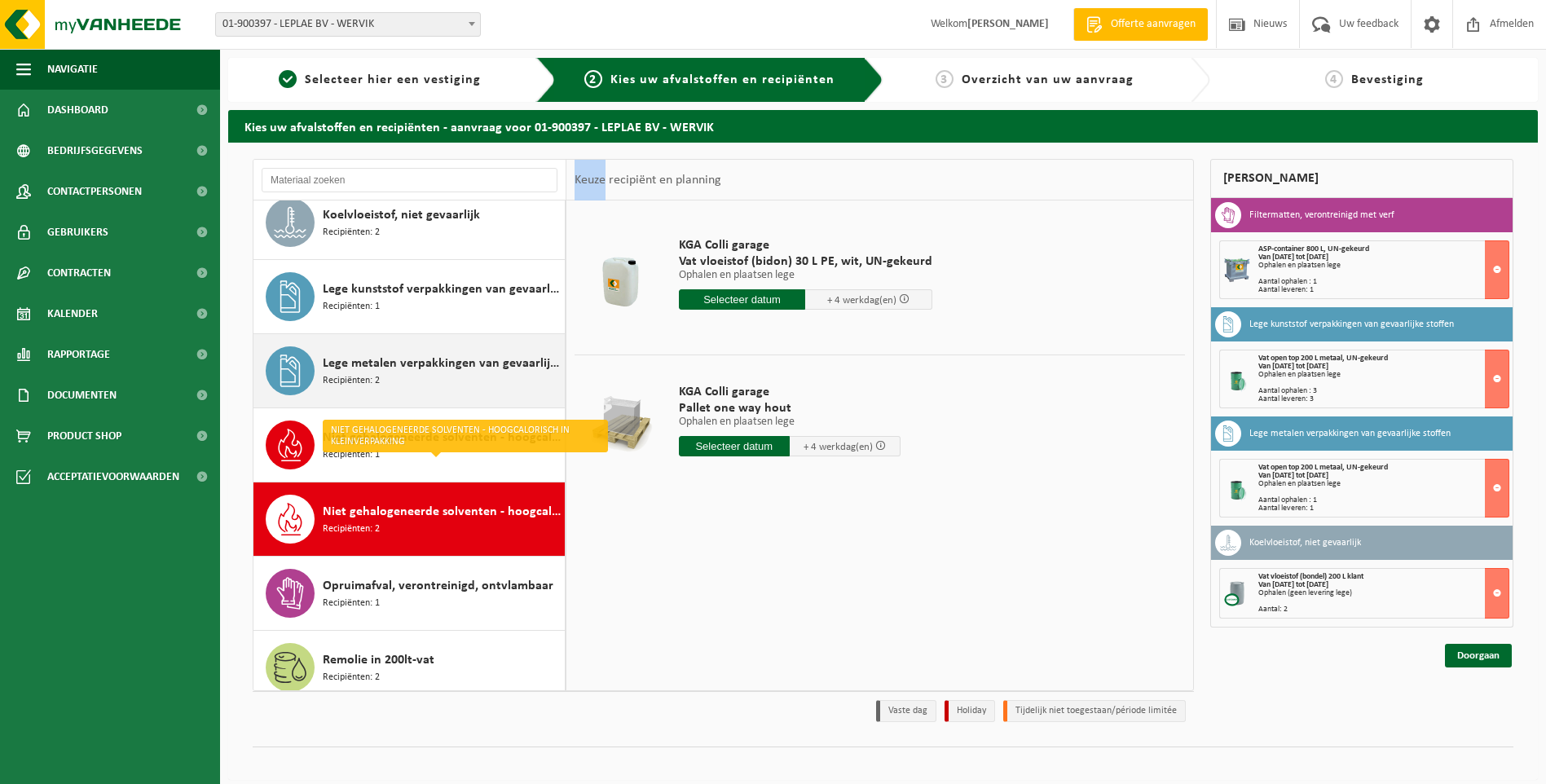
scroll to position [229, 0]
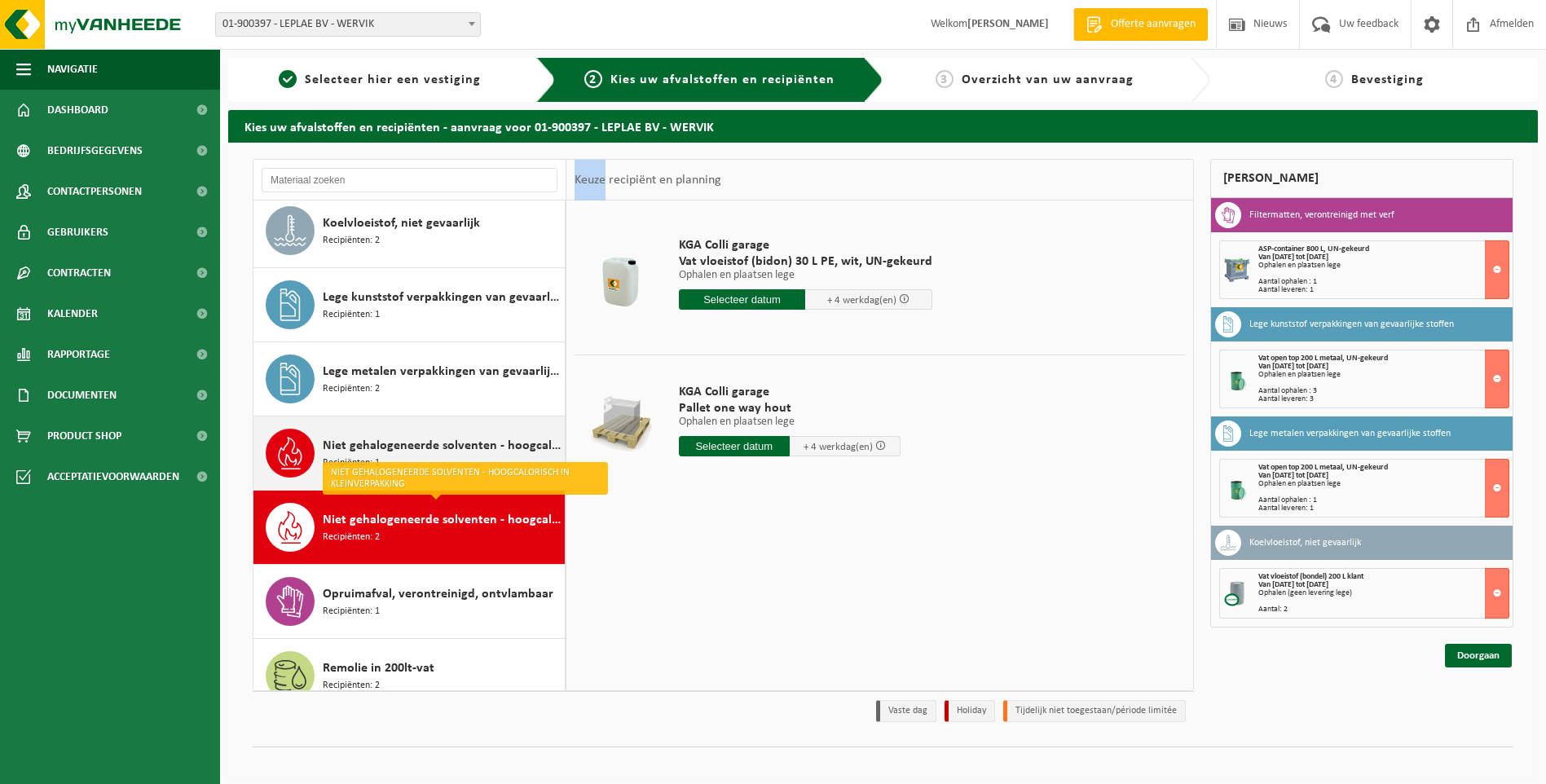
click at [379, 454] on span "Niet gehalogeneerde solventen - hoogcalorisch in 200lt-vat" at bounding box center [442, 445] width 238 height 19
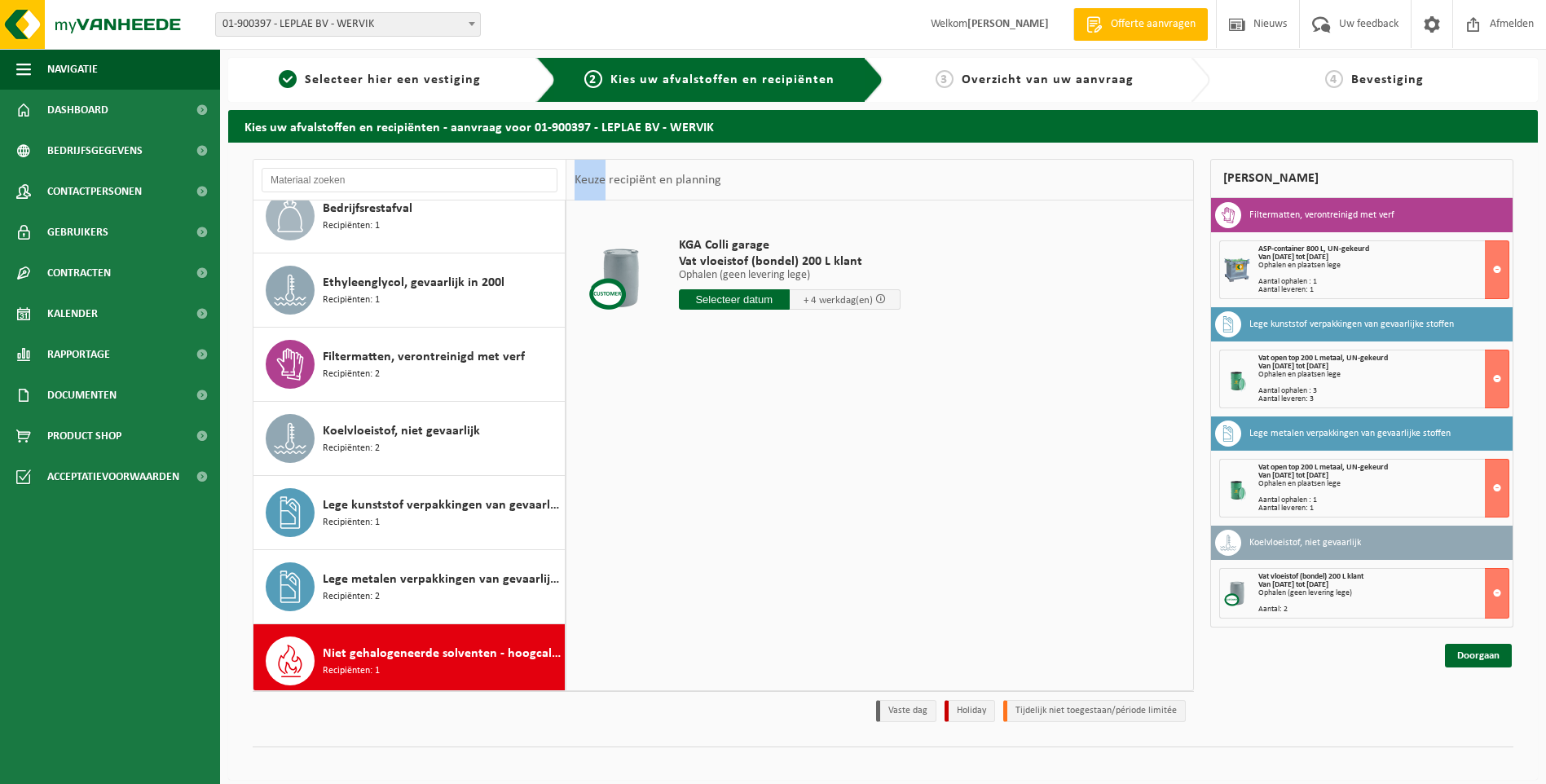
scroll to position [0, 0]
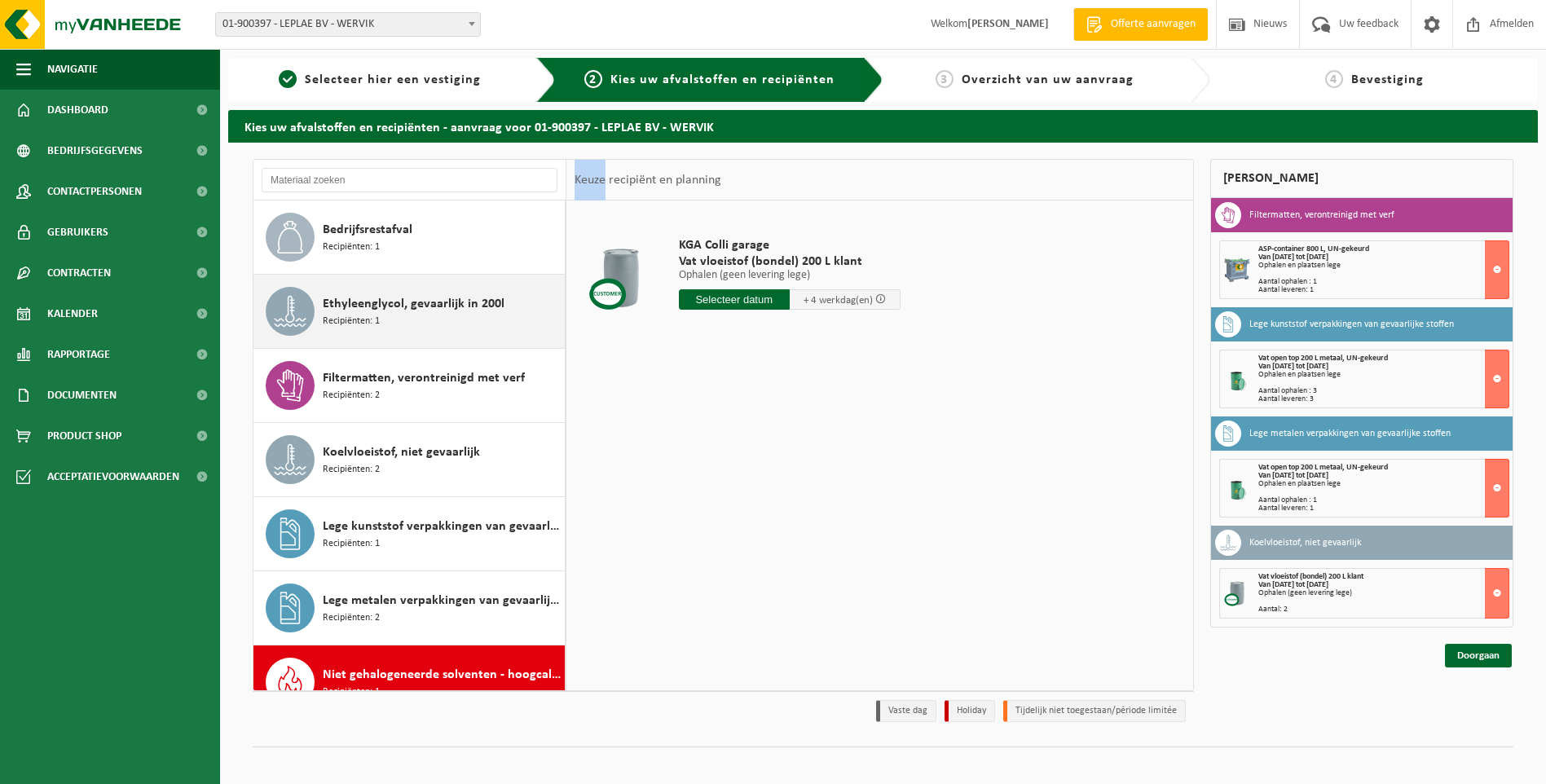
click at [474, 319] on div "Ethyleenglycol, gevaarlijk in 200l Recipiënten: 1" at bounding box center [442, 311] width 238 height 49
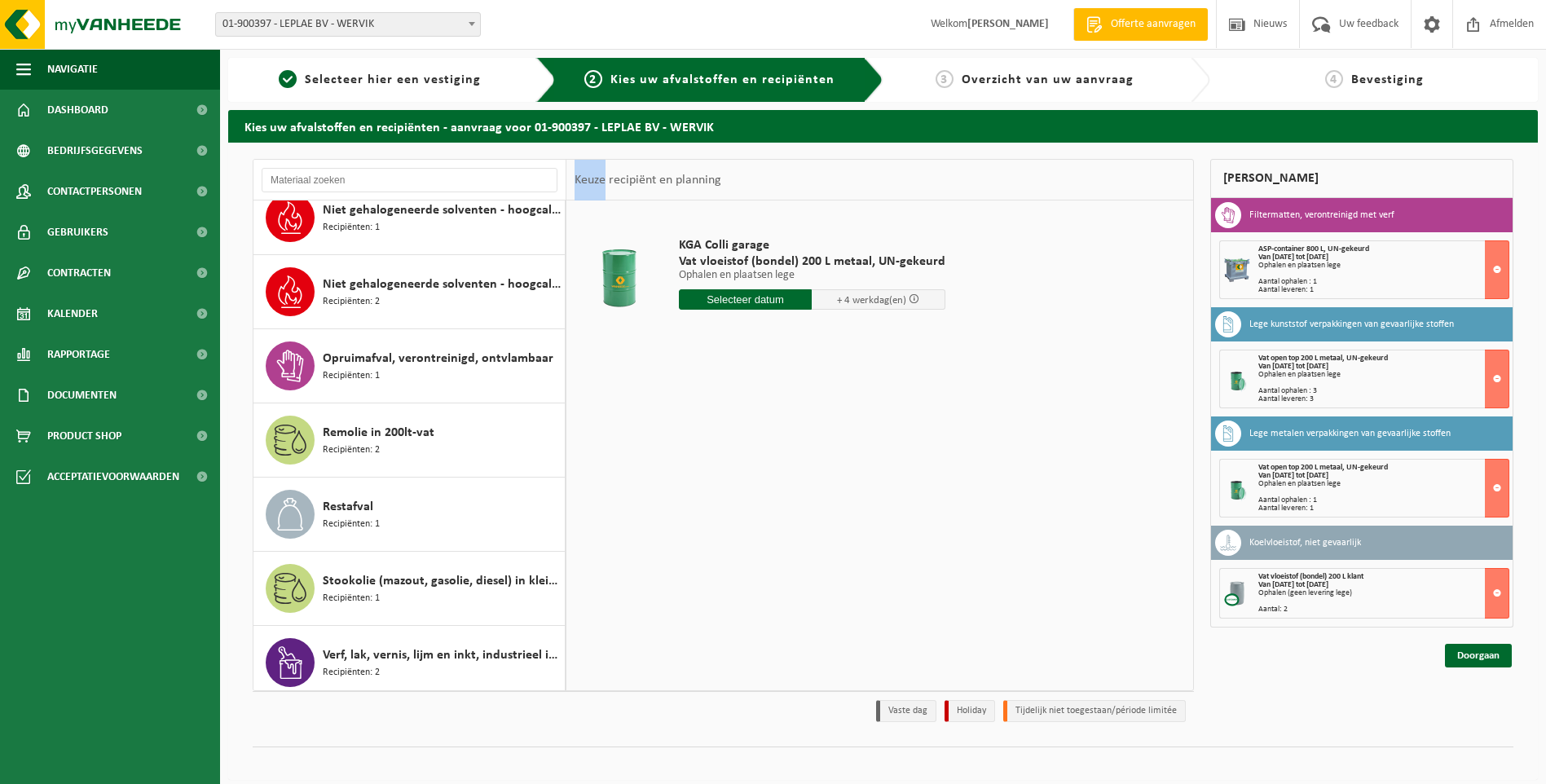
scroll to position [473, 0]
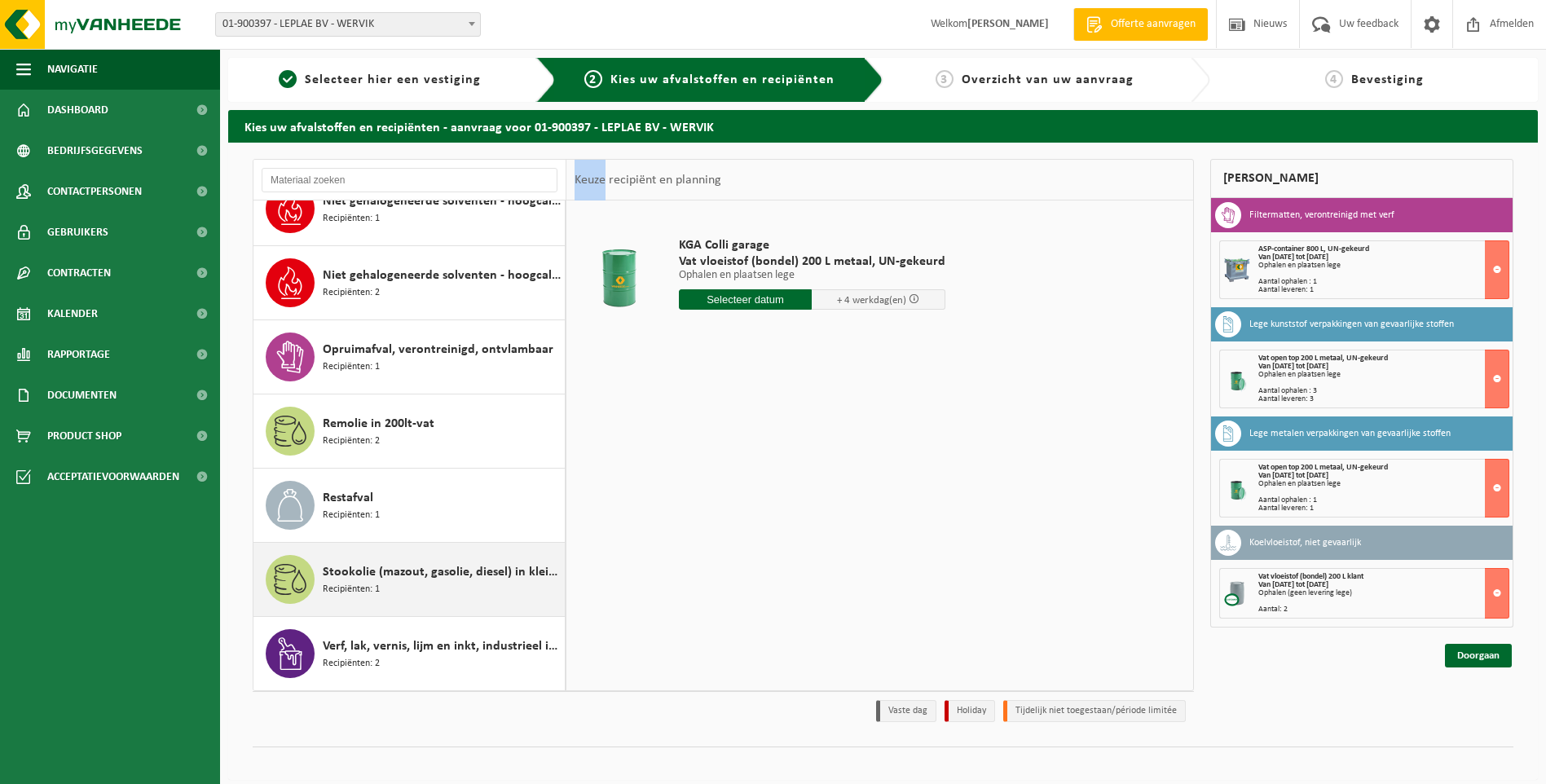
click at [443, 576] on span "Stookolie (mazout, gasolie, diesel) in kleinverpakking" at bounding box center [442, 572] width 238 height 19
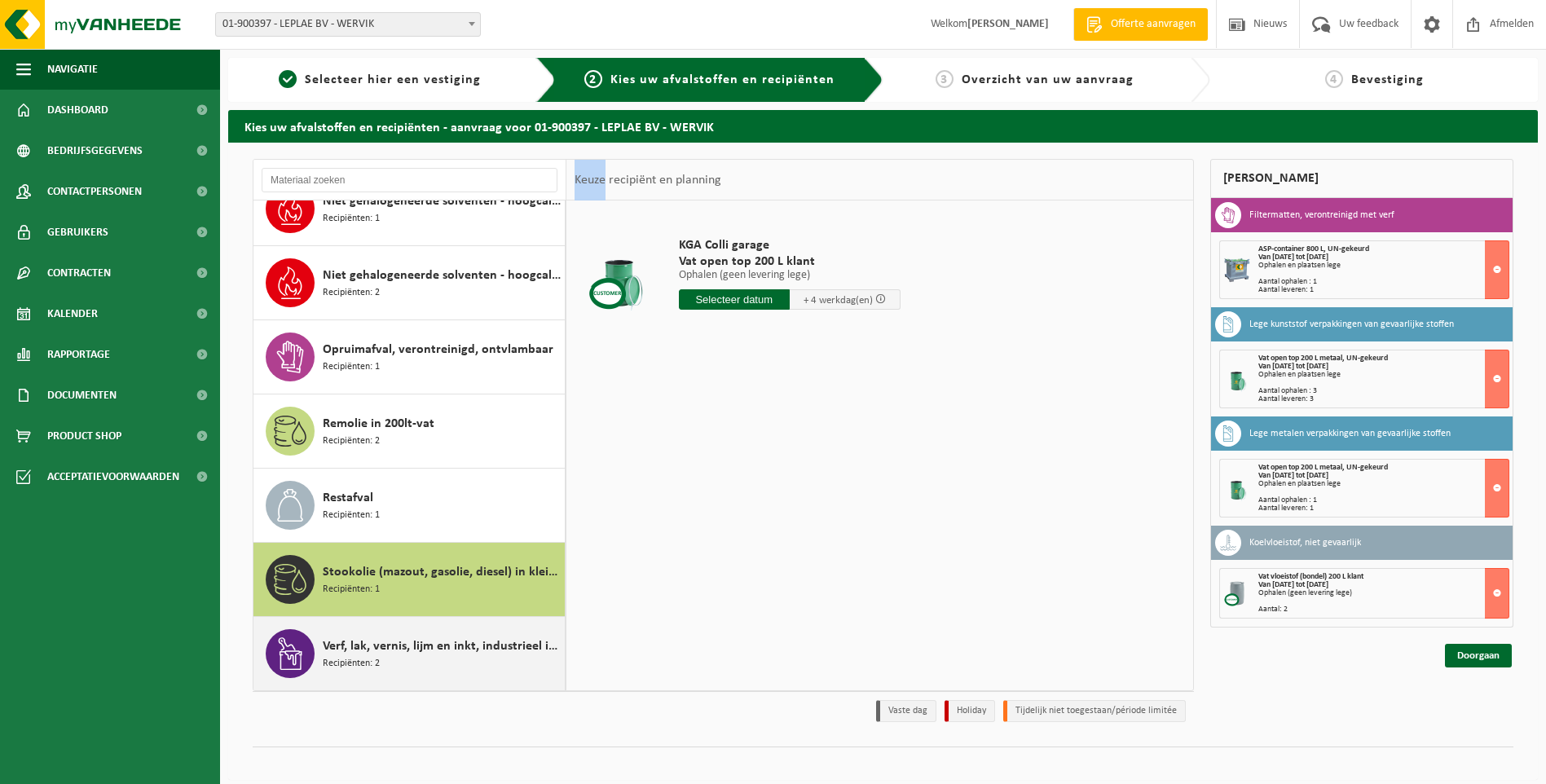
click at [402, 656] on div "Verf, lak, vernis, lijm en inkt, industrieel in kleinverpakking Recipiënten: 2" at bounding box center [442, 654] width 238 height 49
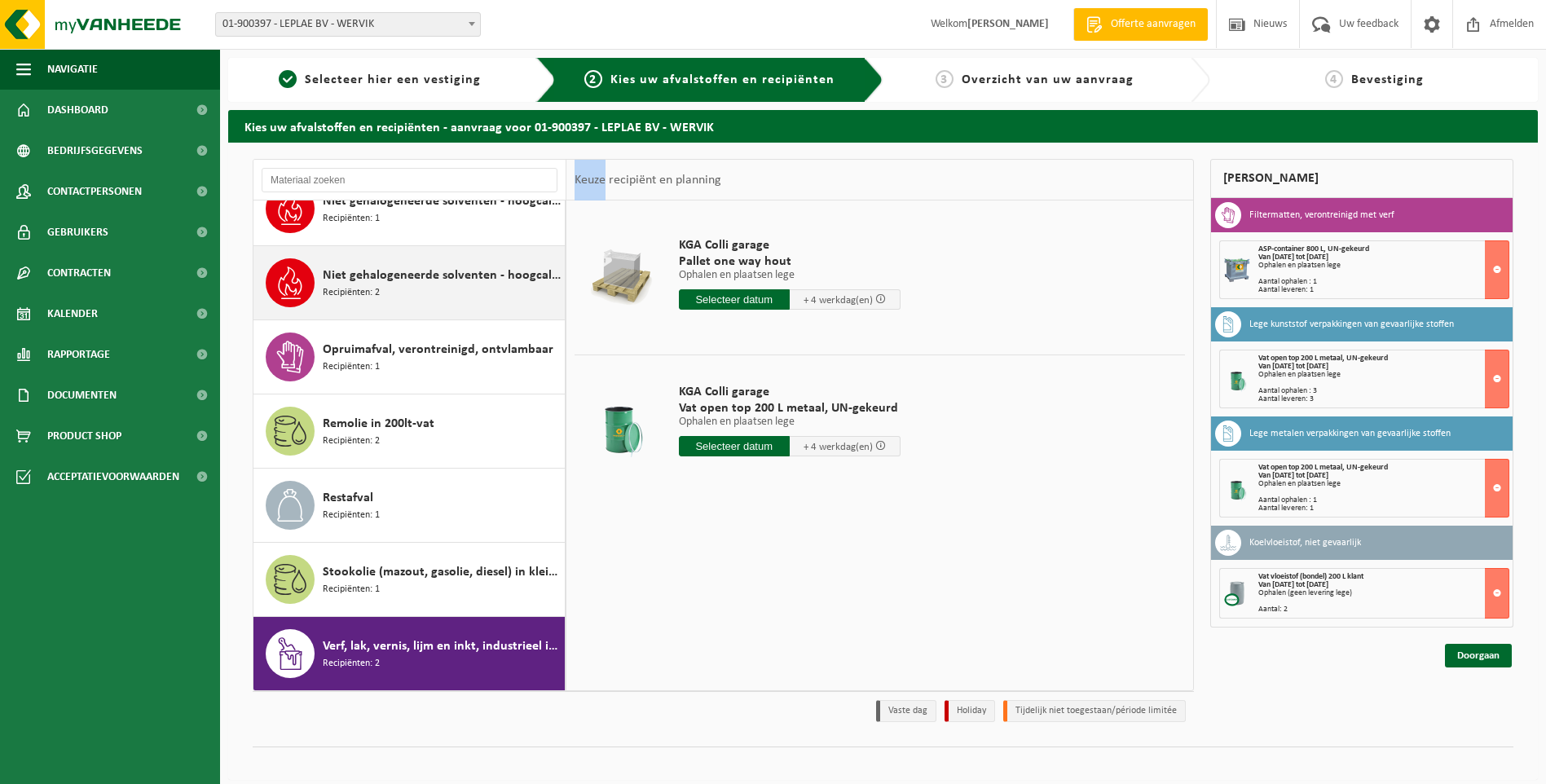
click at [401, 290] on div "Niet gehalogeneerde solventen - hoogcalorisch in kleinverpakking Recipiënten: 2" at bounding box center [442, 282] width 238 height 49
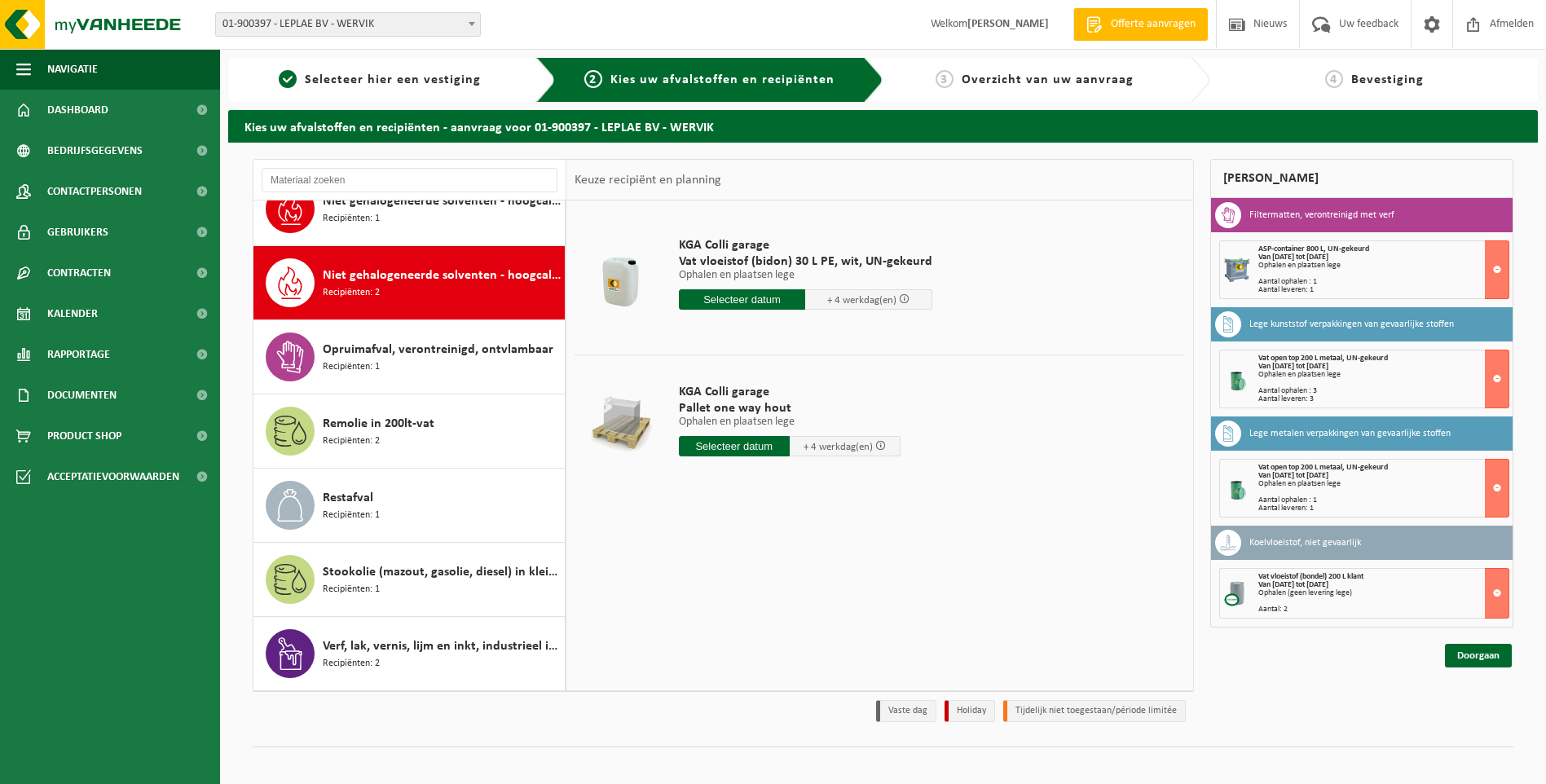
click at [760, 297] on input "text" at bounding box center [742, 299] width 127 height 20
click at [865, 340] on icon at bounding box center [864, 337] width 4 height 8
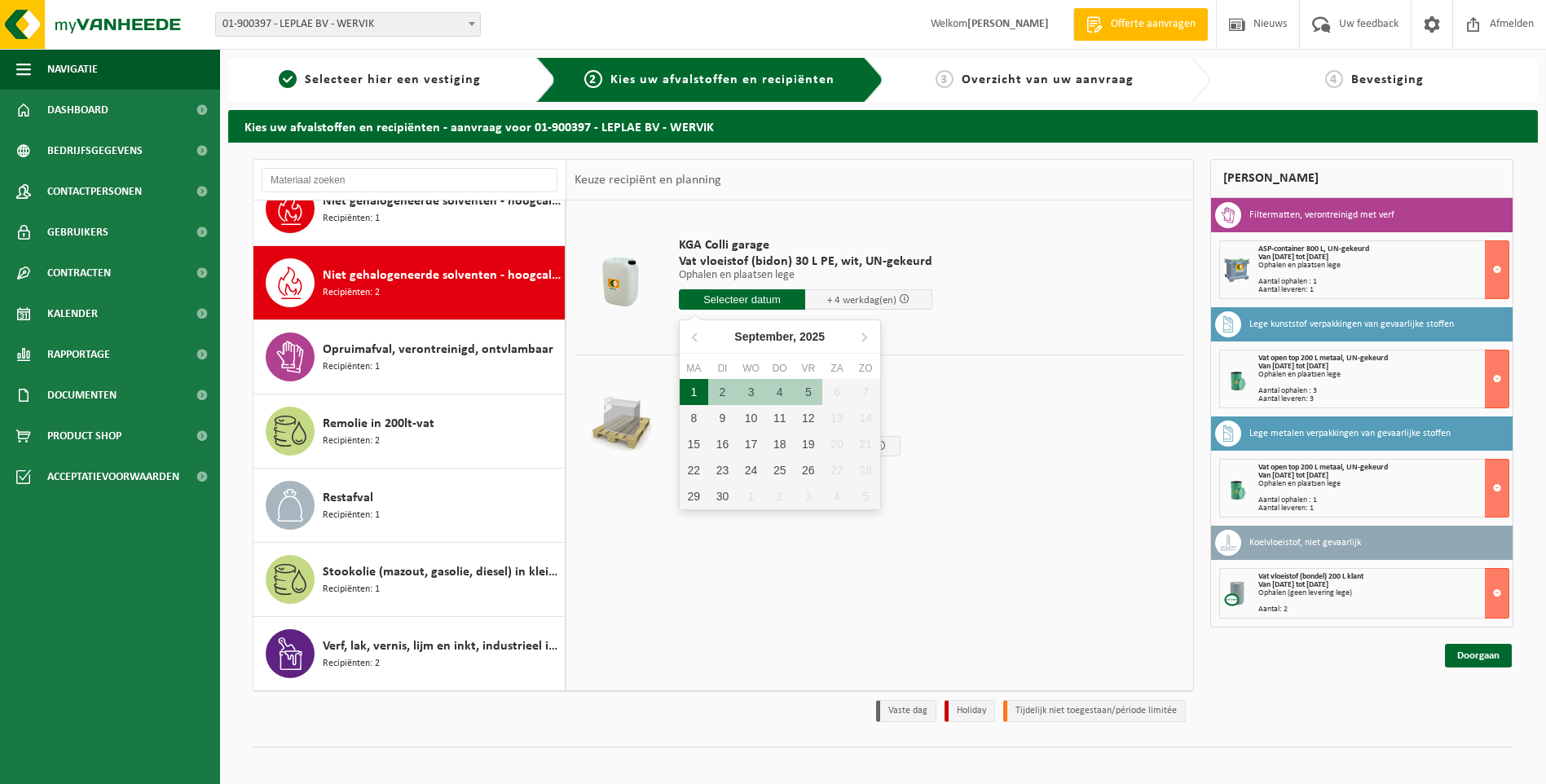
click at [688, 390] on div "1" at bounding box center [694, 392] width 28 height 26
type input "Van 2025-09-01"
type input "2025-09-01"
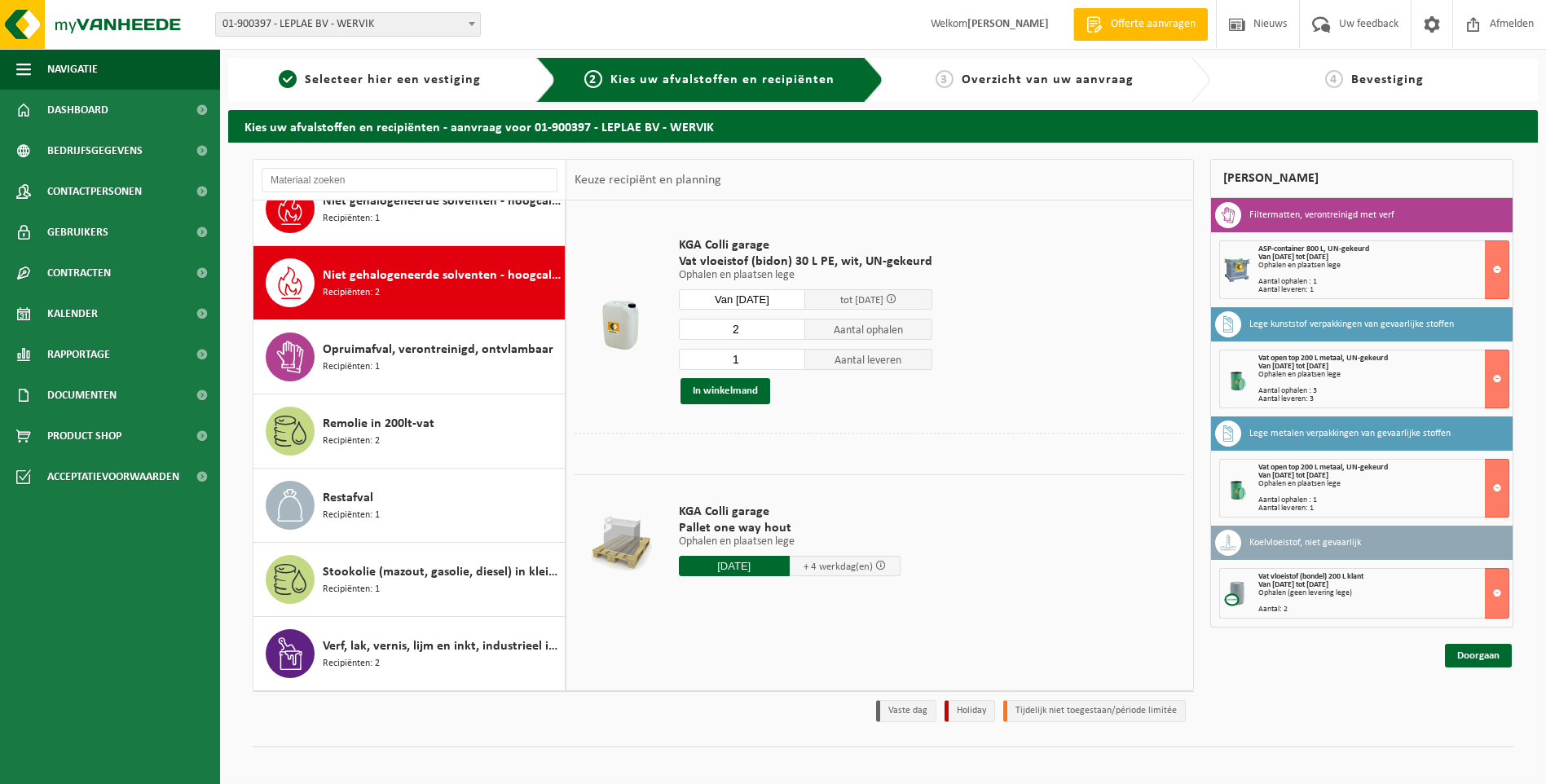
type input "2"
click at [790, 326] on input "2" at bounding box center [742, 329] width 127 height 21
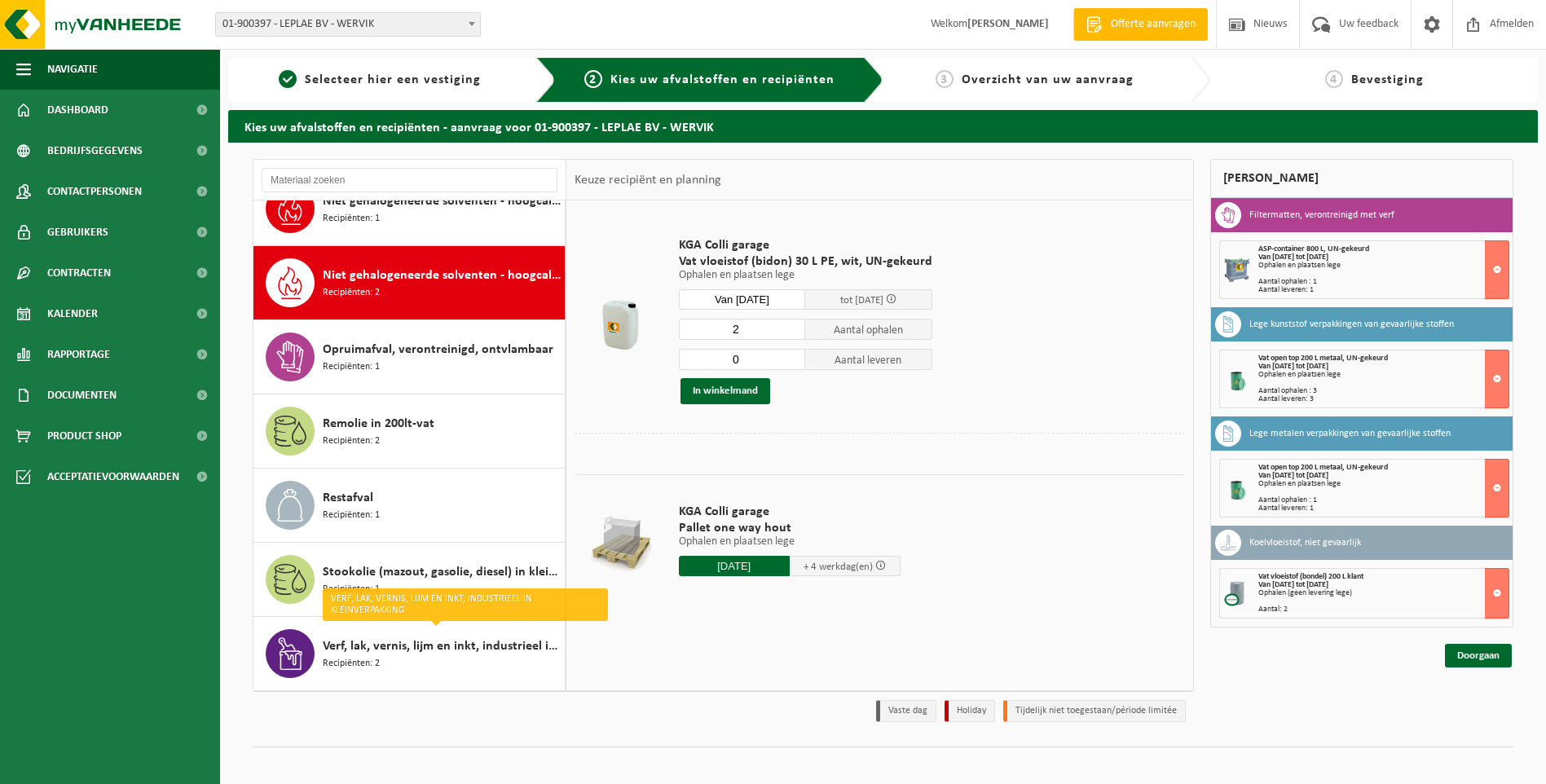
type input "0"
click at [790, 363] on input "0" at bounding box center [742, 359] width 127 height 21
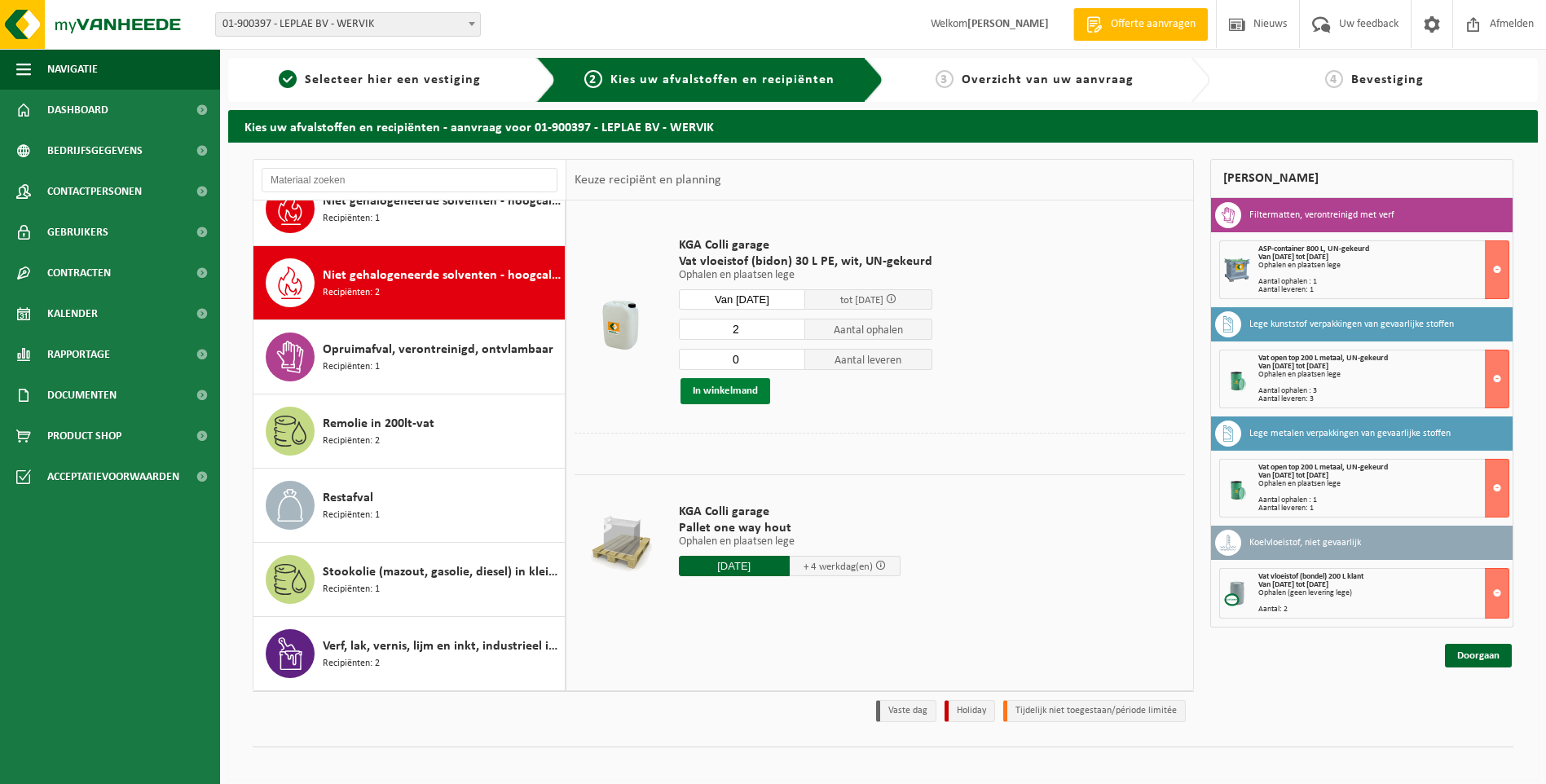
click at [740, 391] on button "In winkelmand" at bounding box center [725, 392] width 90 height 26
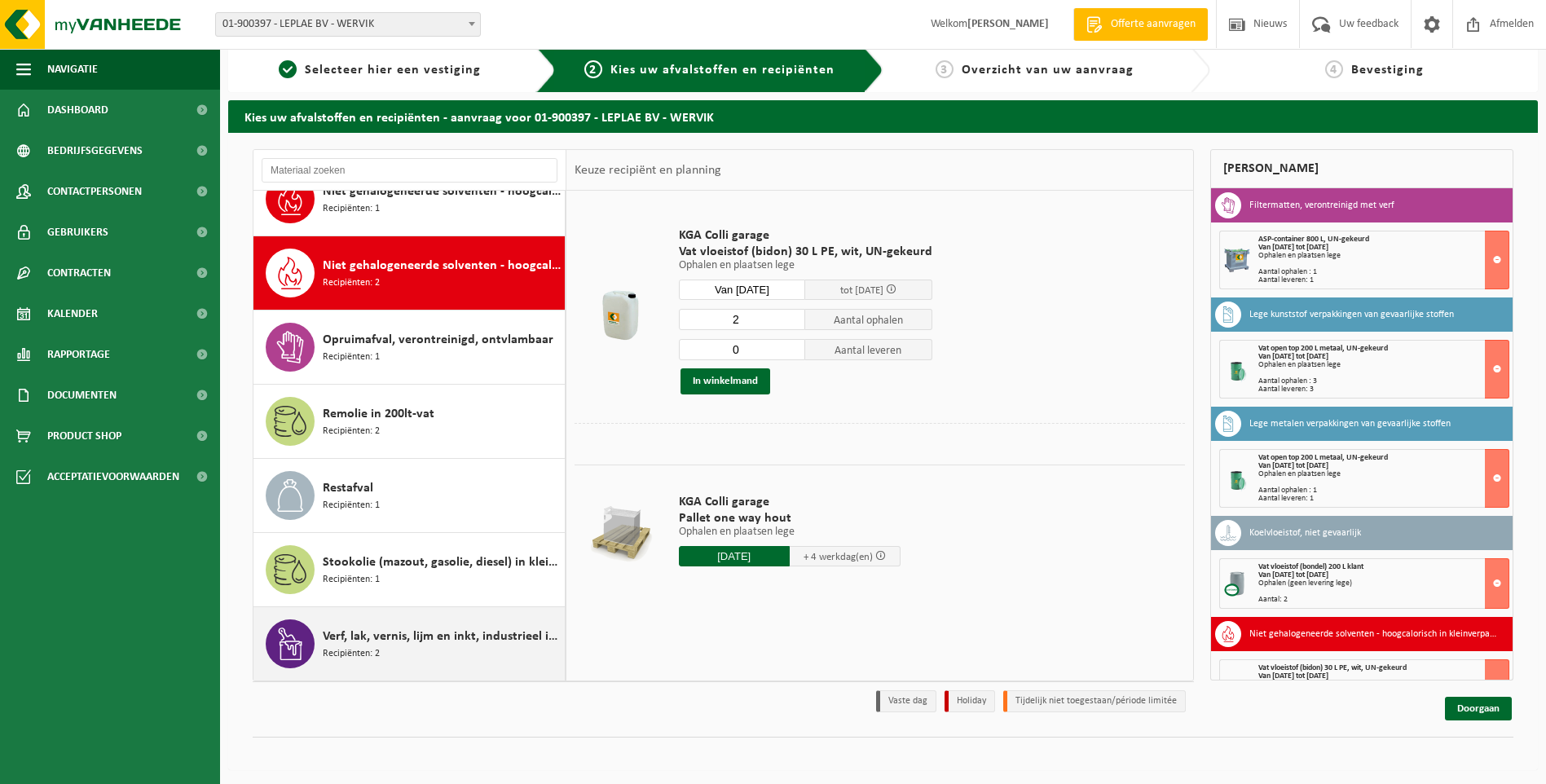
scroll to position [12, 0]
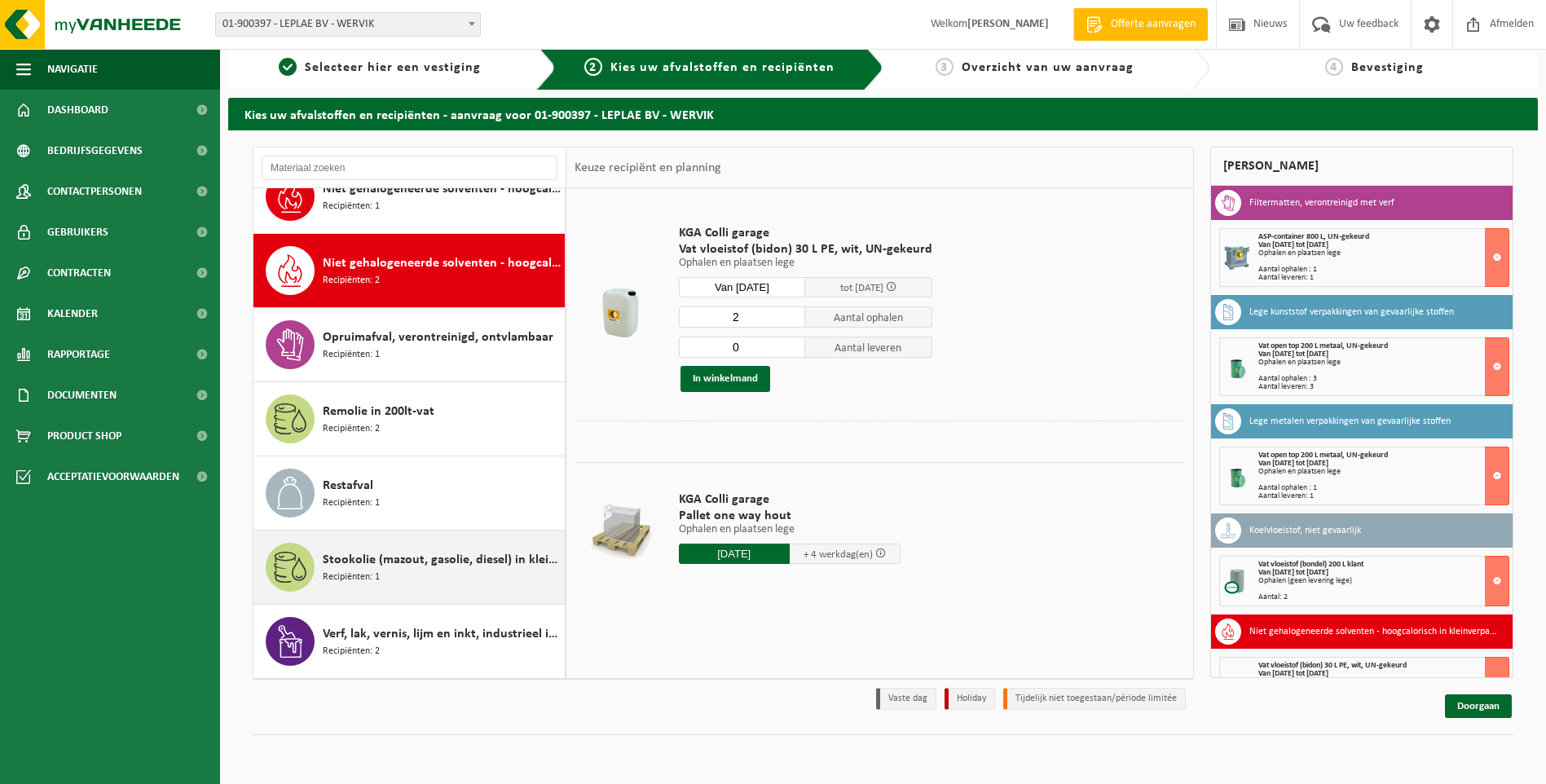
click at [367, 561] on span "Stookolie (mazout, gasolie, diesel) in kleinverpakking" at bounding box center [442, 560] width 238 height 19
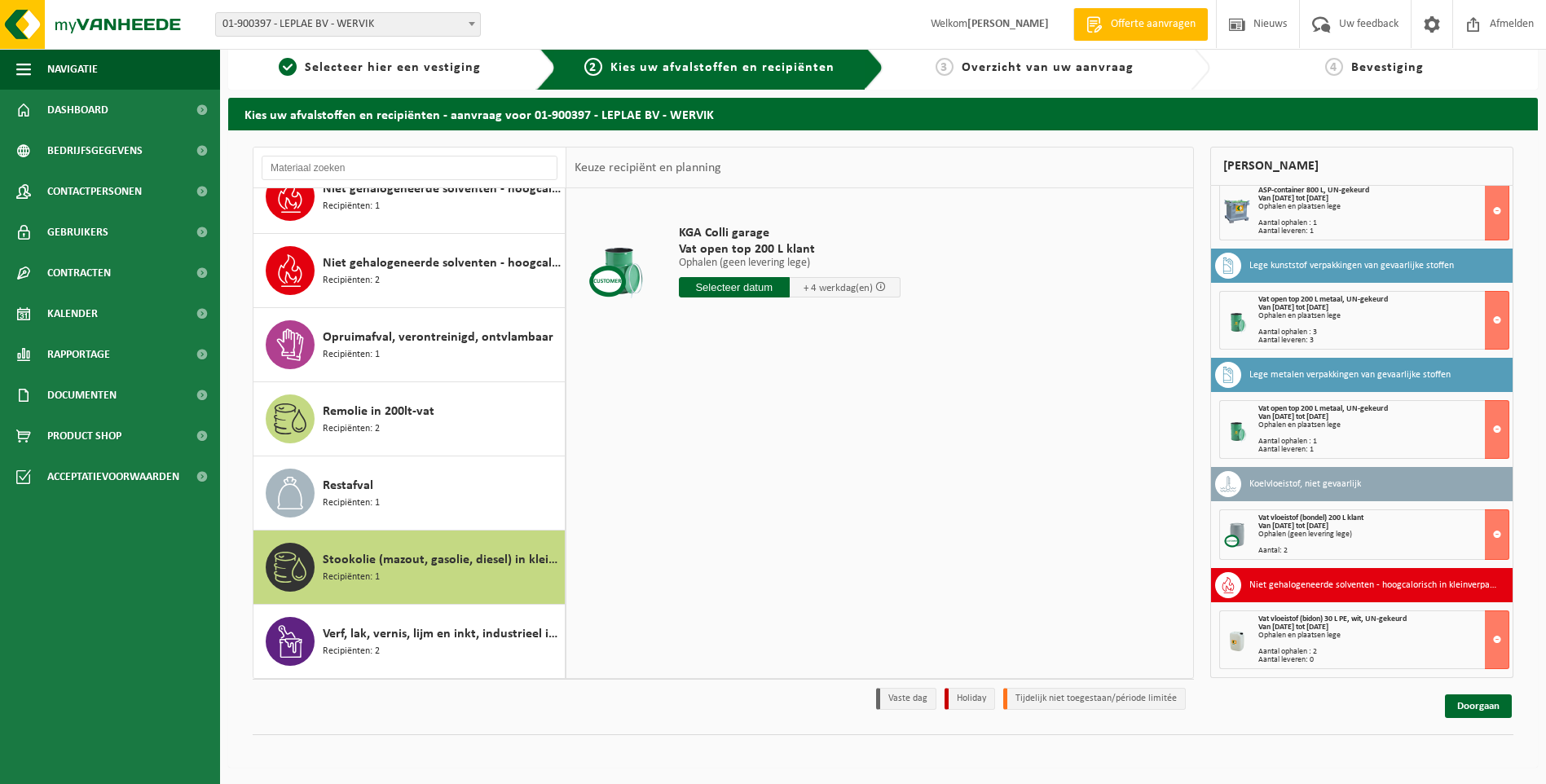
click at [423, 569] on div "Stookolie (mazout, gasolie, diesel) in kleinverpakking Recipiënten: 1" at bounding box center [442, 568] width 238 height 49
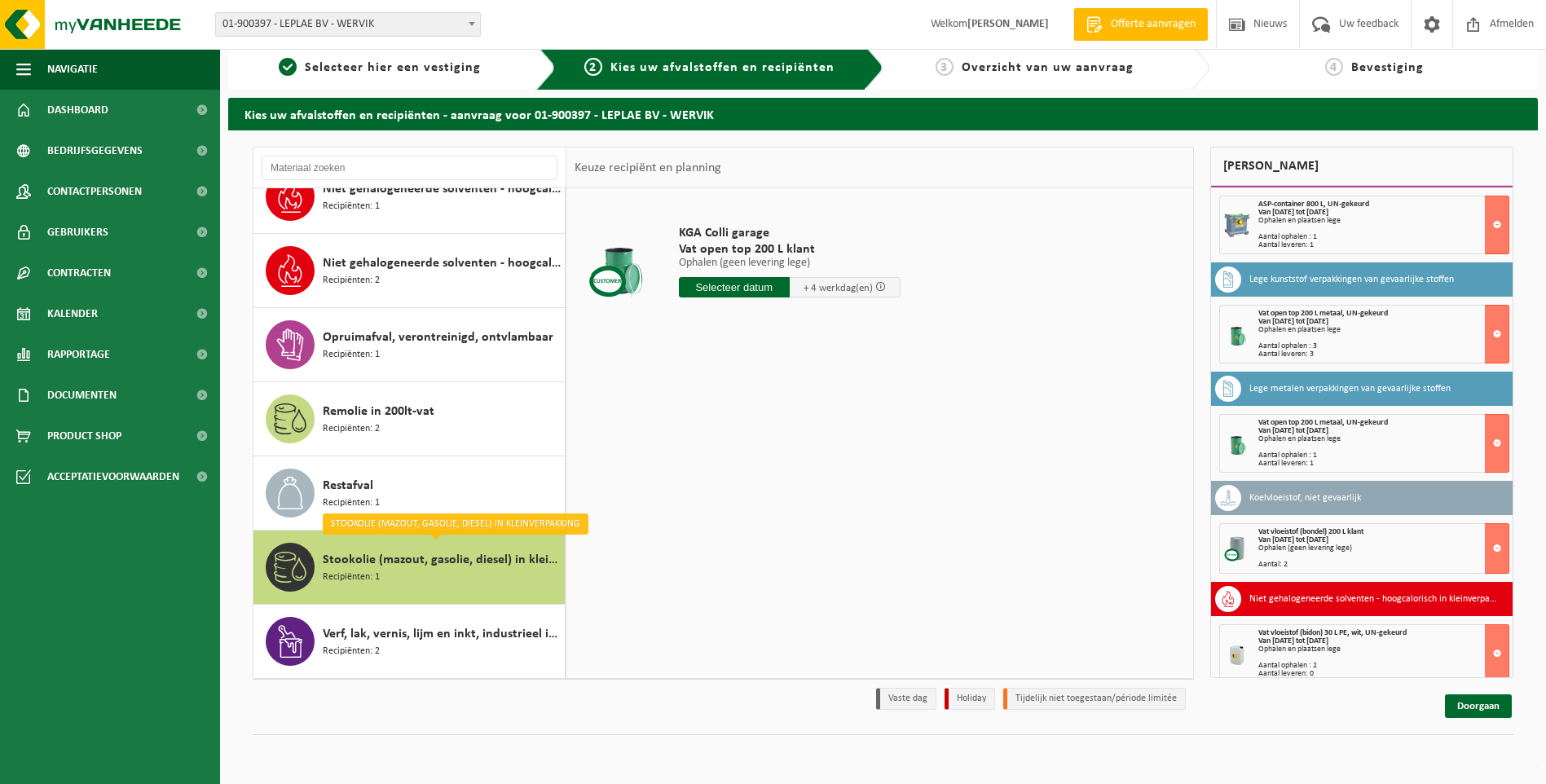
scroll to position [47, 0]
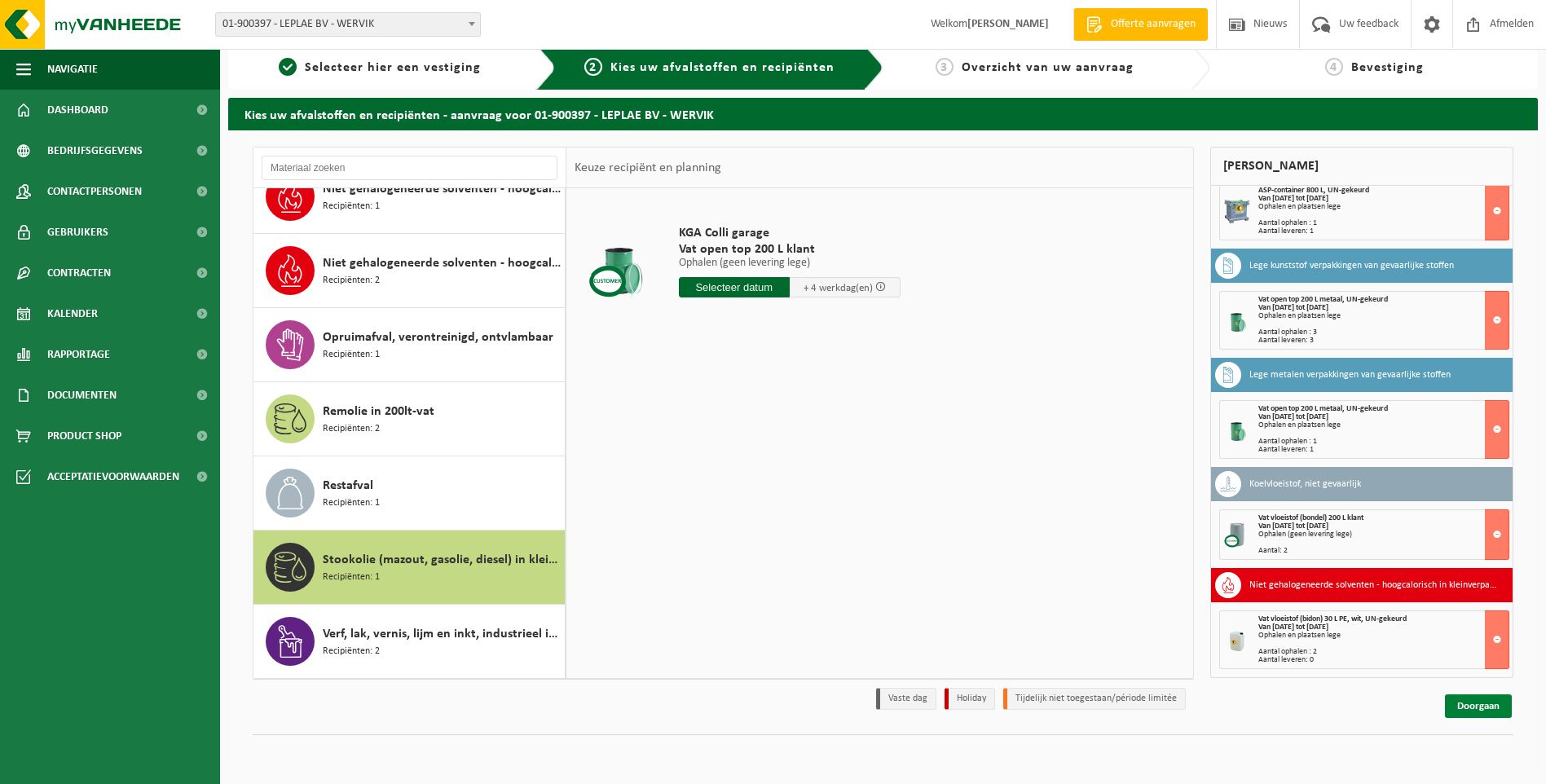
click at [1467, 702] on link "Doorgaan" at bounding box center [1478, 706] width 67 height 24
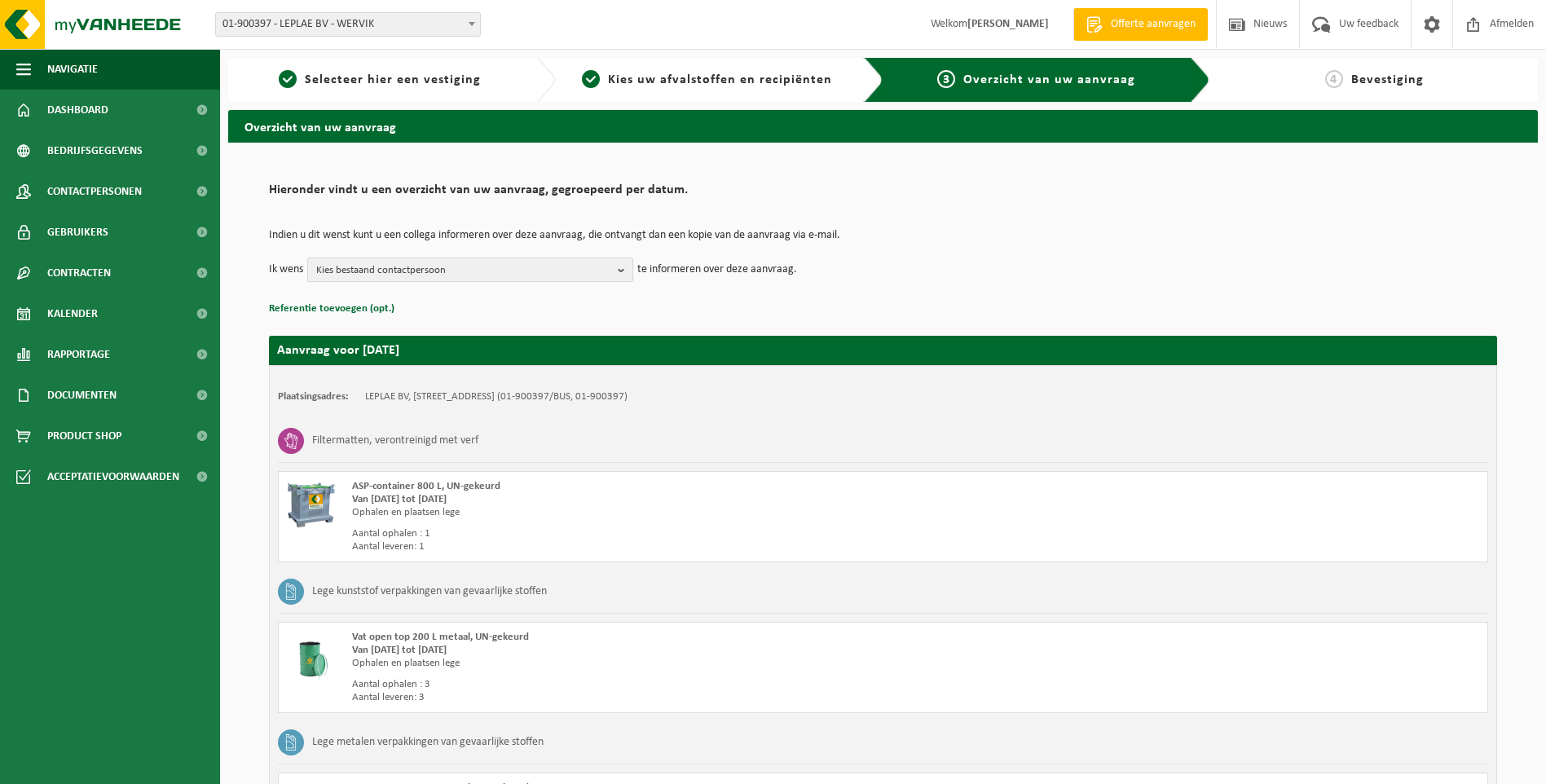
click at [482, 275] on span "Kies bestaand contactpersoon" at bounding box center [463, 270] width 295 height 25
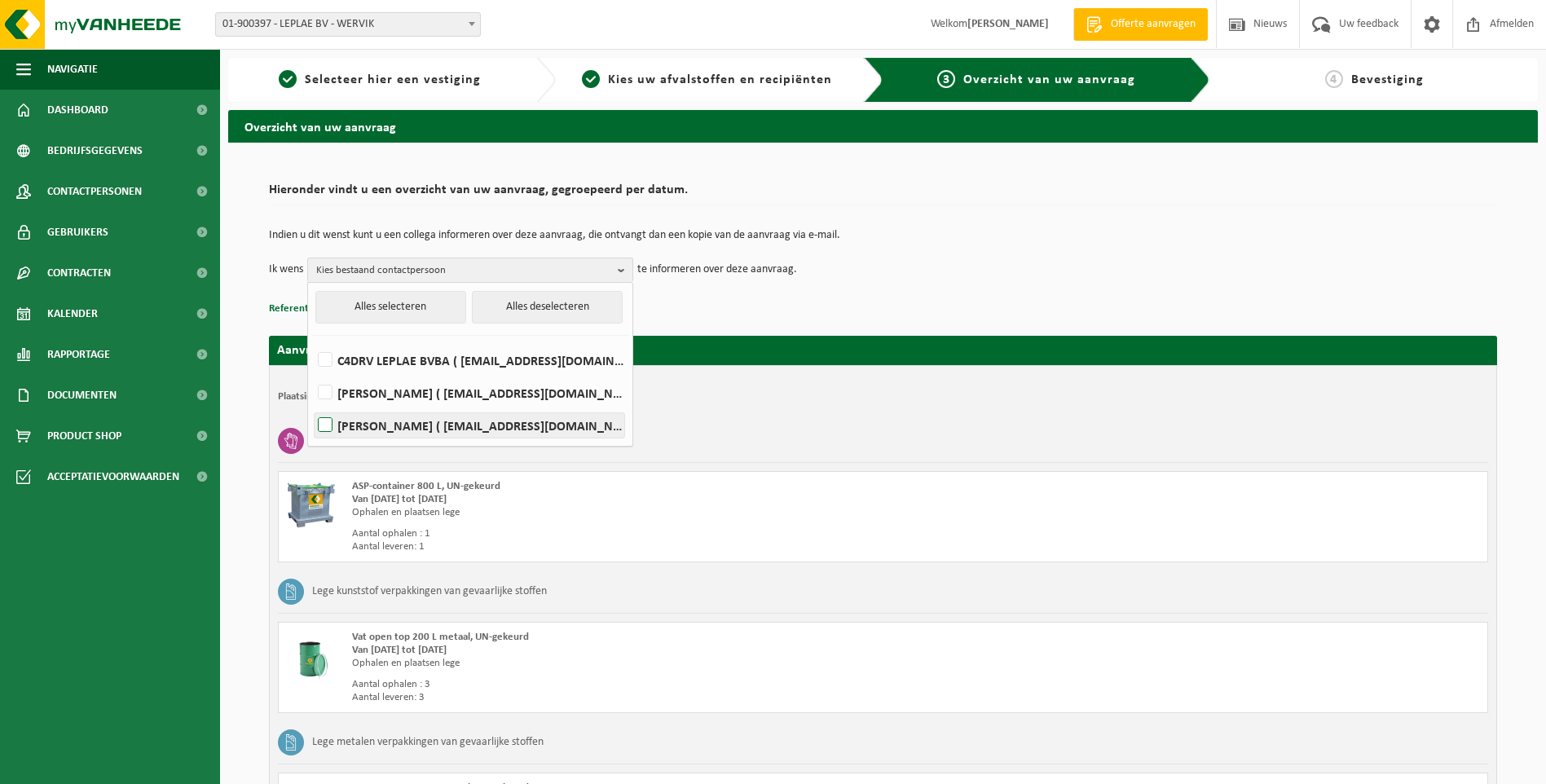
click at [388, 423] on label "ANITA MONTEYNE ( info@opelleplae.be )" at bounding box center [469, 425] width 310 height 25
click at [313, 405] on input "ANITA MONTEYNE ( info@opelleplae.be )" at bounding box center [312, 404] width 1 height 1
checkbox input "true"
click at [978, 283] on div "Indien u dit wenst kunt u een collega informeren over deze aanvraag, die ontvan…" at bounding box center [882, 256] width 1228 height 84
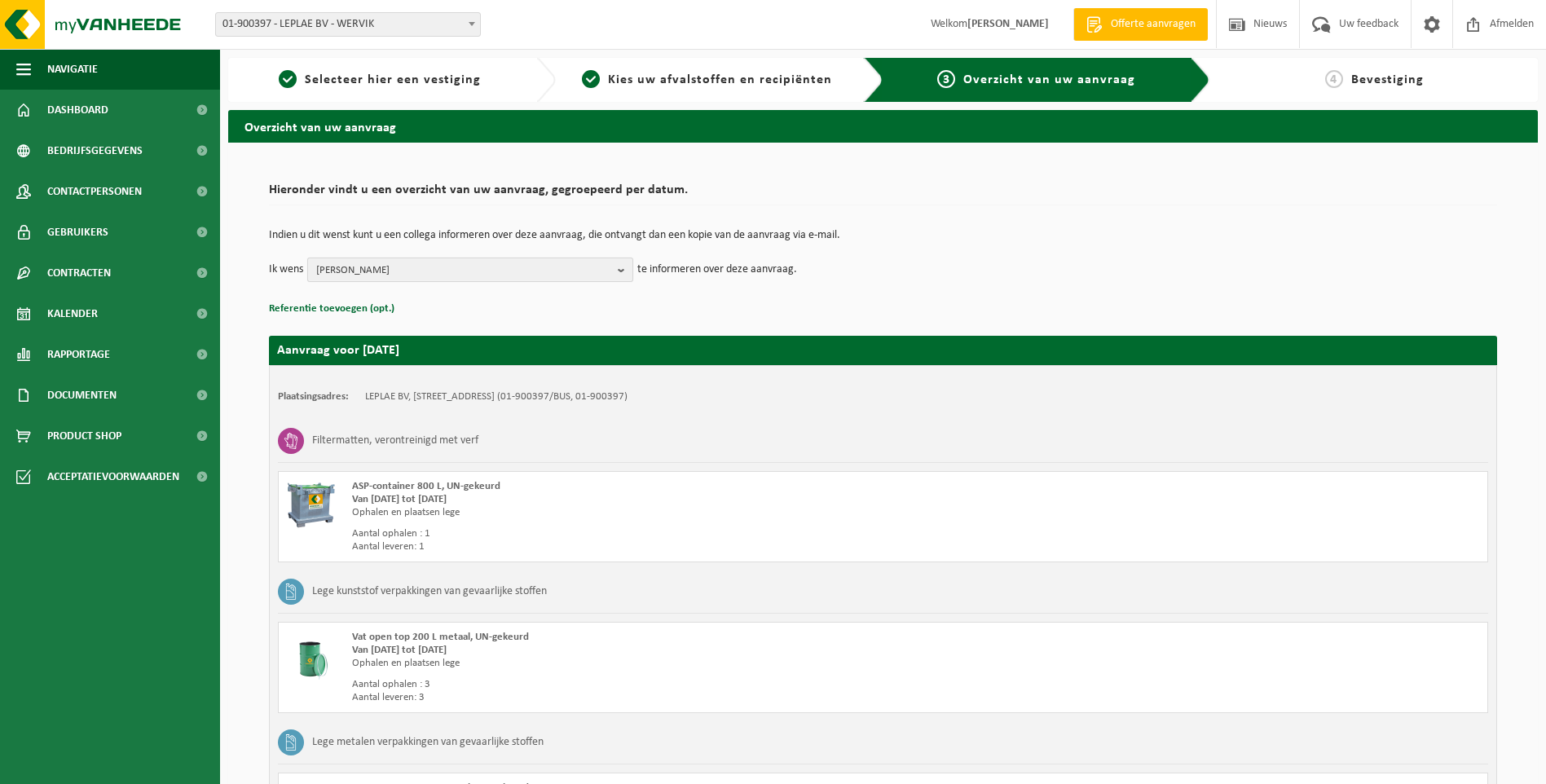
click at [622, 274] on b "button" at bounding box center [625, 269] width 15 height 23
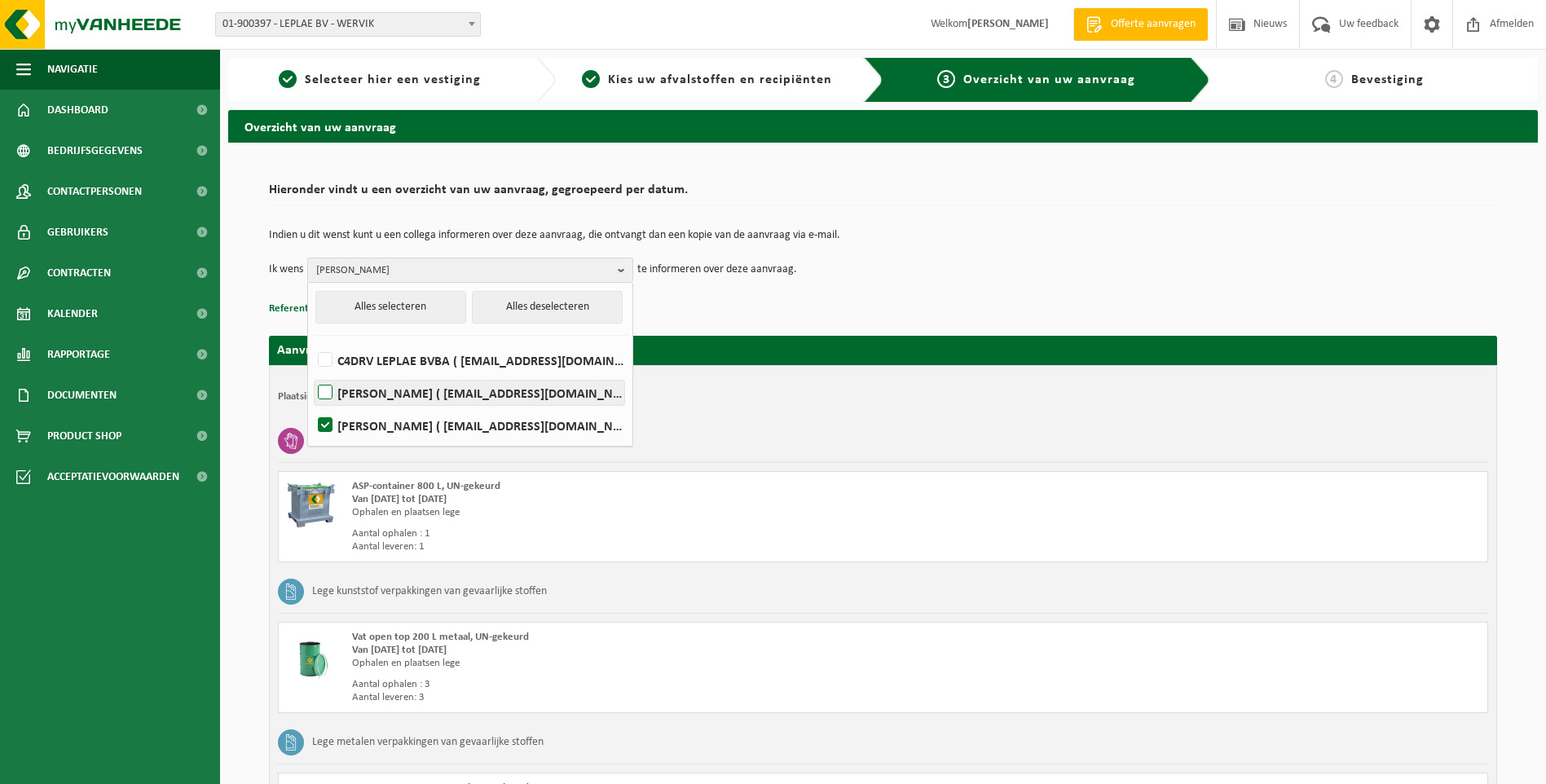
click at [324, 389] on label "STEPHAAN LEPLAE ( service@opelleplae.be )" at bounding box center [469, 392] width 310 height 25
click at [313, 372] on input "STEPHAAN LEPLAE ( service@opelleplae.be )" at bounding box center [312, 371] width 1 height 1
checkbox input "true"
click at [914, 266] on td "Ik wens STEPHAAN LEPLAE, ANITA MONTEYNE Alles selecteren Alles deselecteren C4D…" at bounding box center [882, 270] width 1228 height 25
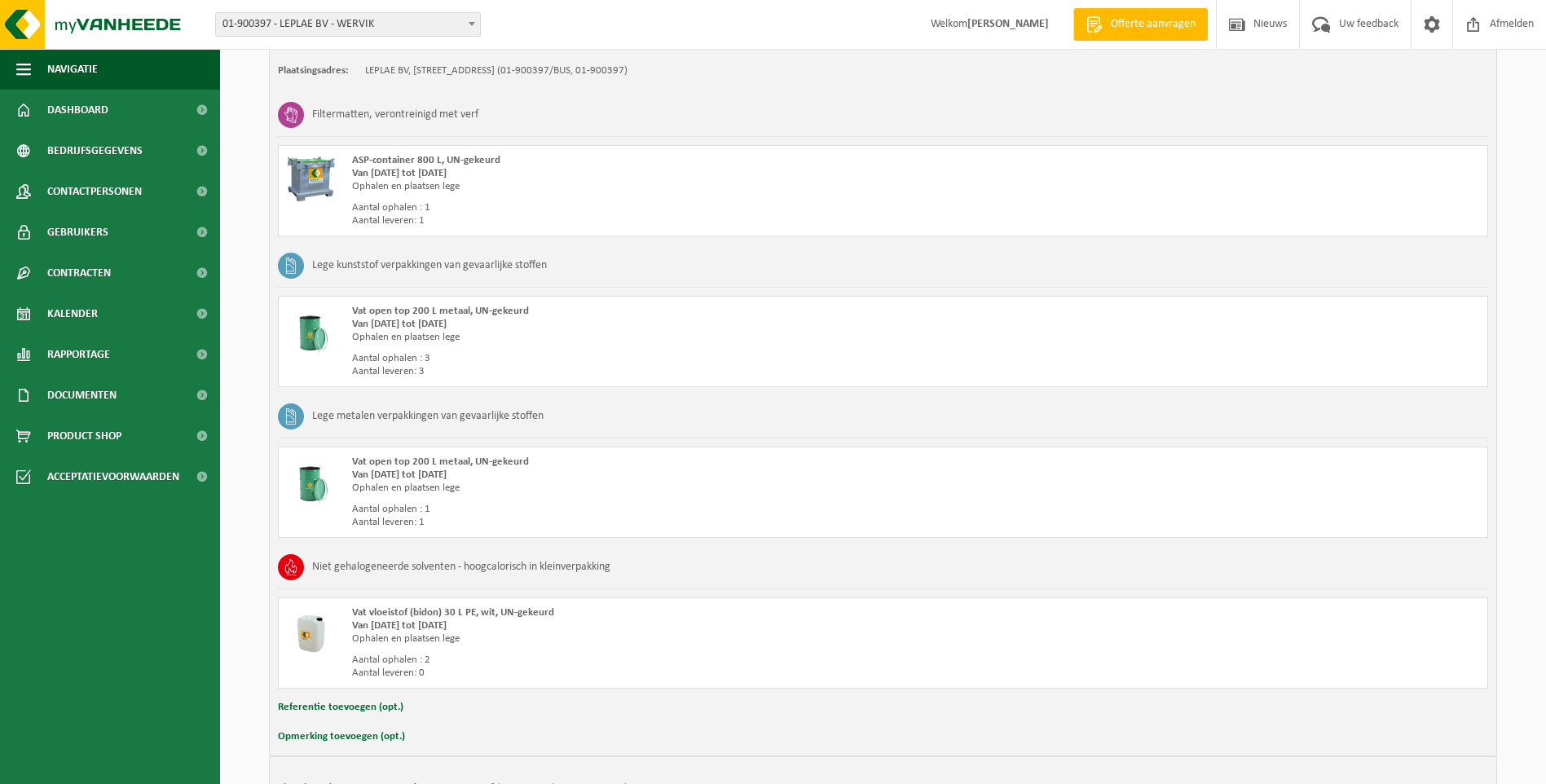
scroll to position [632, 0]
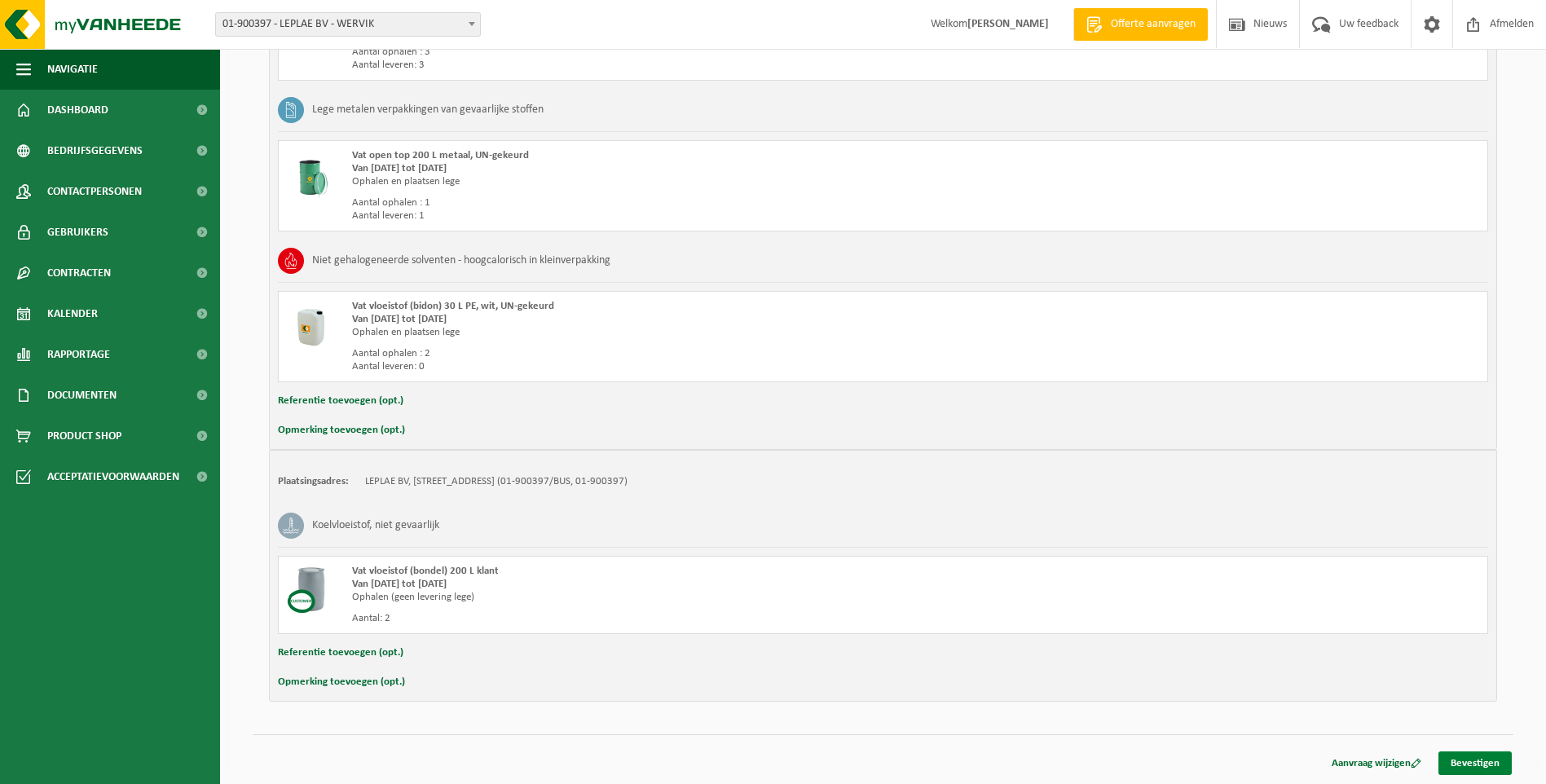
click at [1486, 758] on link "Bevestigen" at bounding box center [1475, 762] width 73 height 24
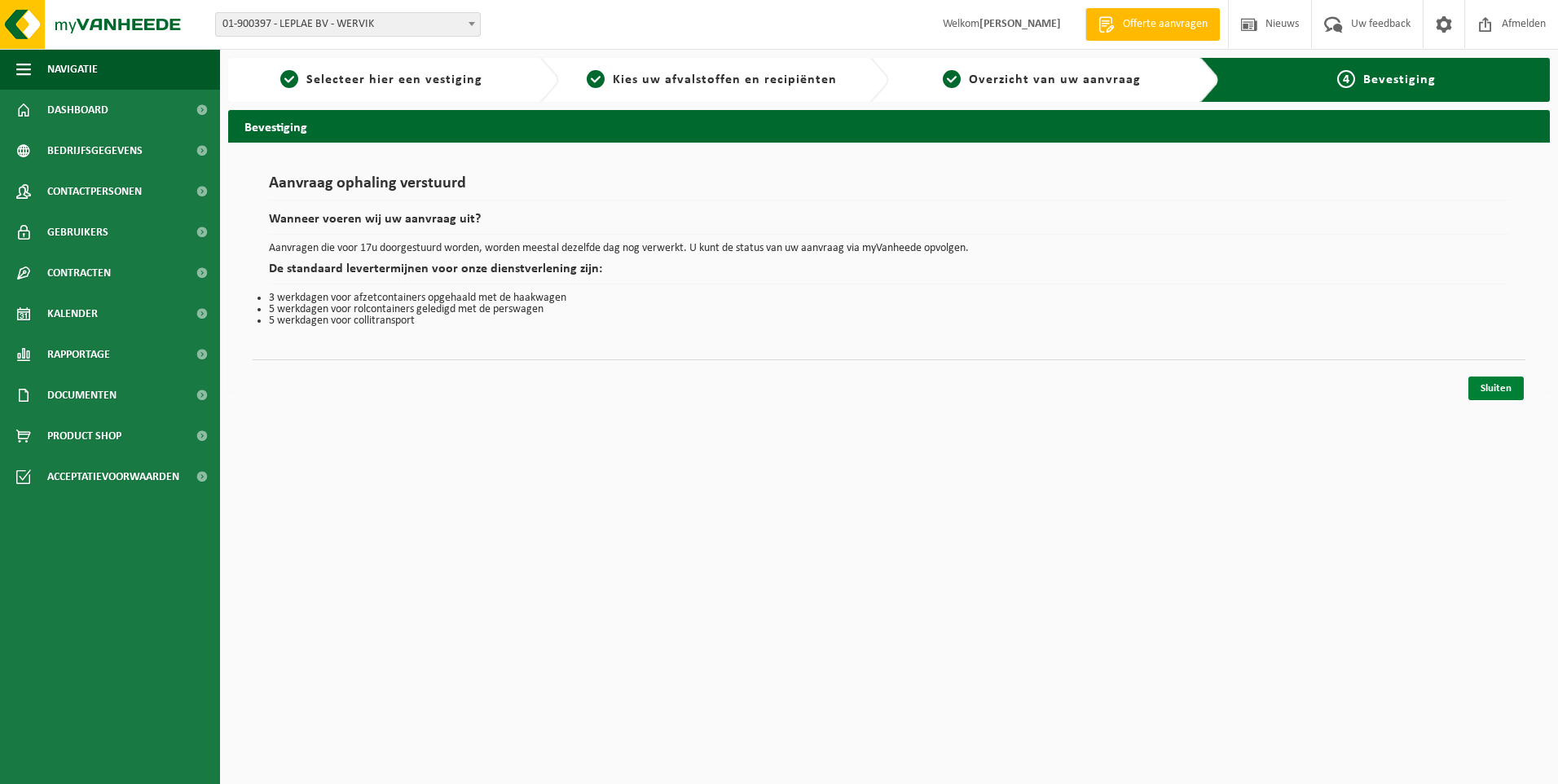
click at [1492, 387] on link "Sluiten" at bounding box center [1496, 388] width 55 height 24
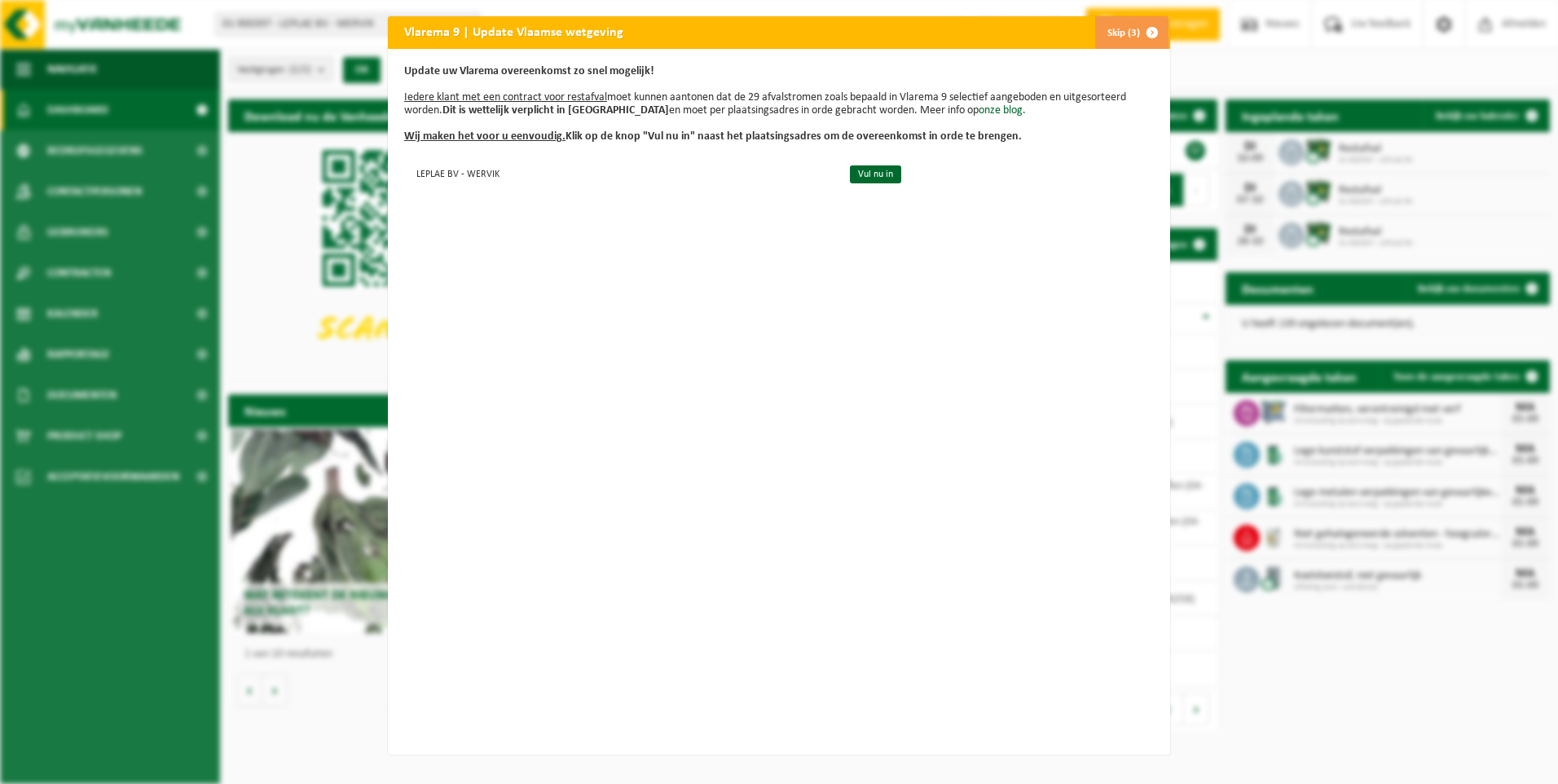
click at [1138, 32] on span "button" at bounding box center [1151, 33] width 33 height 33
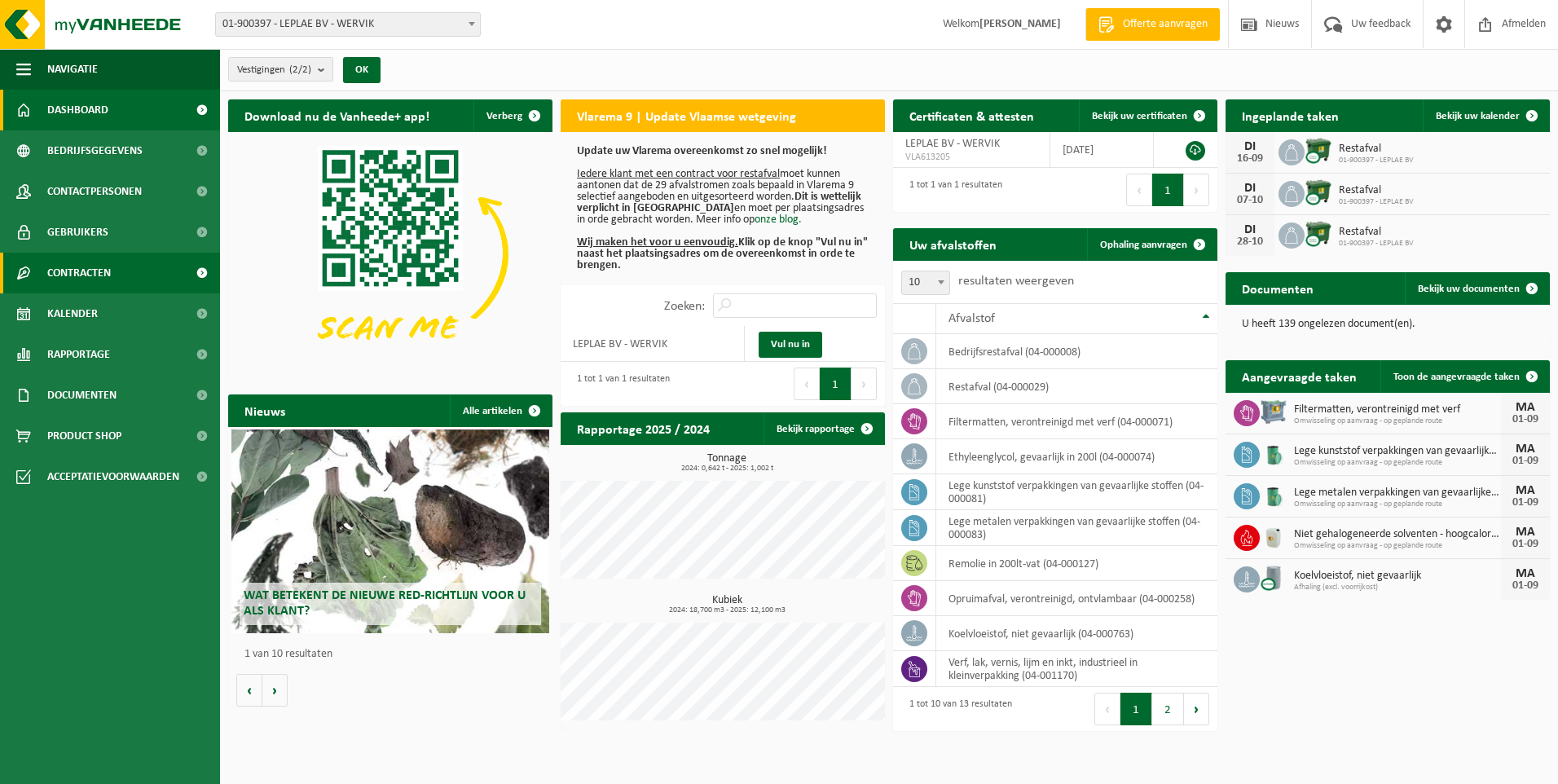
click at [115, 281] on link "Contracten" at bounding box center [110, 273] width 220 height 40
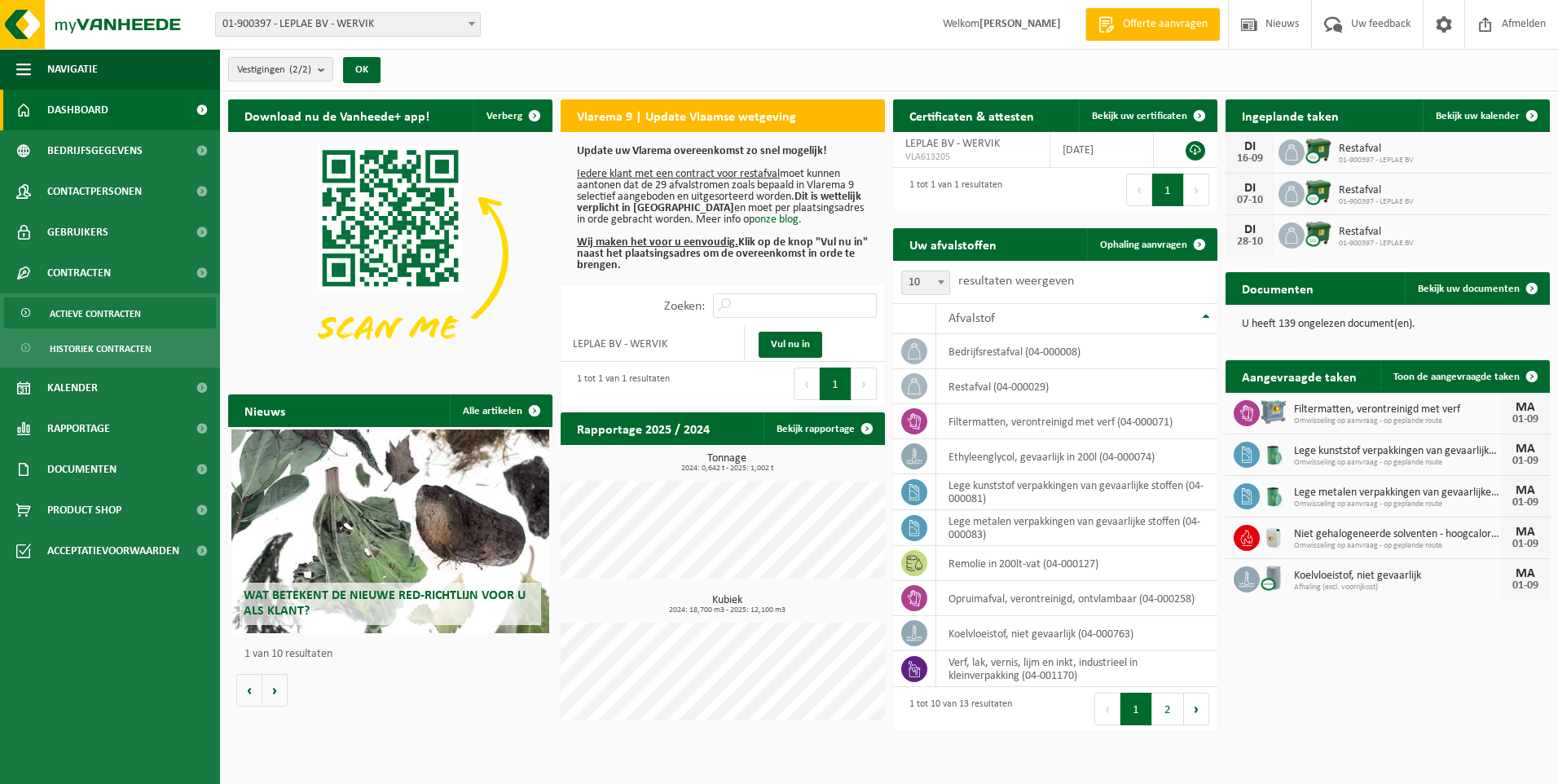
click at [121, 312] on span "Actieve contracten" at bounding box center [95, 313] width 92 height 31
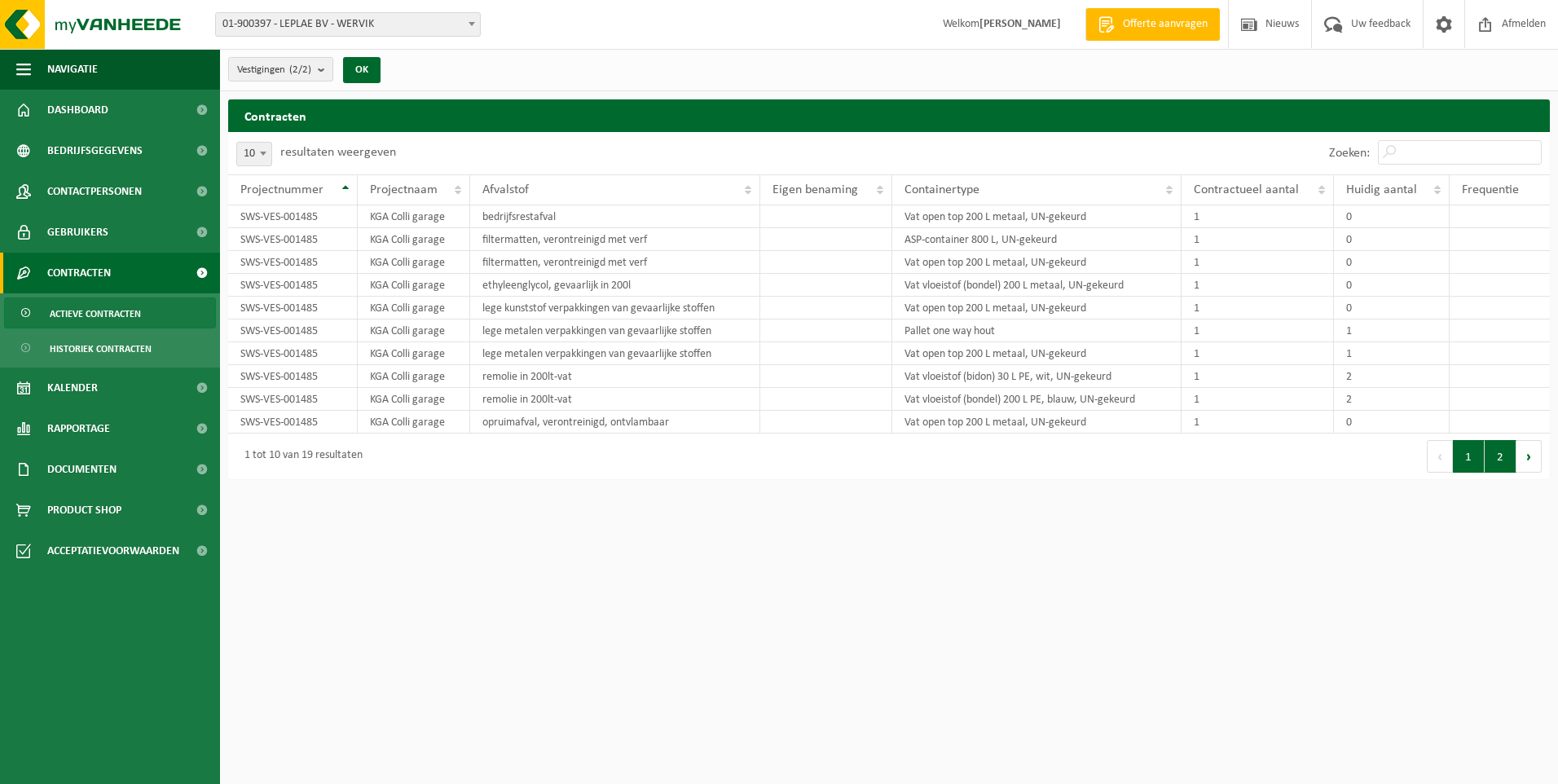
click at [1496, 460] on button "2" at bounding box center [1501, 456] width 32 height 33
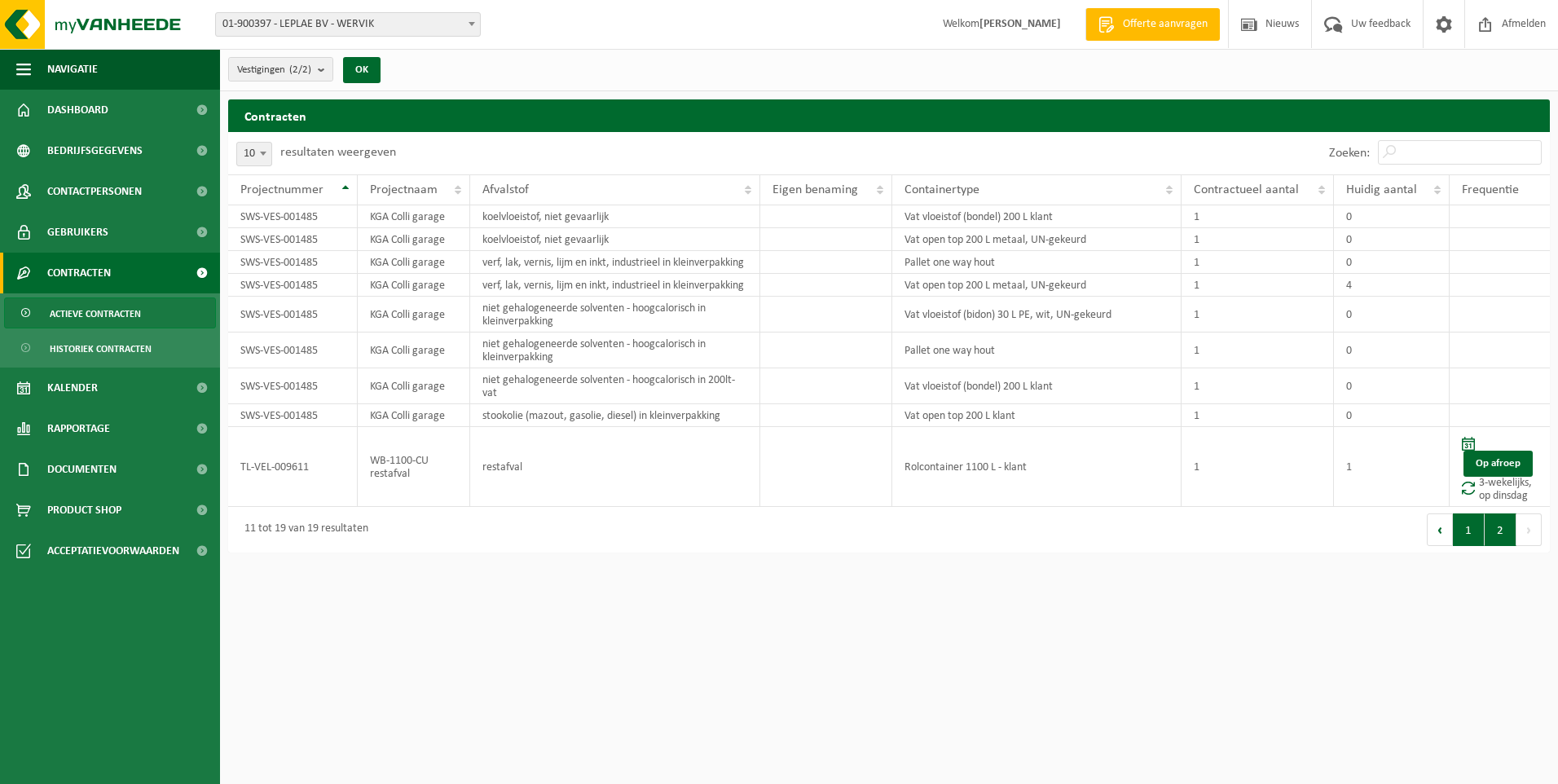
click at [1480, 546] on button "1" at bounding box center [1468, 529] width 32 height 33
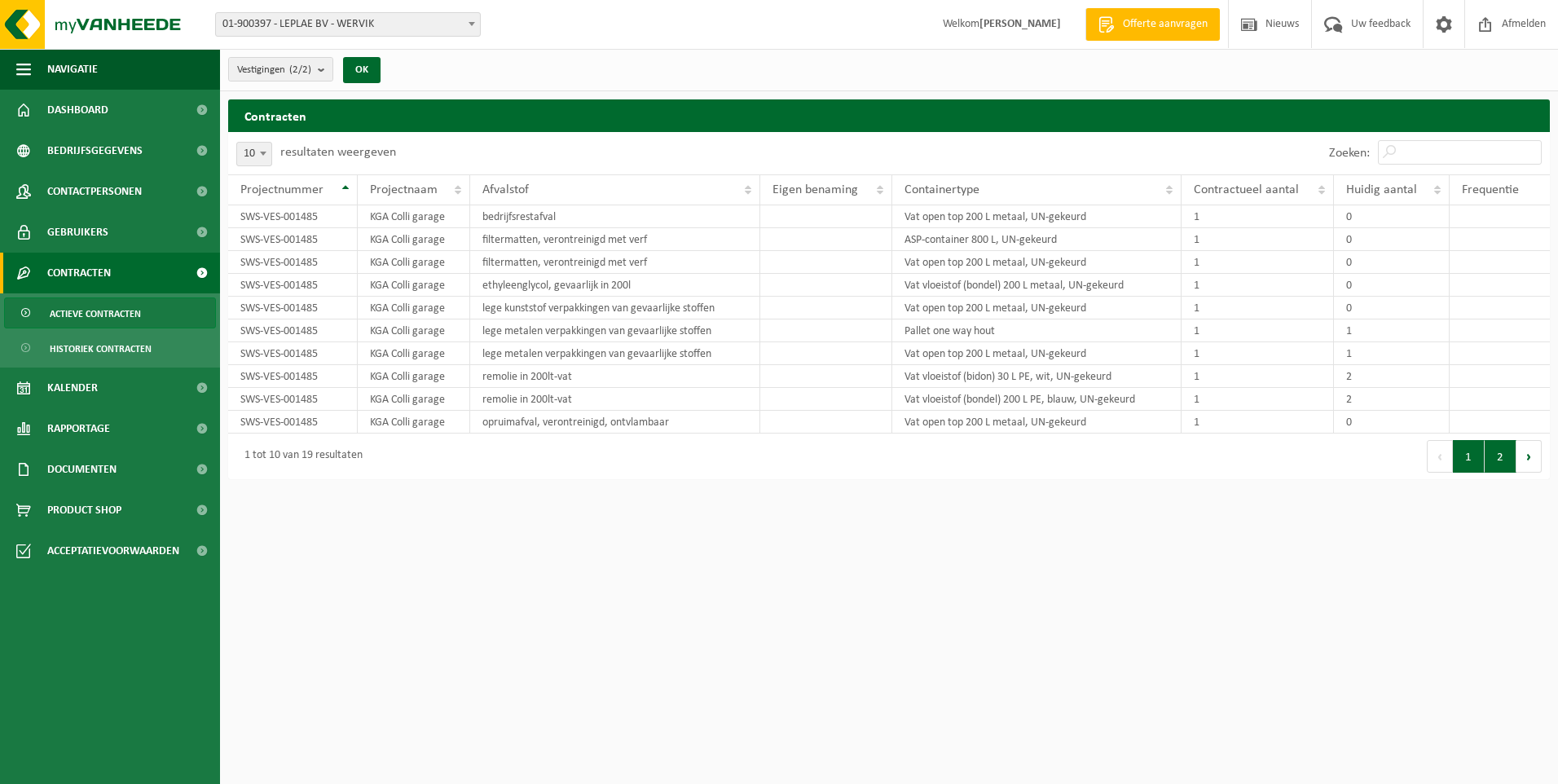
click at [1502, 457] on button "2" at bounding box center [1501, 456] width 32 height 33
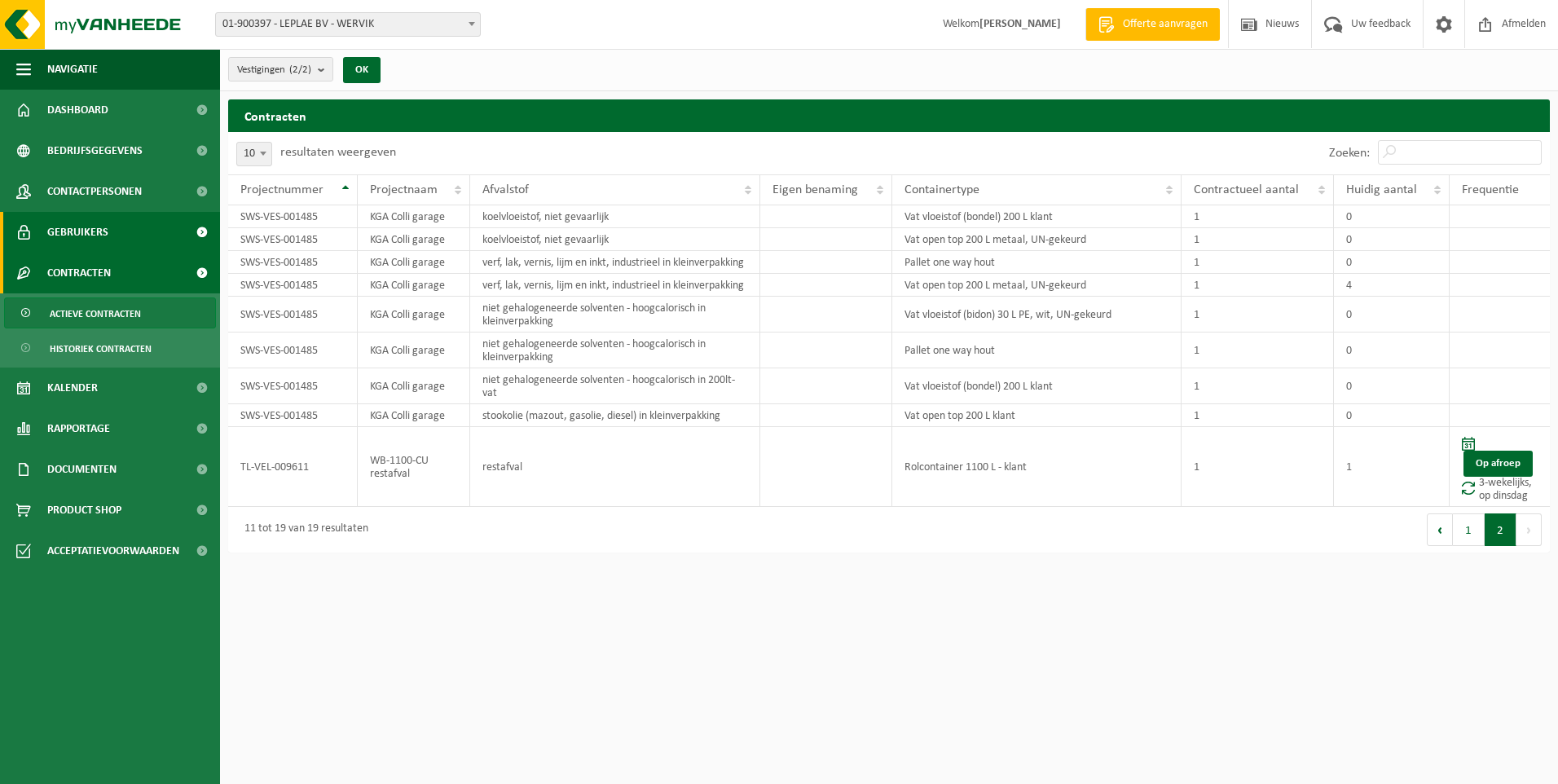
click at [121, 220] on link "Gebruikers" at bounding box center [110, 232] width 220 height 40
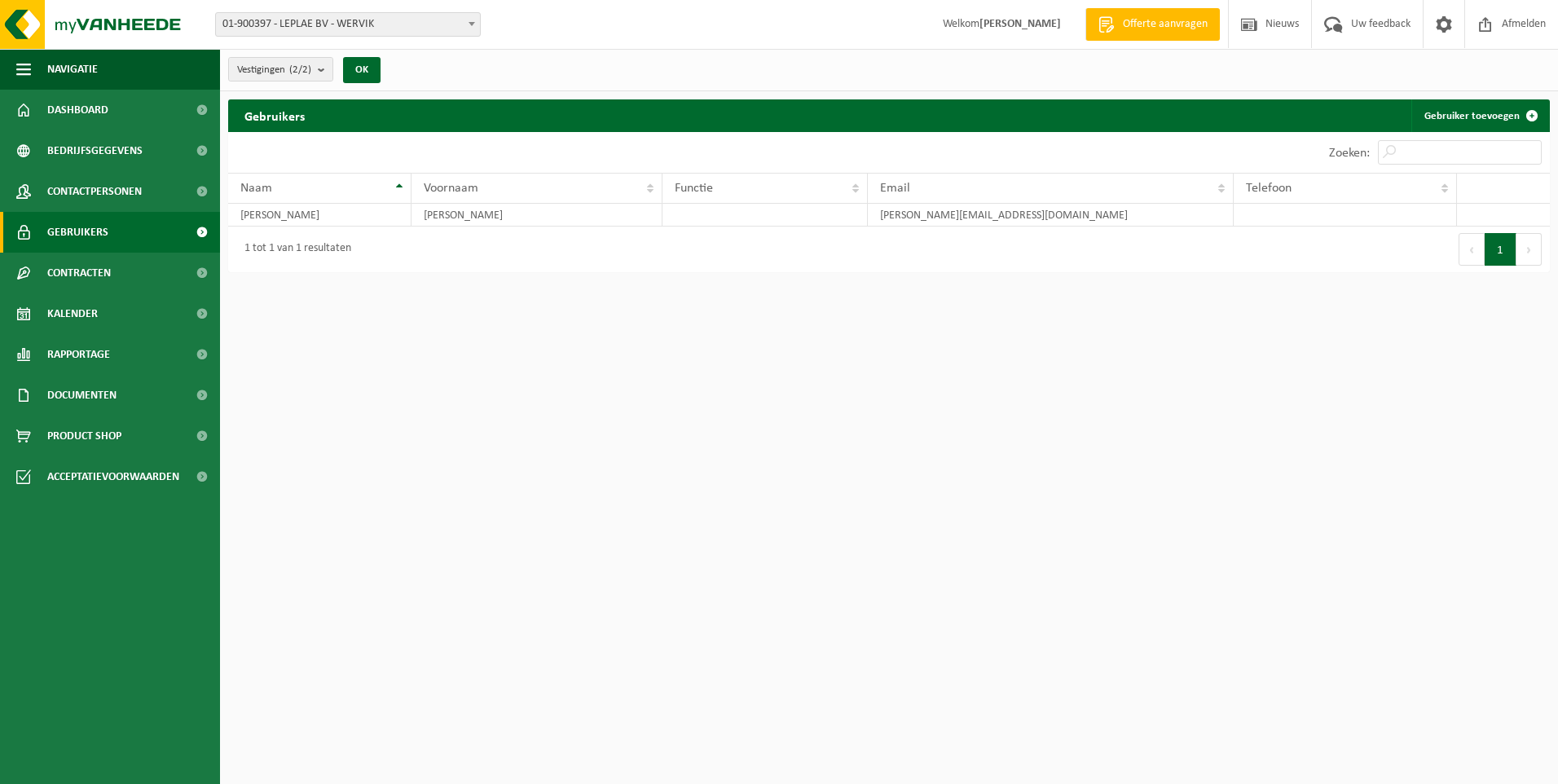
click at [126, 146] on span "Bedrijfsgegevens" at bounding box center [95, 150] width 95 height 40
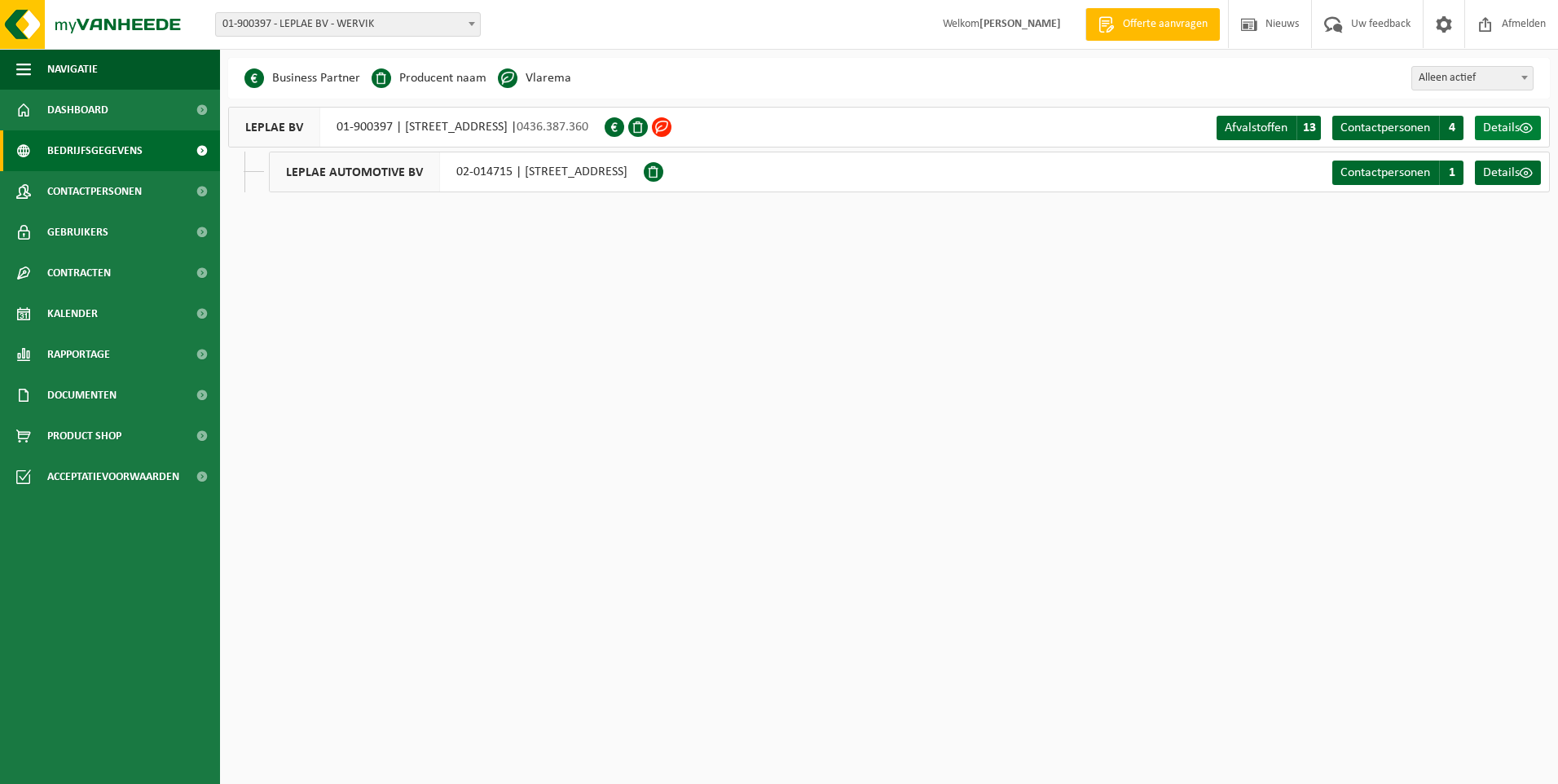
click at [1536, 132] on link "Details" at bounding box center [1507, 128] width 66 height 25
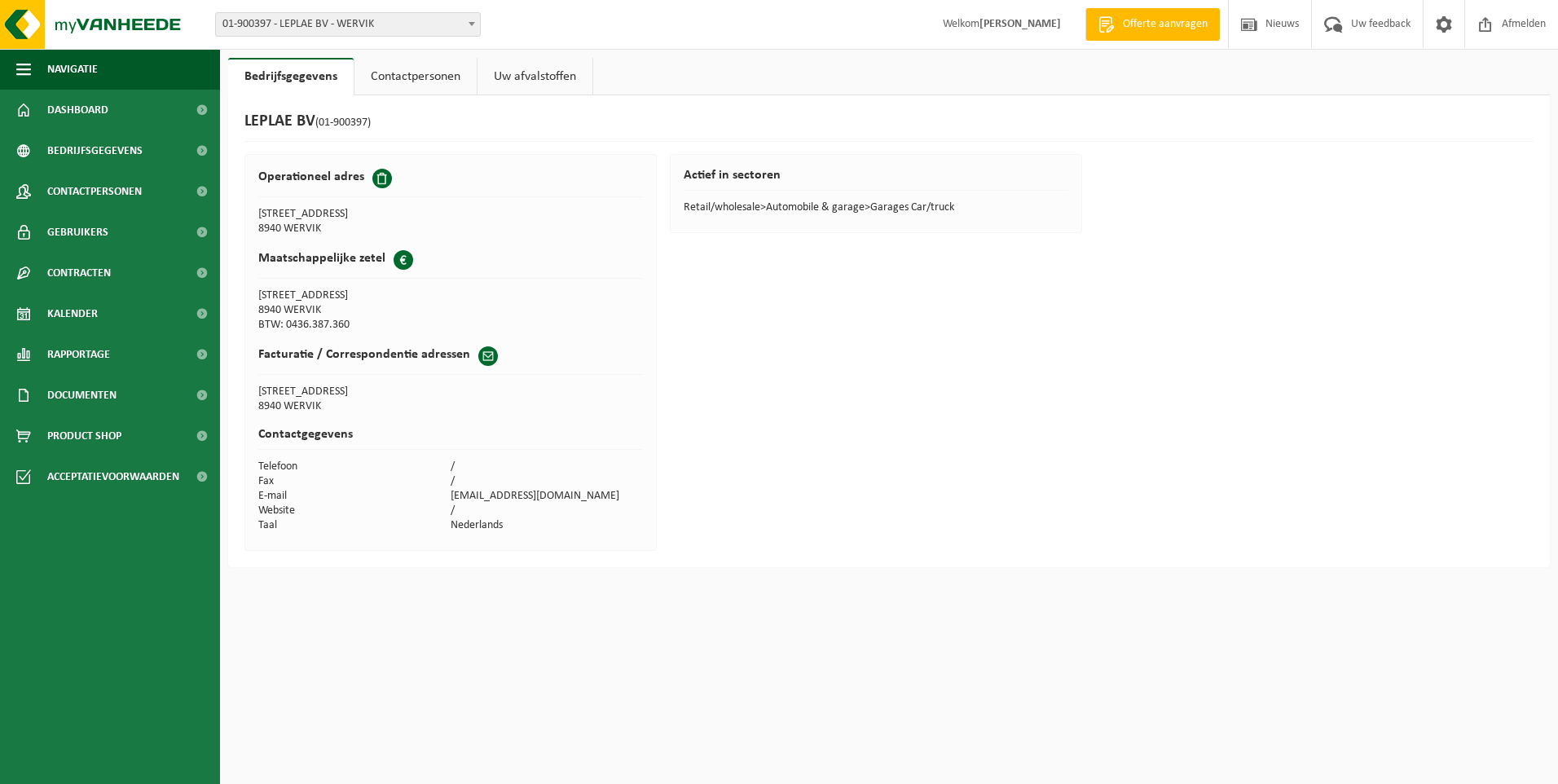
click at [394, 77] on link "Contactpersonen" at bounding box center [415, 77] width 122 height 38
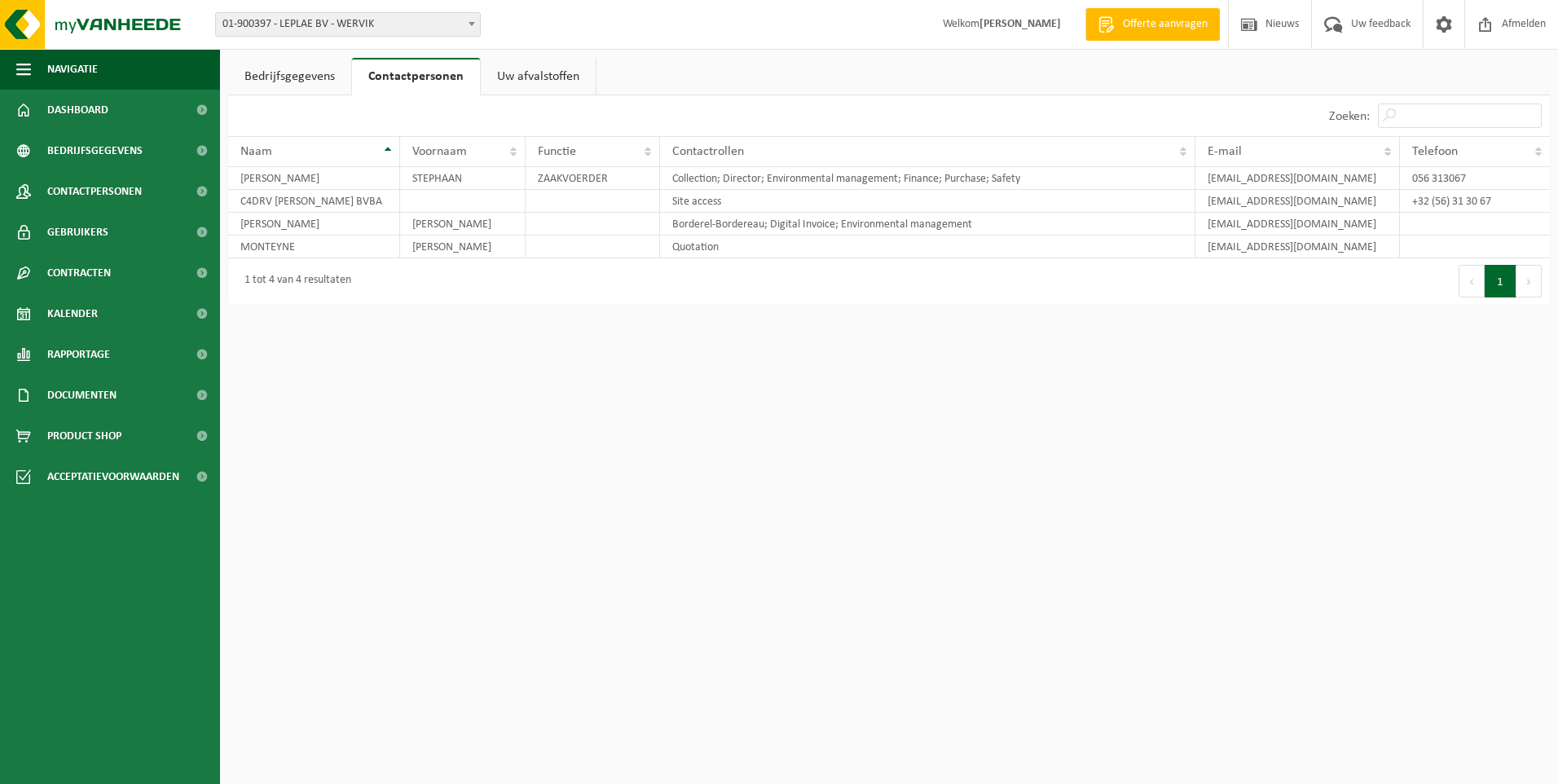
click at [528, 78] on link "Uw afvalstoffen" at bounding box center [538, 77] width 115 height 38
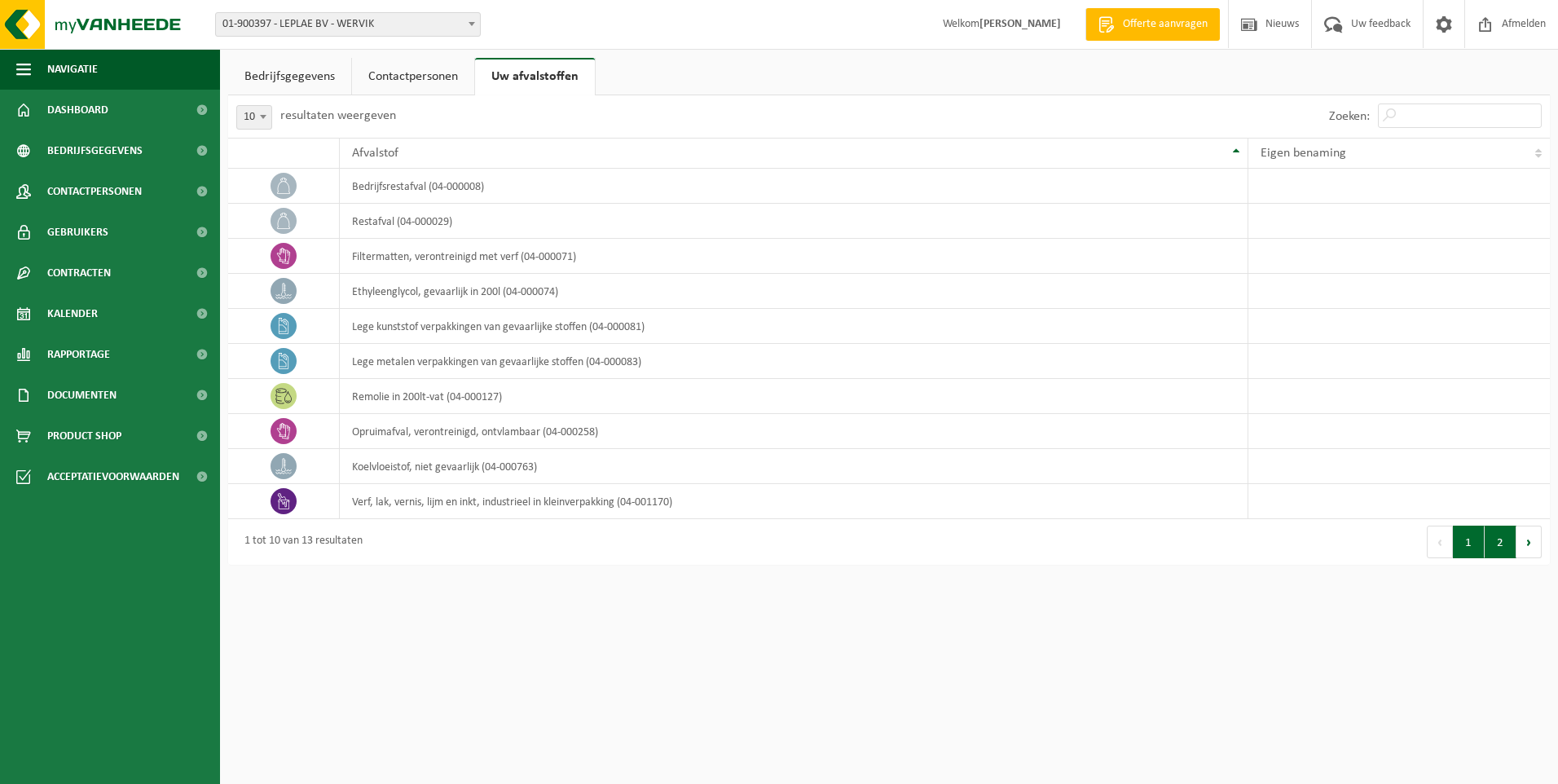
click at [1494, 543] on button "2" at bounding box center [1501, 541] width 32 height 33
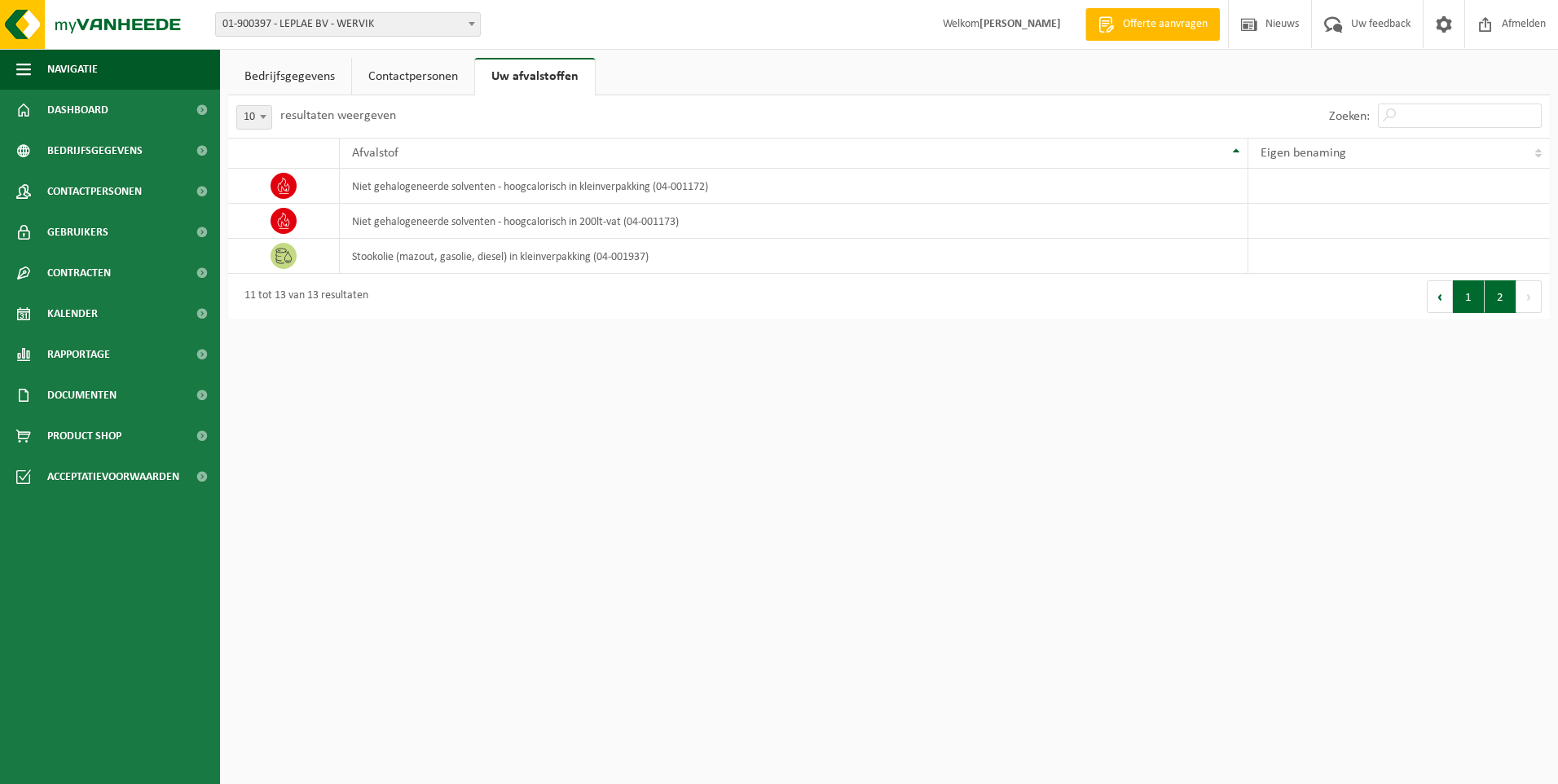
click at [1465, 304] on button "1" at bounding box center [1468, 296] width 32 height 33
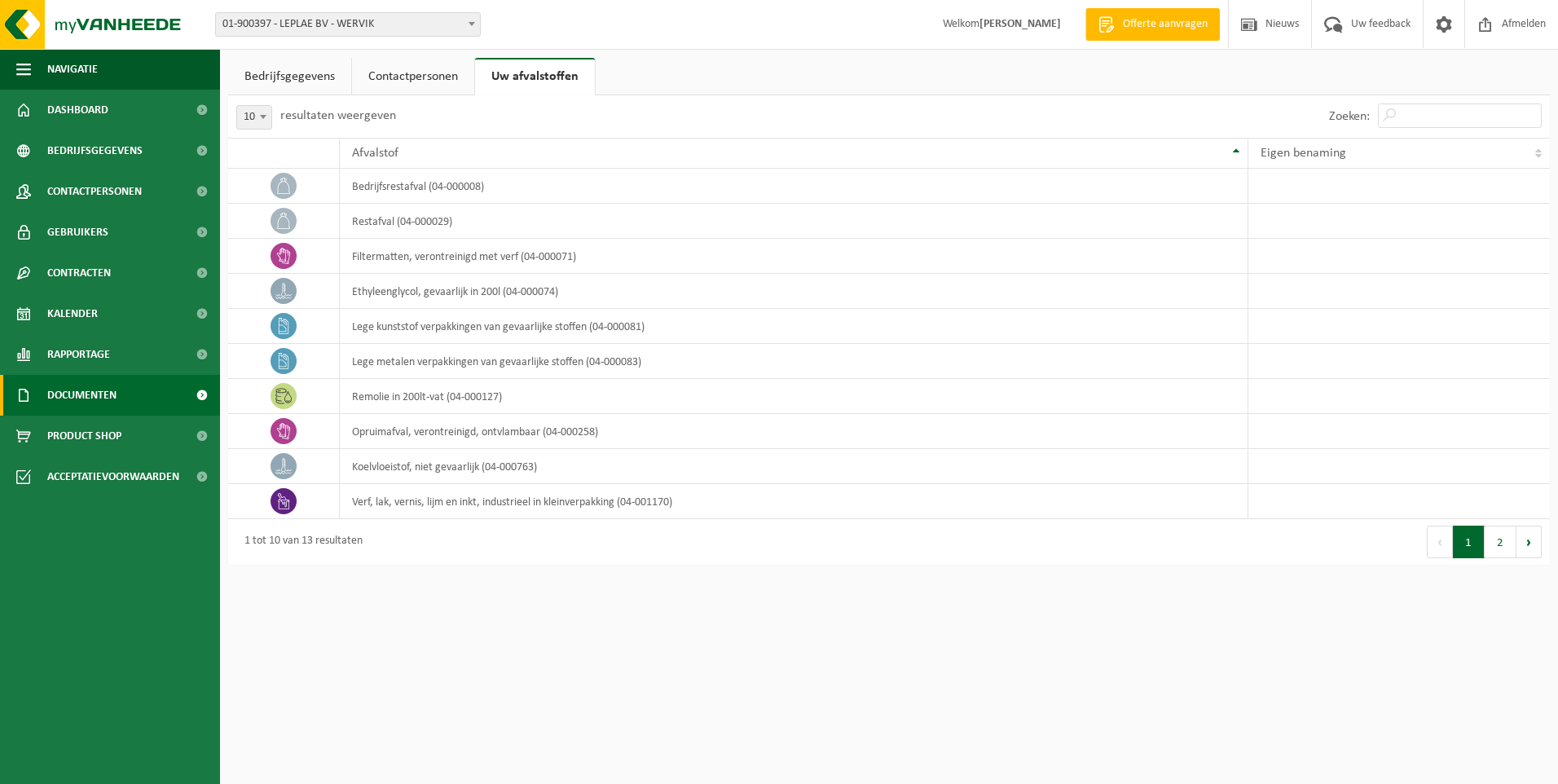
click at [80, 399] on span "Documenten" at bounding box center [82, 395] width 70 height 40
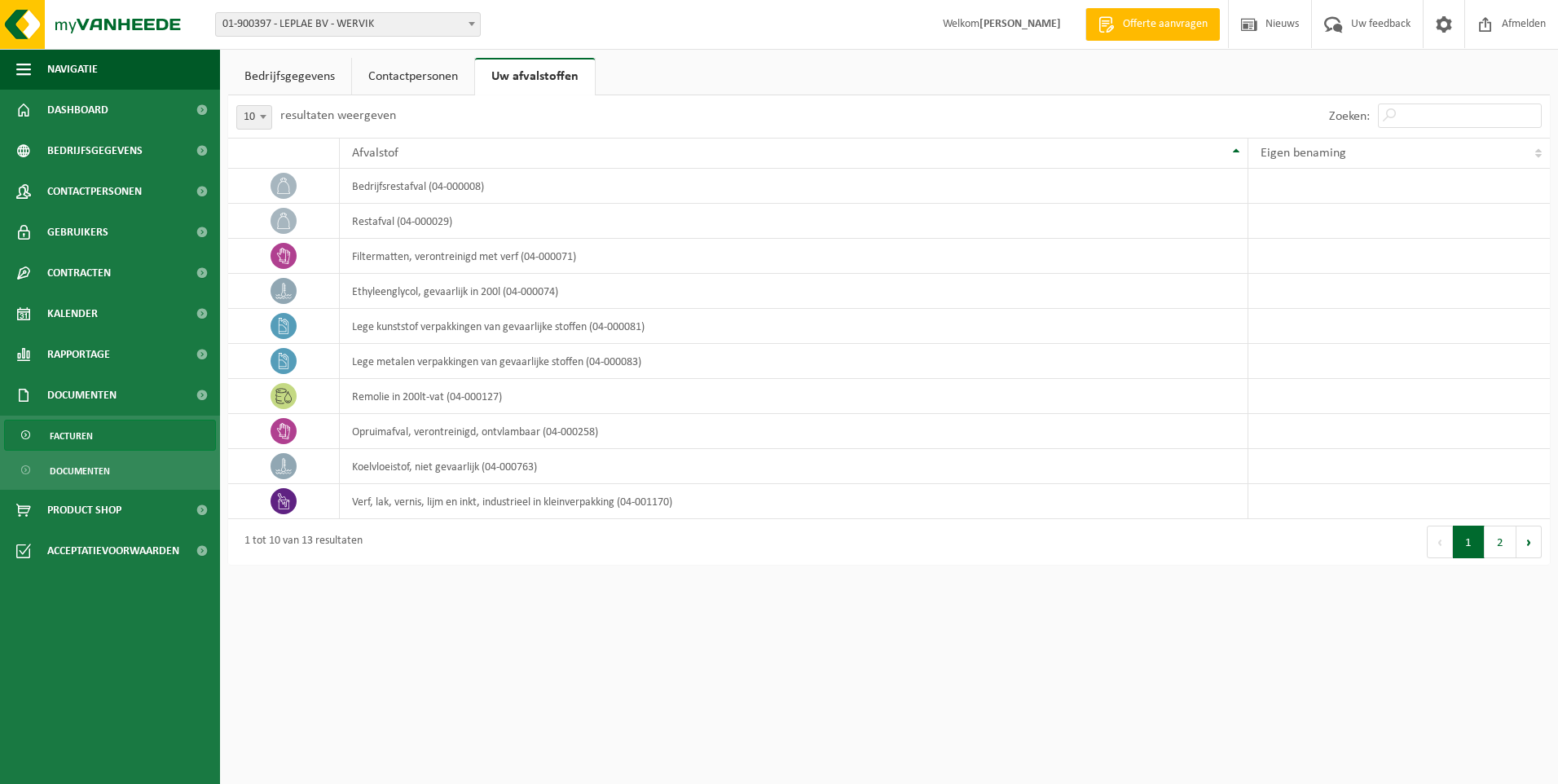
click at [85, 439] on span "Facturen" at bounding box center [70, 436] width 43 height 31
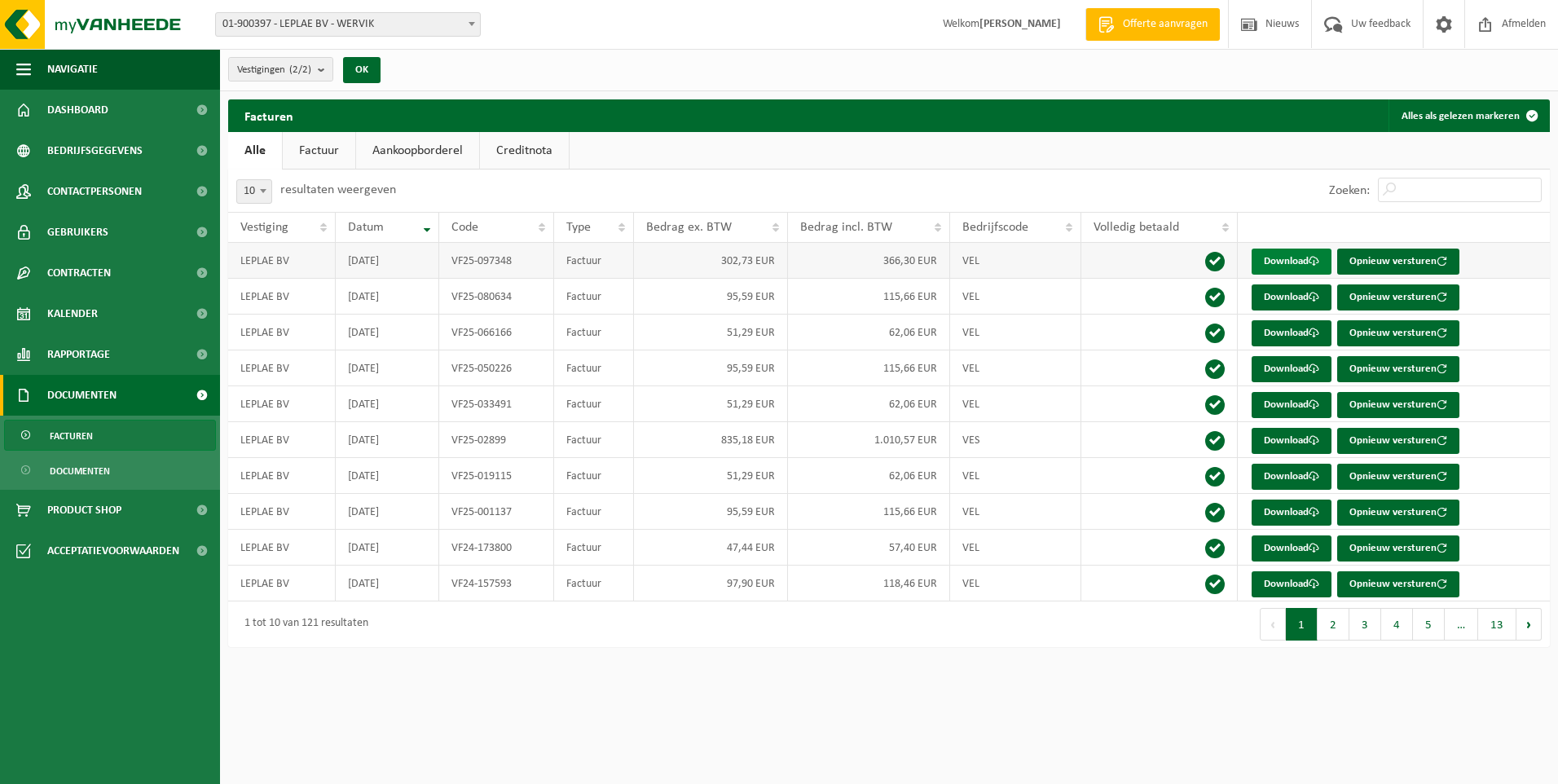
click at [1299, 262] on link "Download" at bounding box center [1291, 261] width 80 height 26
click at [1282, 294] on link "Download" at bounding box center [1291, 297] width 80 height 26
click at [1290, 330] on link "Download" at bounding box center [1291, 333] width 80 height 26
click at [1298, 435] on link "Download" at bounding box center [1291, 441] width 80 height 26
